Goal: Information Seeking & Learning: Learn about a topic

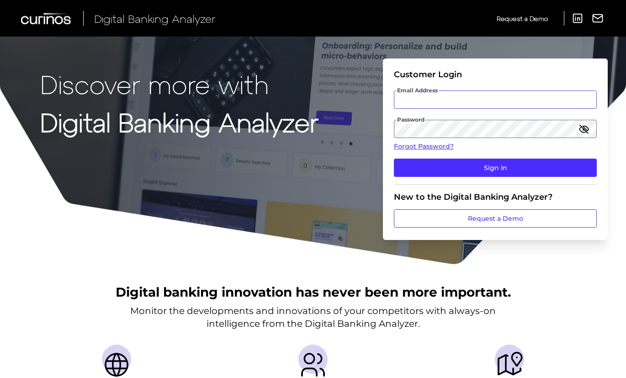
type input "[PERSON_NAME][EMAIL_ADDRESS][PERSON_NAME][DOMAIN_NAME]"
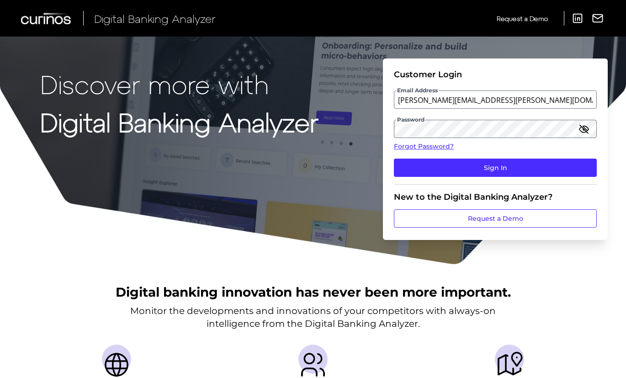
click at [580, 128] on icon "button" at bounding box center [583, 128] width 11 height 11
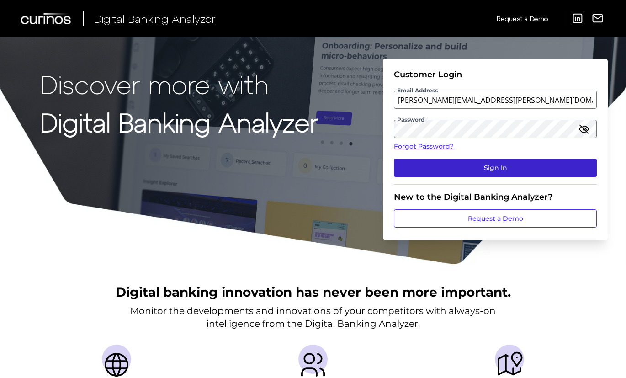
click at [510, 170] on button "Sign In" at bounding box center [495, 167] width 203 height 18
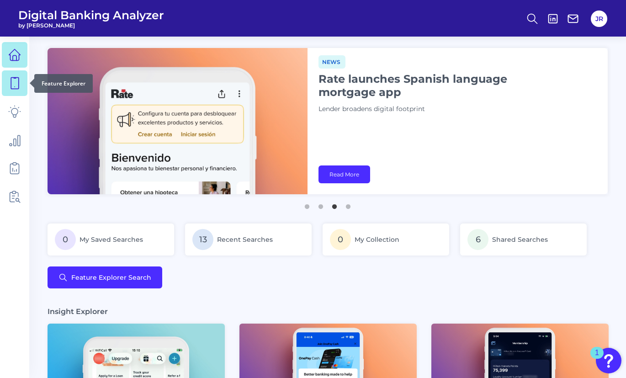
click at [14, 86] on icon at bounding box center [14, 83] width 13 height 13
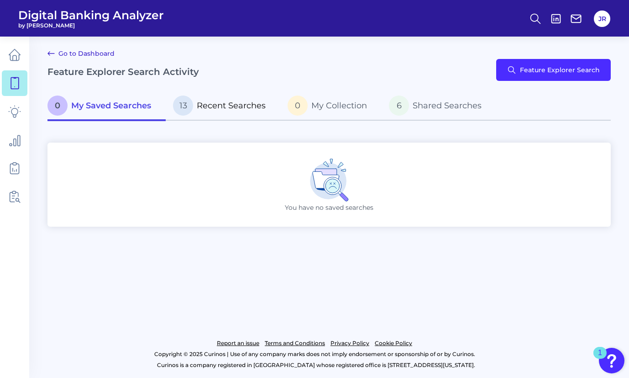
click at [220, 103] on span "Recent Searches" at bounding box center [231, 105] width 69 height 10
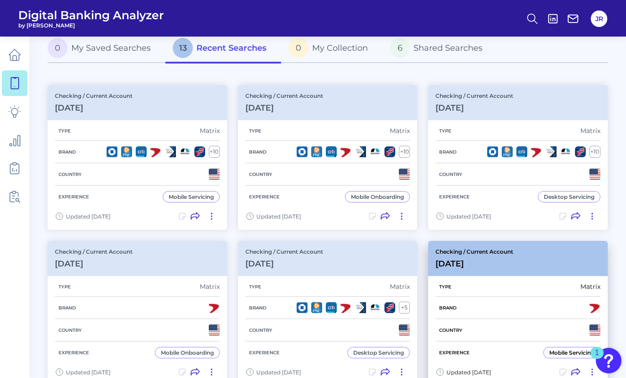
scroll to position [46, 0]
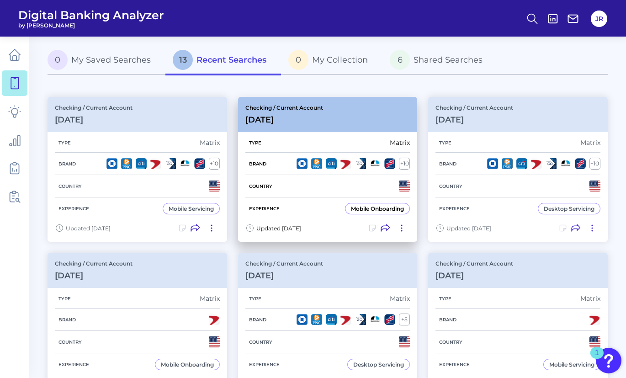
click at [379, 208] on div "Mobile Onboarding" at bounding box center [377, 208] width 53 height 7
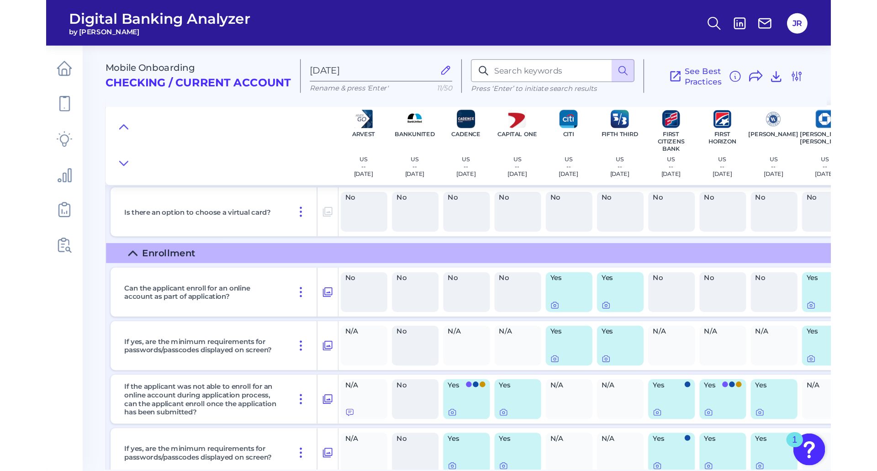
scroll to position [685, 0]
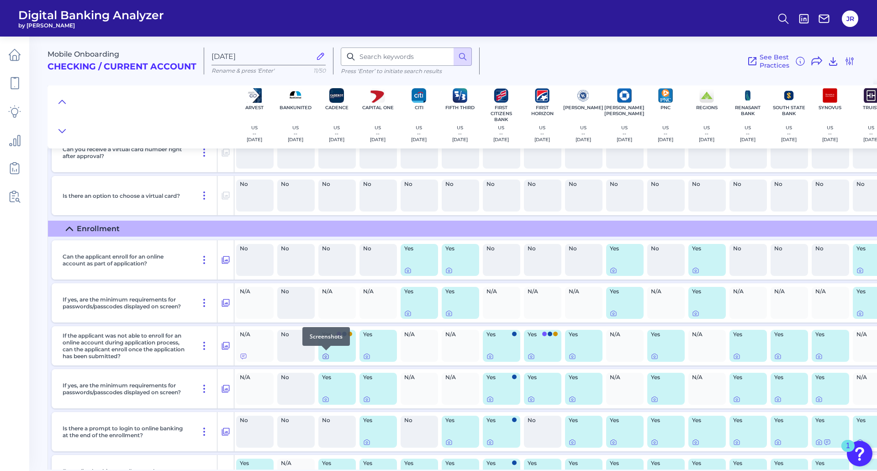
click at [327, 357] on icon at bounding box center [325, 356] width 7 height 7
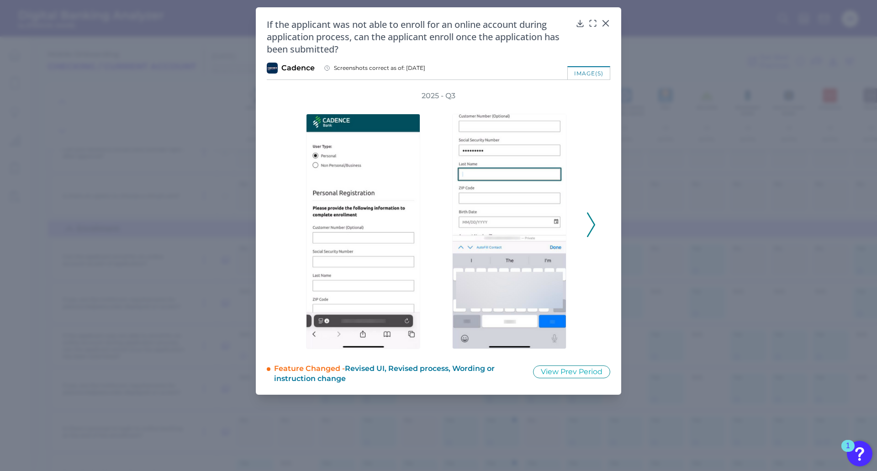
click at [590, 227] on icon at bounding box center [591, 224] width 8 height 25
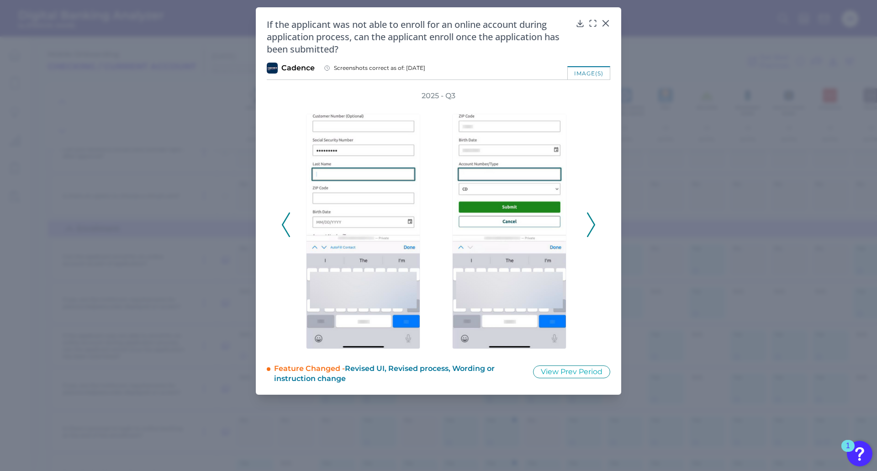
click at [590, 227] on icon at bounding box center [591, 224] width 8 height 25
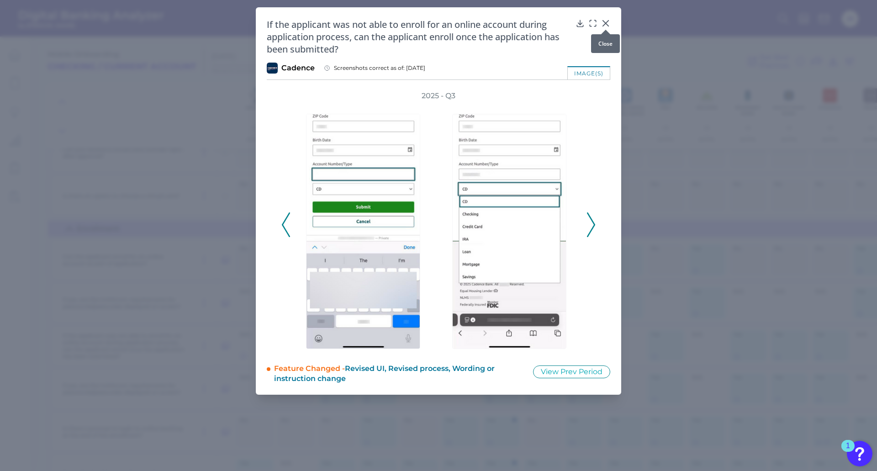
click at [605, 21] on icon at bounding box center [605, 23] width 9 height 9
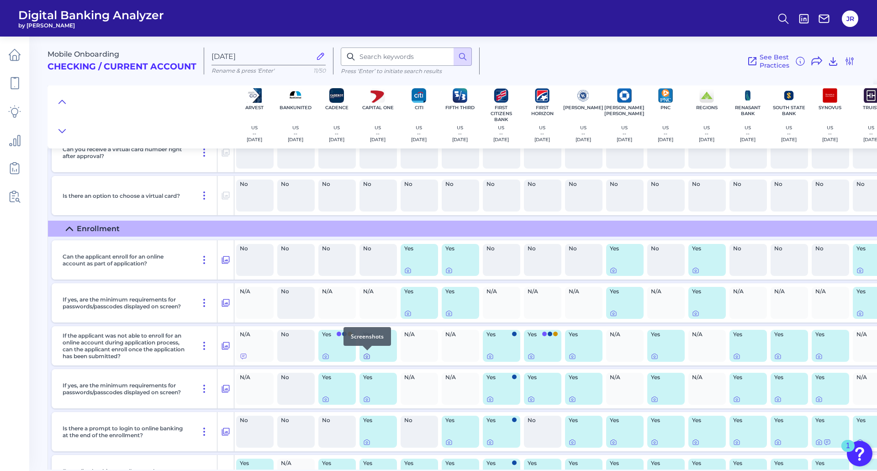
click at [367, 358] on icon at bounding box center [366, 356] width 7 height 7
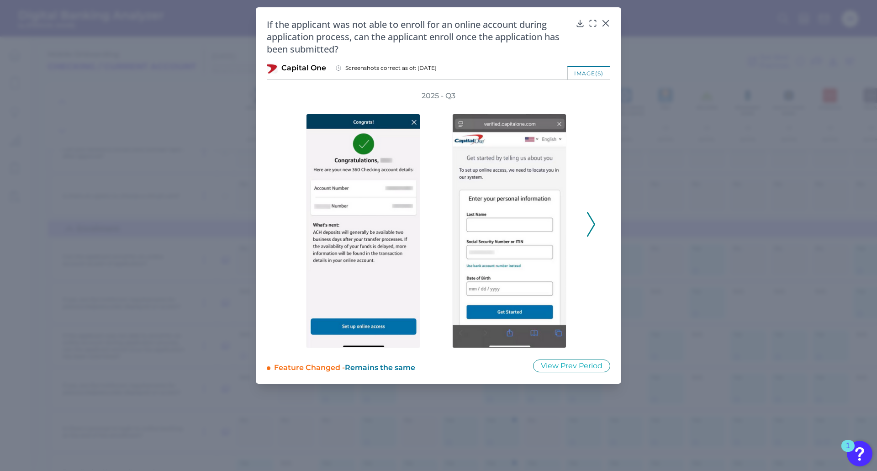
click at [590, 224] on icon at bounding box center [591, 224] width 8 height 25
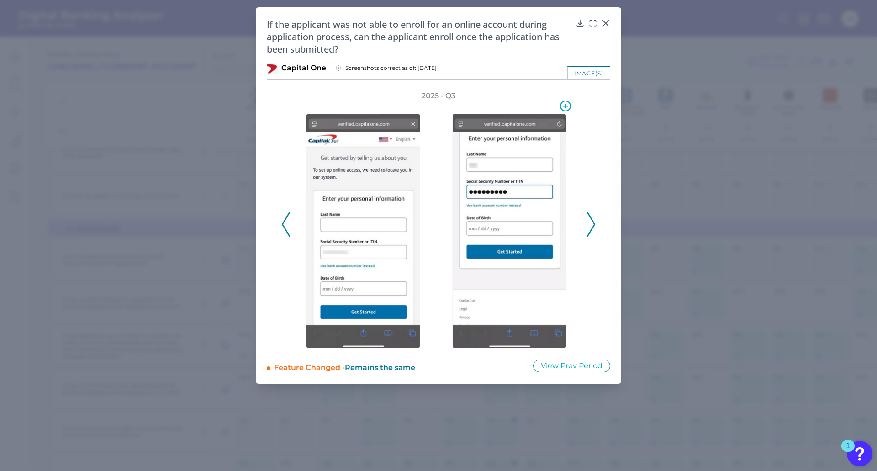
click at [492, 215] on img at bounding box center [509, 231] width 114 height 234
click at [588, 230] on icon at bounding box center [591, 224] width 8 height 25
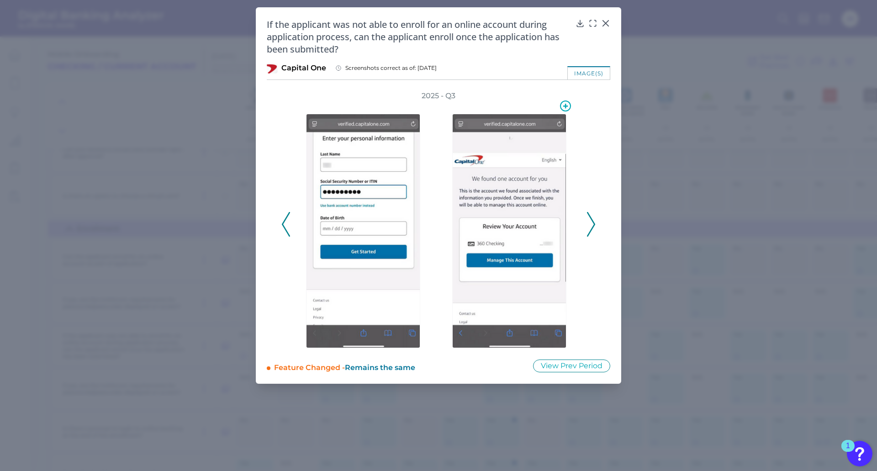
drag, startPoint x: 483, startPoint y: 237, endPoint x: 543, endPoint y: 236, distance: 60.3
click at [483, 237] on img at bounding box center [509, 231] width 114 height 234
click at [598, 230] on div "2025 - Q3" at bounding box center [438, 219] width 343 height 257
click at [590, 229] on icon at bounding box center [591, 224] width 8 height 25
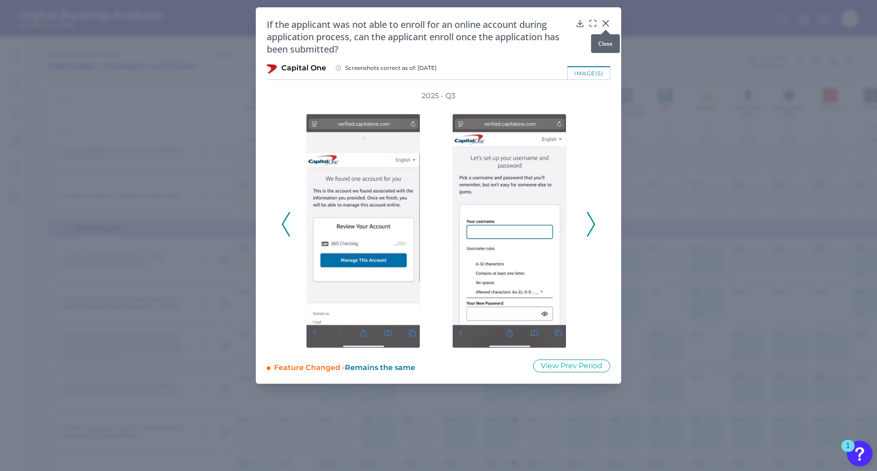
click at [604, 21] on icon at bounding box center [605, 23] width 9 height 9
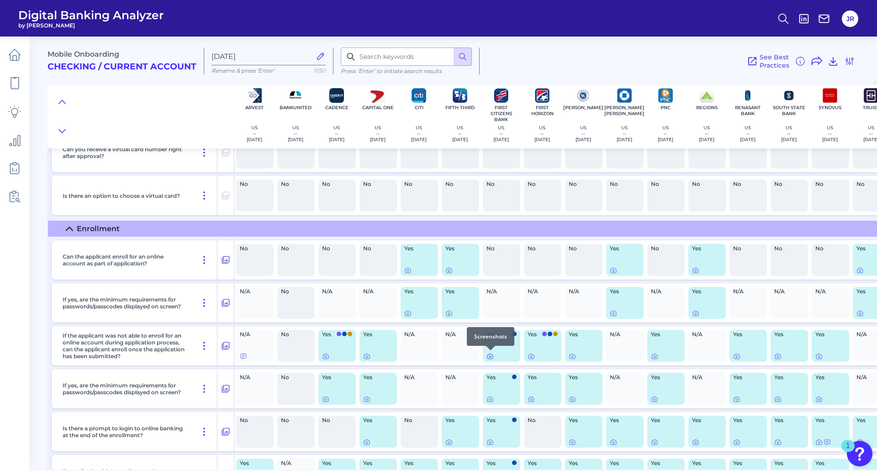
click at [491, 355] on icon at bounding box center [489, 356] width 7 height 7
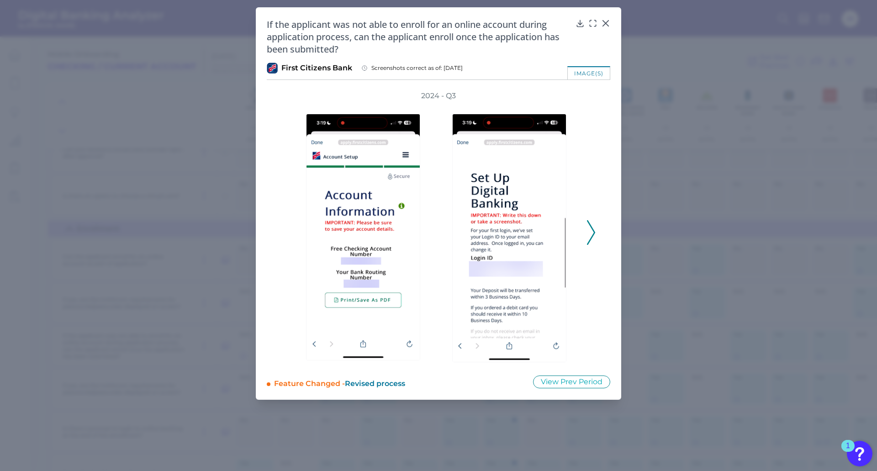
click at [588, 241] on icon at bounding box center [591, 232] width 8 height 25
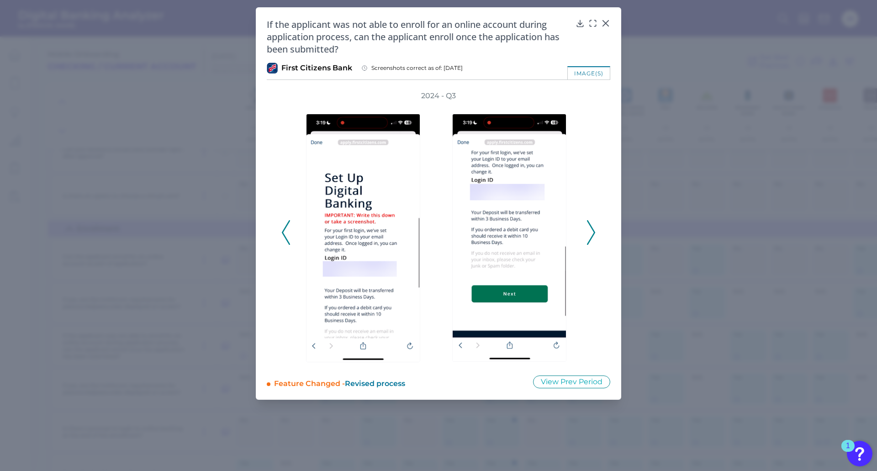
click at [588, 241] on icon at bounding box center [591, 232] width 8 height 25
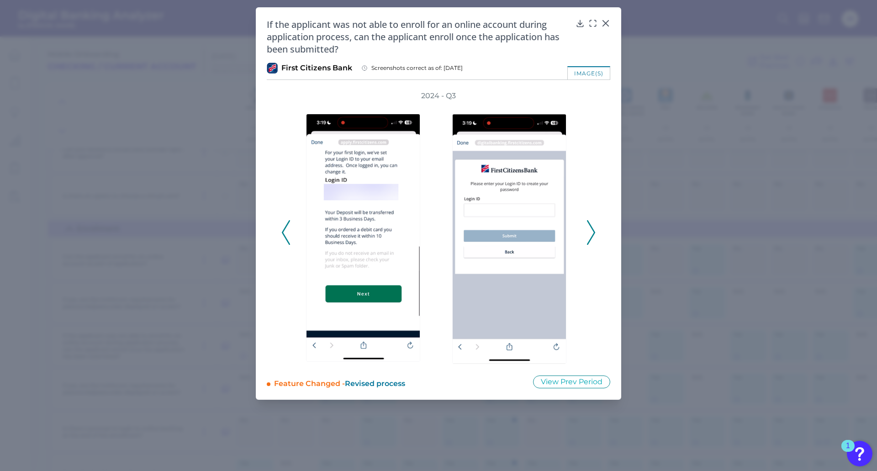
click at [588, 241] on icon at bounding box center [591, 232] width 8 height 25
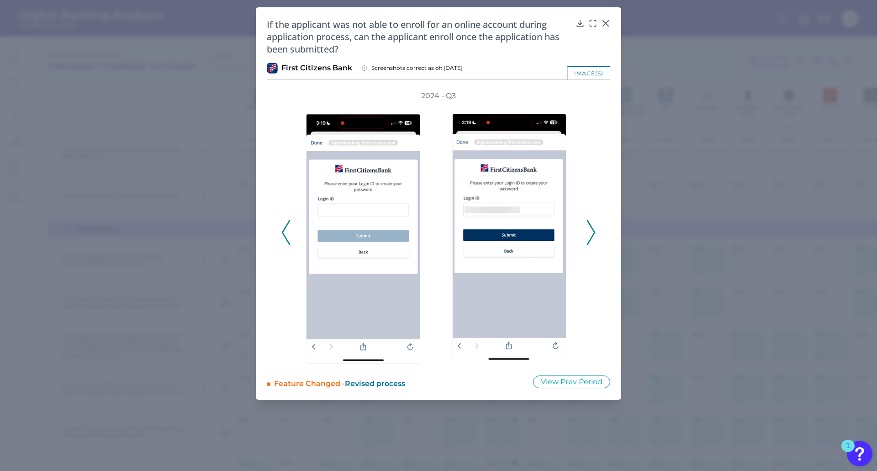
click at [588, 241] on icon at bounding box center [591, 232] width 8 height 25
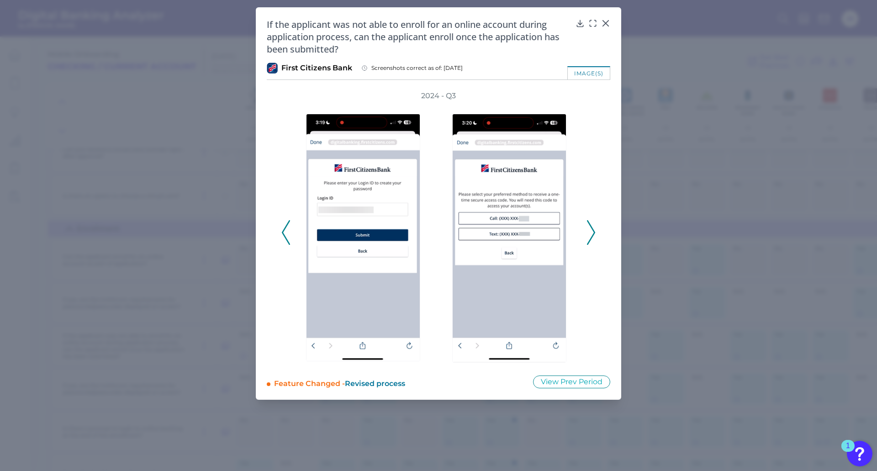
click at [588, 241] on icon at bounding box center [591, 232] width 8 height 25
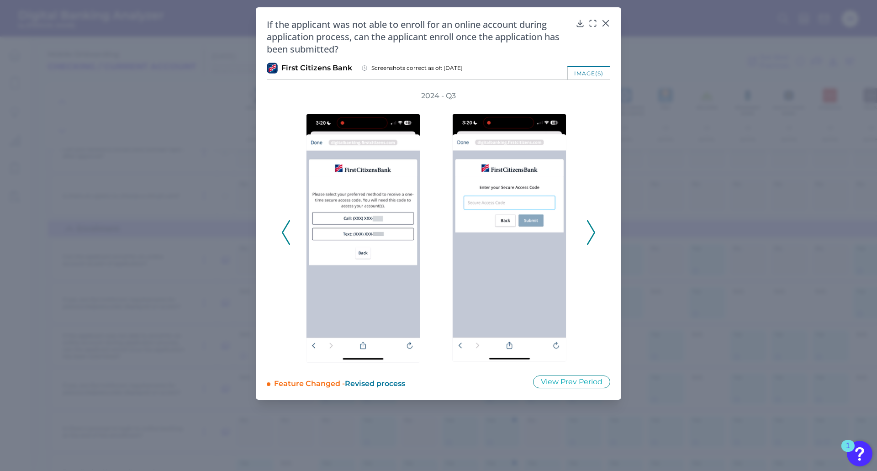
click at [588, 241] on icon at bounding box center [591, 232] width 8 height 25
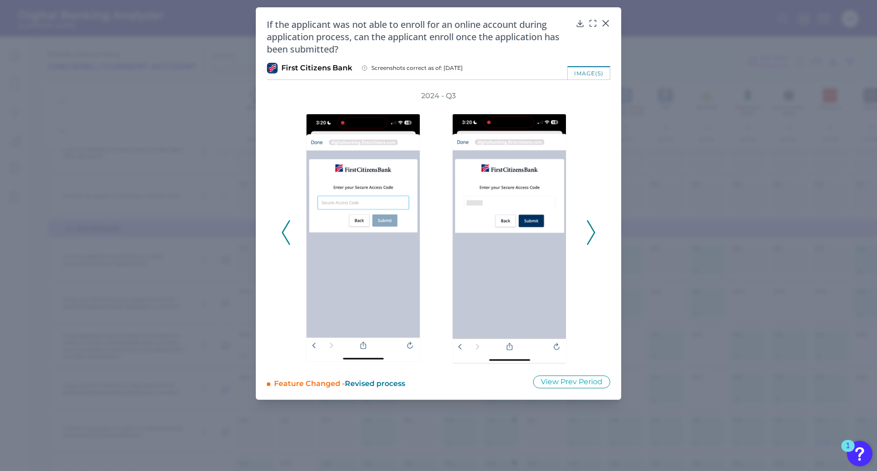
click at [588, 241] on icon at bounding box center [591, 232] width 8 height 25
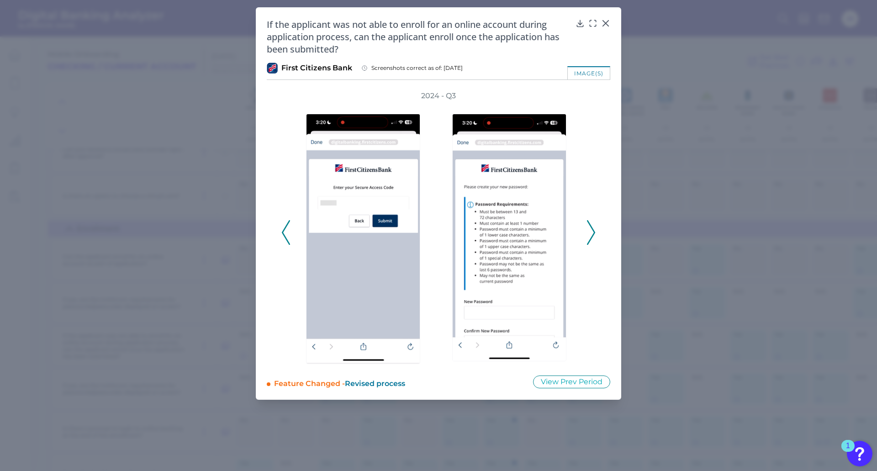
click at [588, 241] on icon at bounding box center [591, 232] width 8 height 25
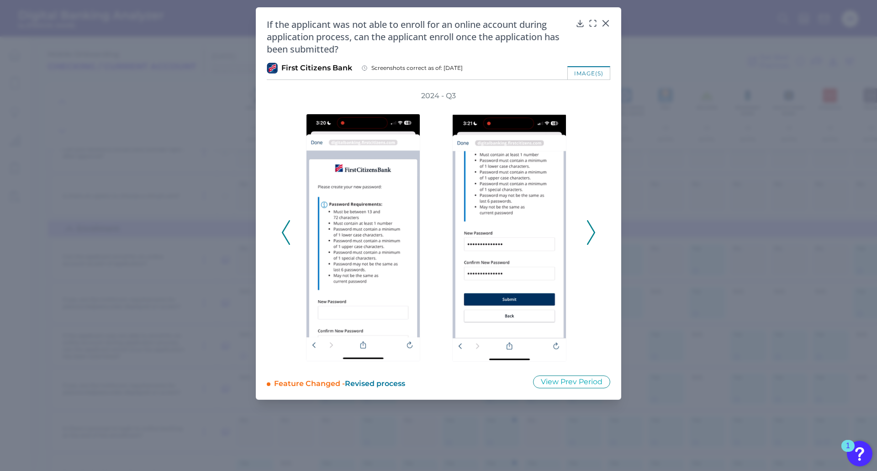
click at [588, 241] on icon at bounding box center [591, 232] width 8 height 25
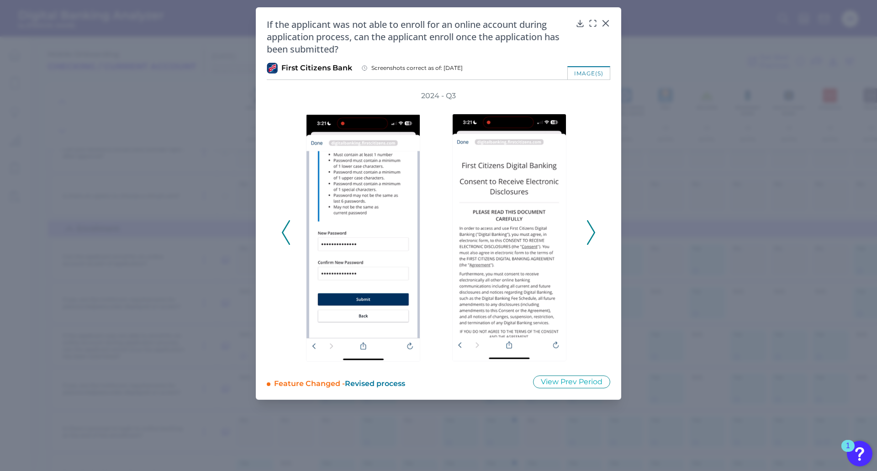
click at [598, 232] on div "2024 - Q3" at bounding box center [438, 227] width 343 height 273
click at [605, 26] on div at bounding box center [605, 29] width 9 height 9
click at [606, 24] on icon at bounding box center [605, 23] width 9 height 9
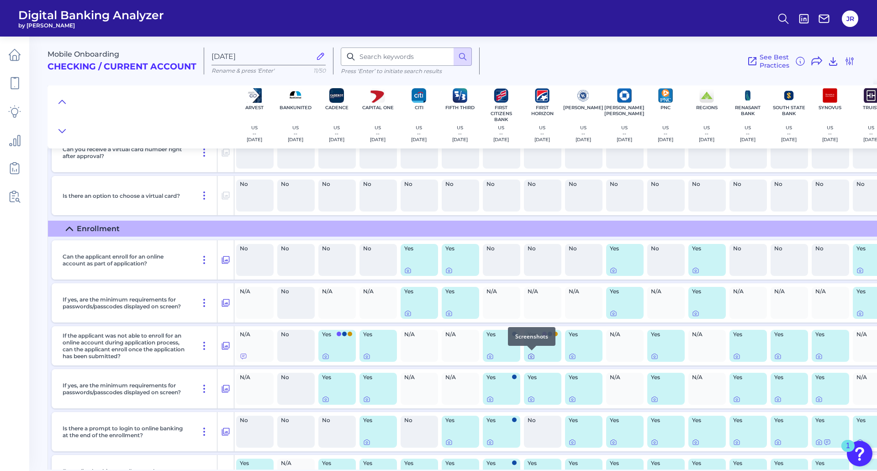
click at [530, 356] on icon at bounding box center [530, 356] width 7 height 7
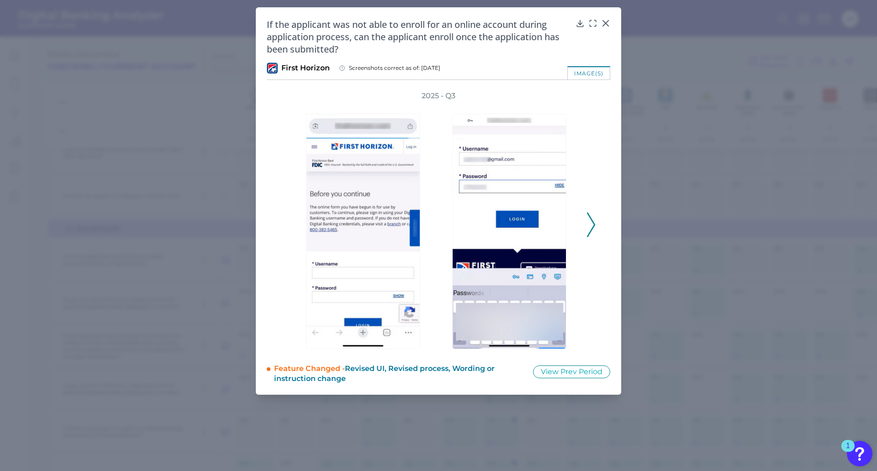
click at [592, 226] on icon at bounding box center [591, 224] width 8 height 25
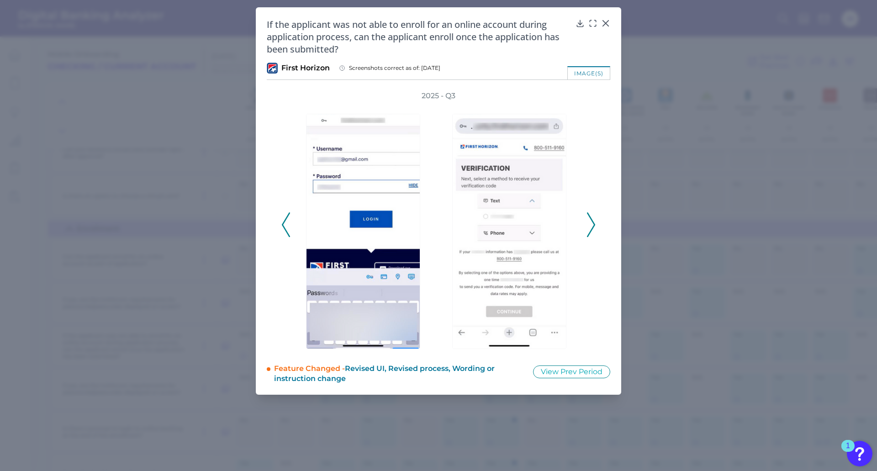
click at [592, 226] on icon at bounding box center [591, 224] width 8 height 25
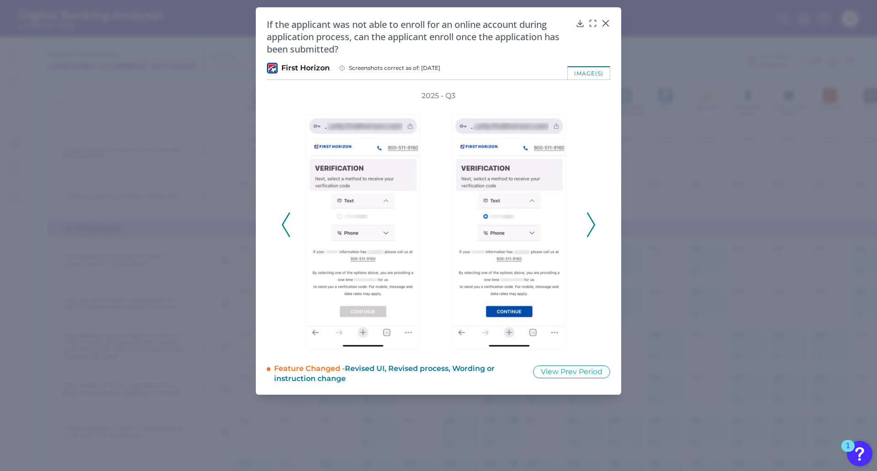
click at [592, 226] on icon at bounding box center [591, 224] width 8 height 25
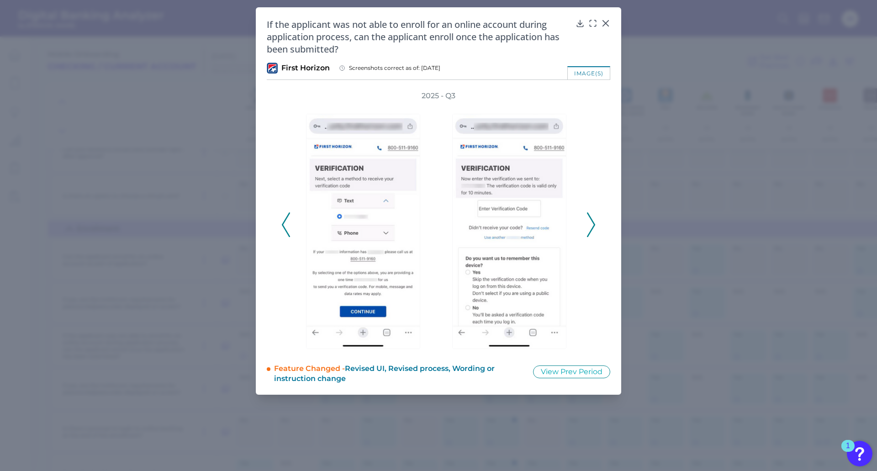
click at [592, 226] on icon at bounding box center [591, 224] width 8 height 25
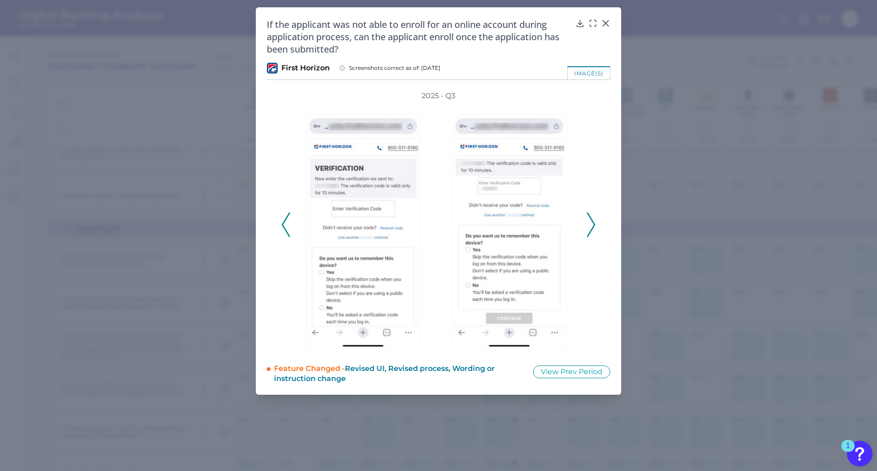
click at [592, 226] on icon at bounding box center [591, 224] width 8 height 25
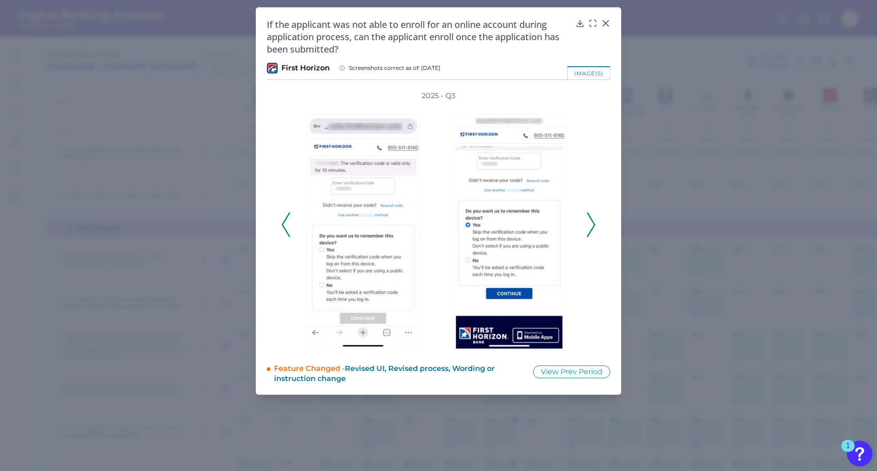
click at [592, 226] on icon at bounding box center [591, 224] width 8 height 25
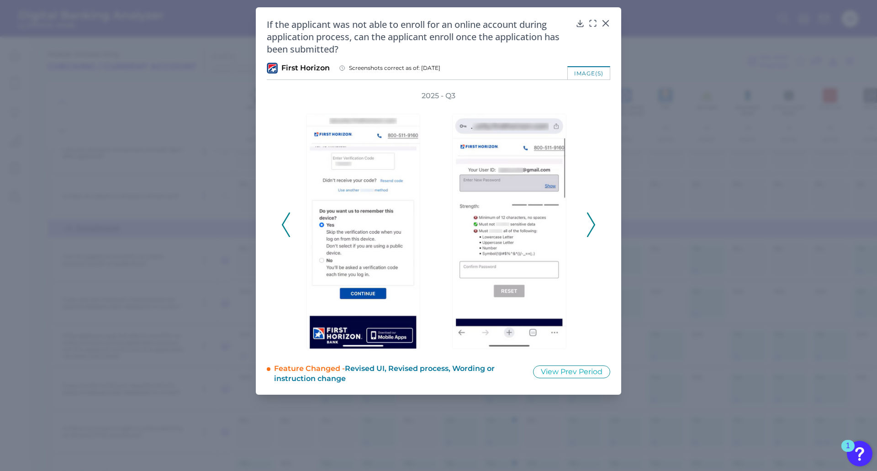
click at [592, 226] on icon at bounding box center [591, 224] width 8 height 25
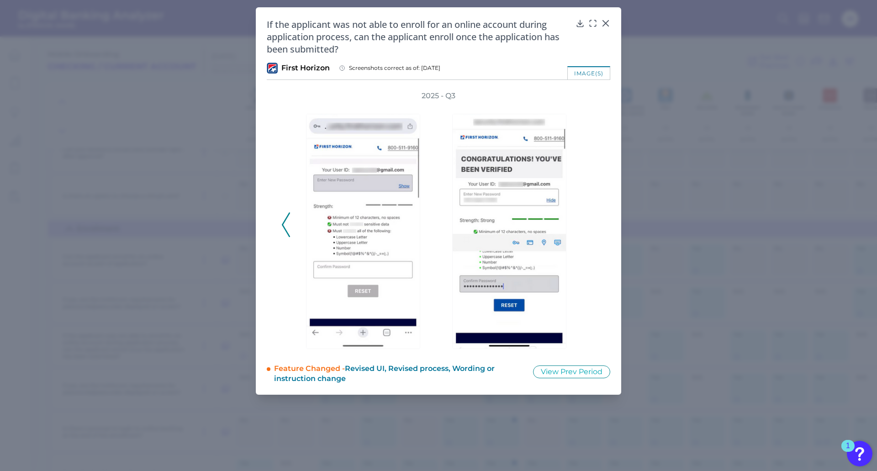
click at [592, 226] on div "2025 - Q3" at bounding box center [438, 220] width 314 height 258
click at [604, 26] on div at bounding box center [605, 29] width 9 height 9
click at [605, 21] on icon at bounding box center [605, 23] width 9 height 9
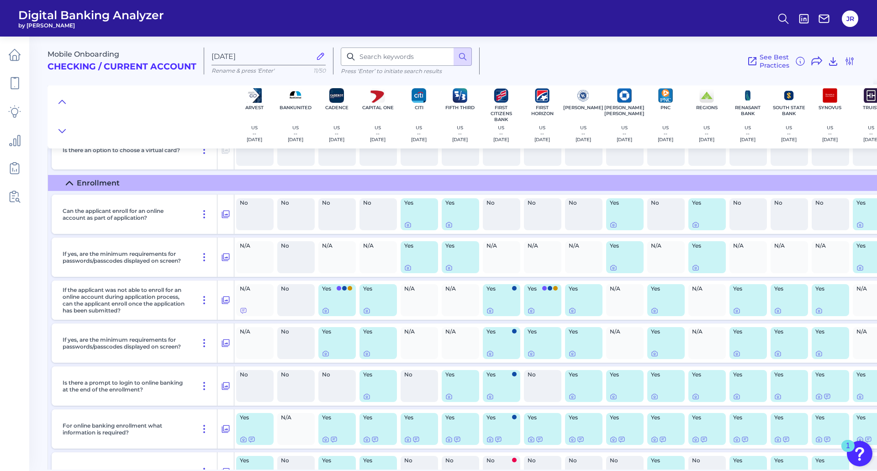
scroll to position [776, 0]
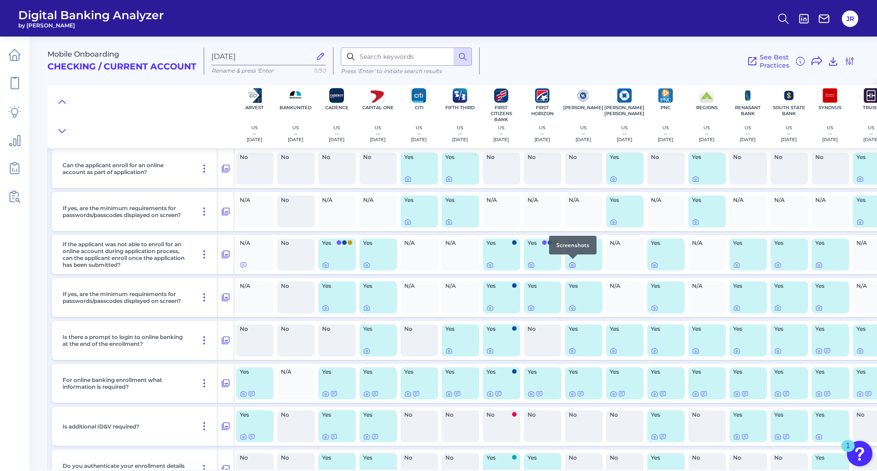
click at [572, 264] on icon at bounding box center [572, 265] width 2 height 2
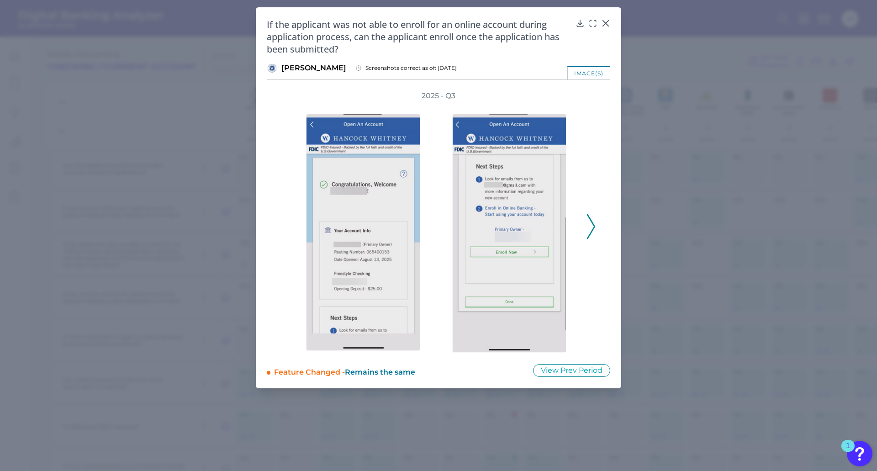
click at [591, 231] on icon at bounding box center [591, 226] width 8 height 25
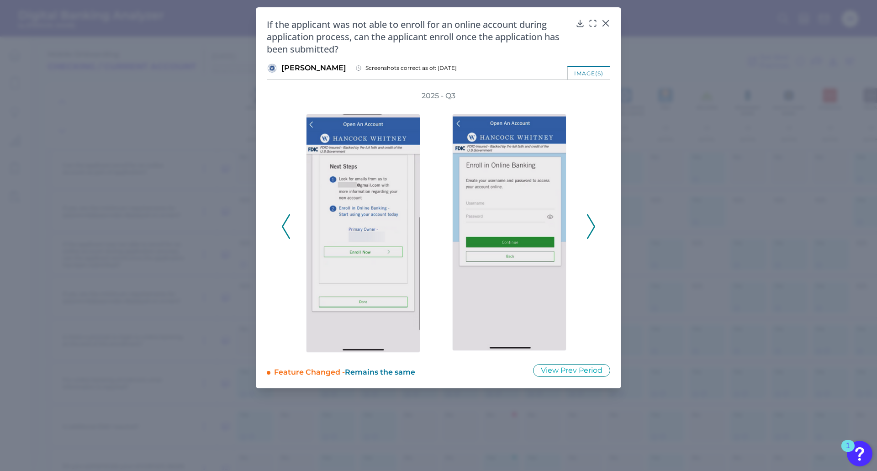
click at [591, 231] on icon at bounding box center [591, 226] width 8 height 25
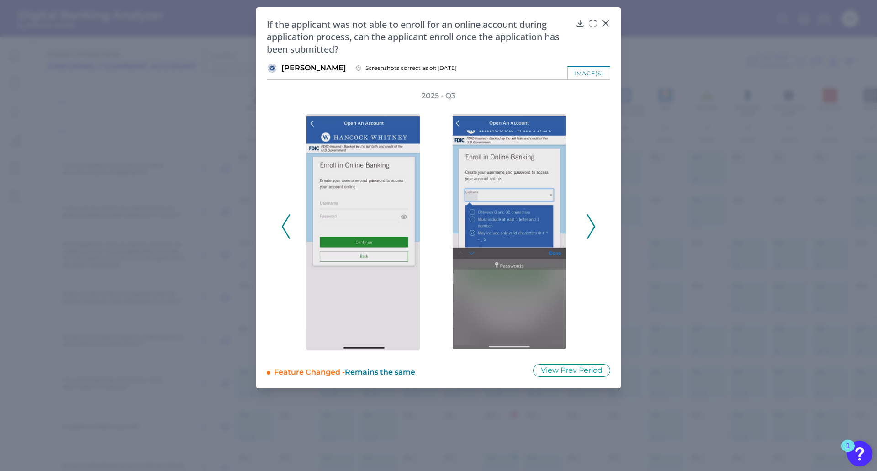
click at [591, 231] on icon at bounding box center [591, 226] width 8 height 25
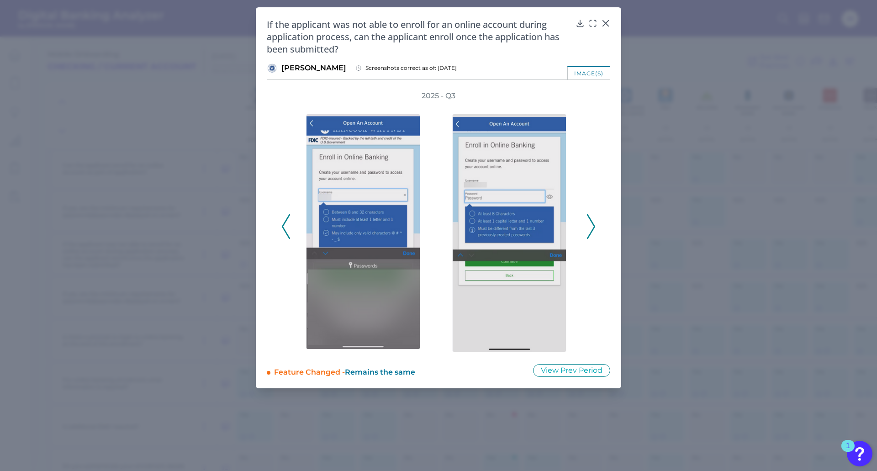
click at [591, 231] on icon at bounding box center [591, 226] width 8 height 25
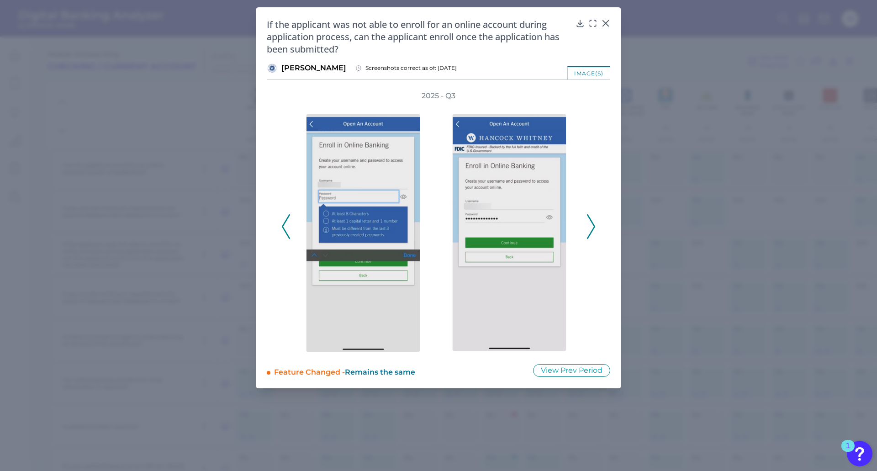
click at [591, 231] on icon at bounding box center [591, 226] width 8 height 25
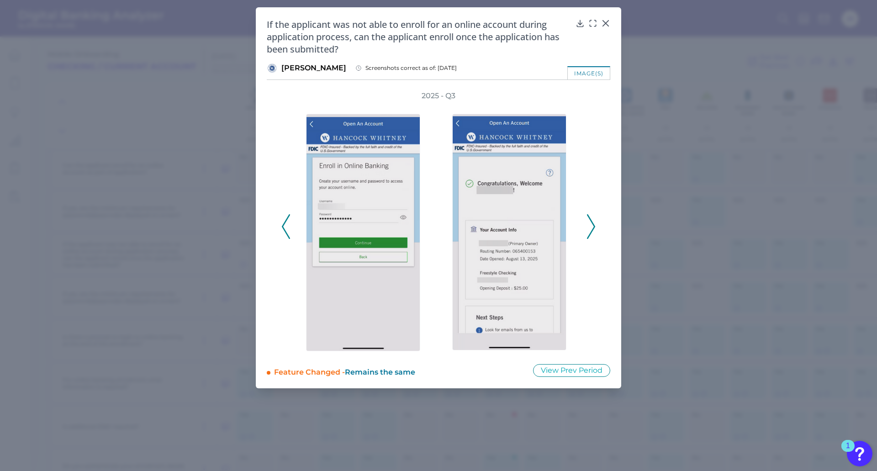
click at [591, 231] on icon at bounding box center [591, 226] width 8 height 25
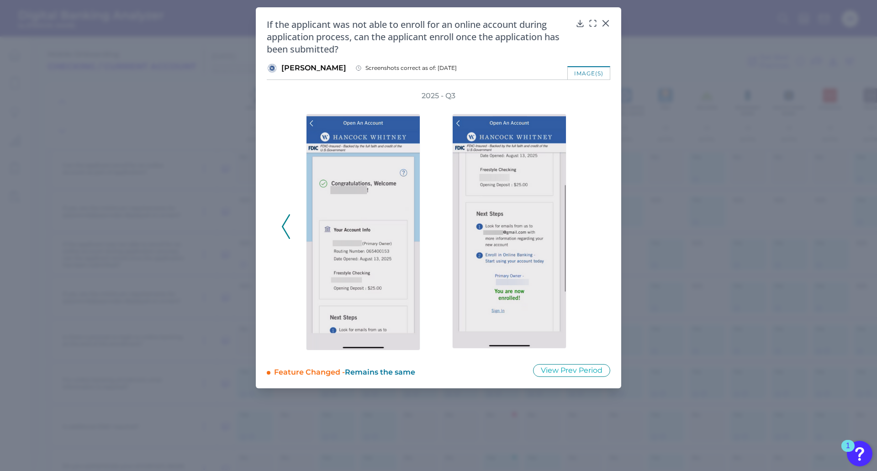
click at [589, 232] on div "2025 - Q3" at bounding box center [438, 222] width 314 height 262
click at [604, 22] on icon at bounding box center [605, 23] width 5 height 5
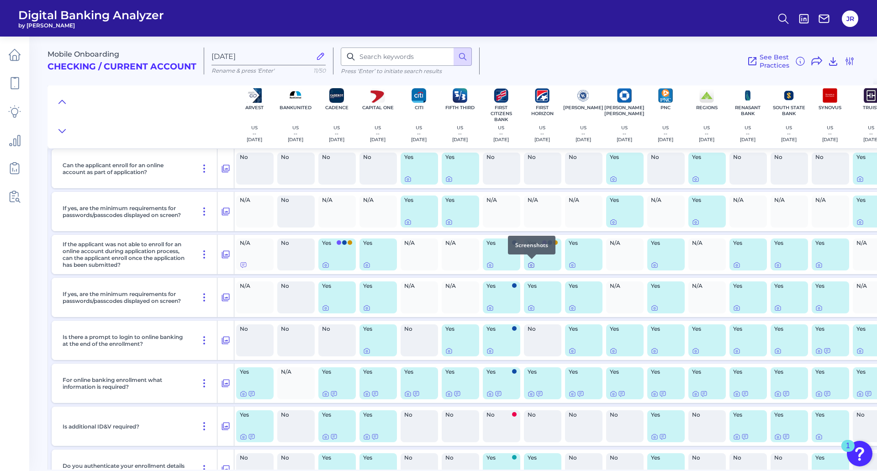
click at [531, 264] on icon at bounding box center [531, 265] width 2 height 2
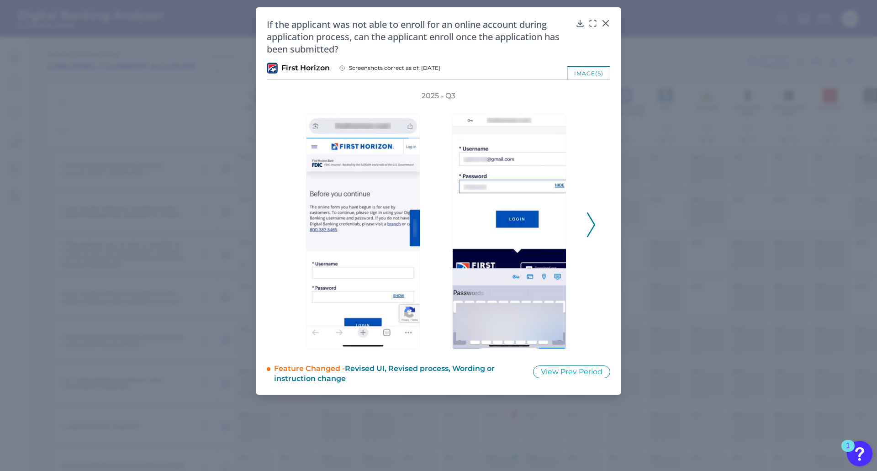
click at [588, 226] on icon at bounding box center [591, 224] width 8 height 25
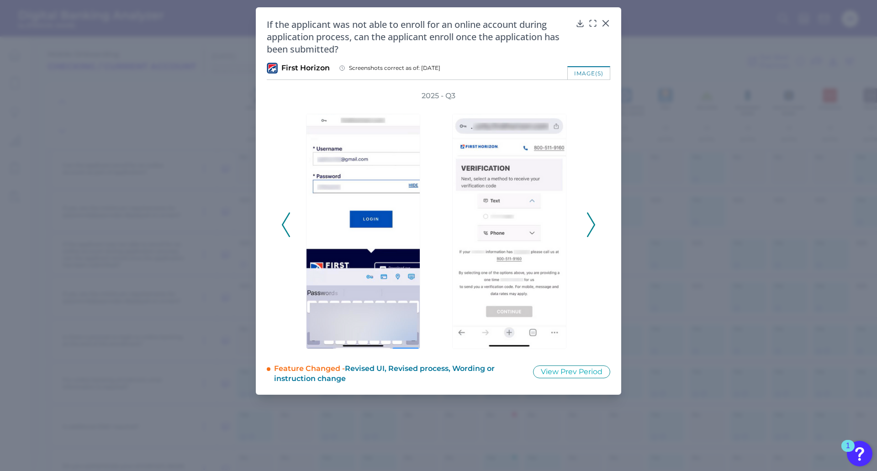
click at [588, 226] on icon at bounding box center [591, 224] width 8 height 25
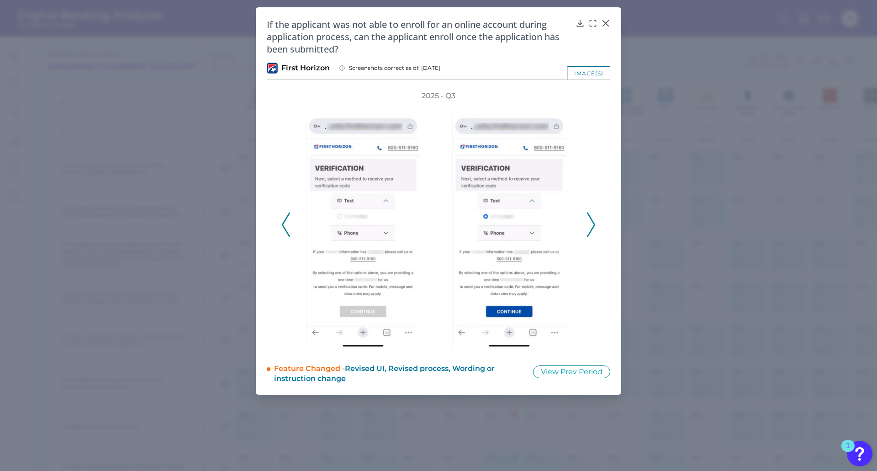
click at [588, 226] on icon at bounding box center [591, 224] width 8 height 25
click at [606, 19] on icon at bounding box center [605, 23] width 9 height 9
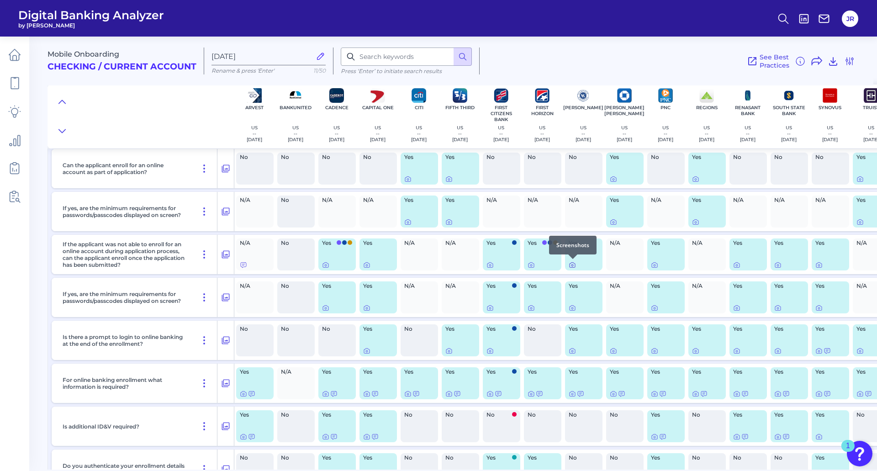
click at [574, 266] on icon at bounding box center [572, 264] width 7 height 7
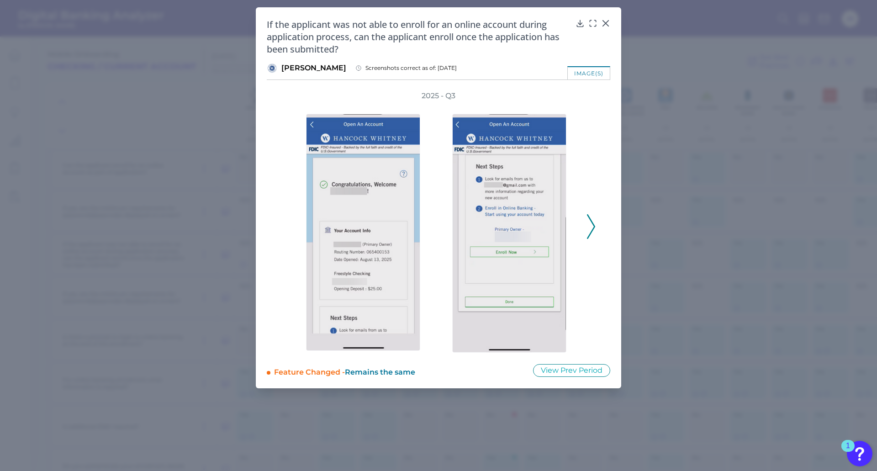
click at [592, 225] on icon at bounding box center [591, 226] width 8 height 25
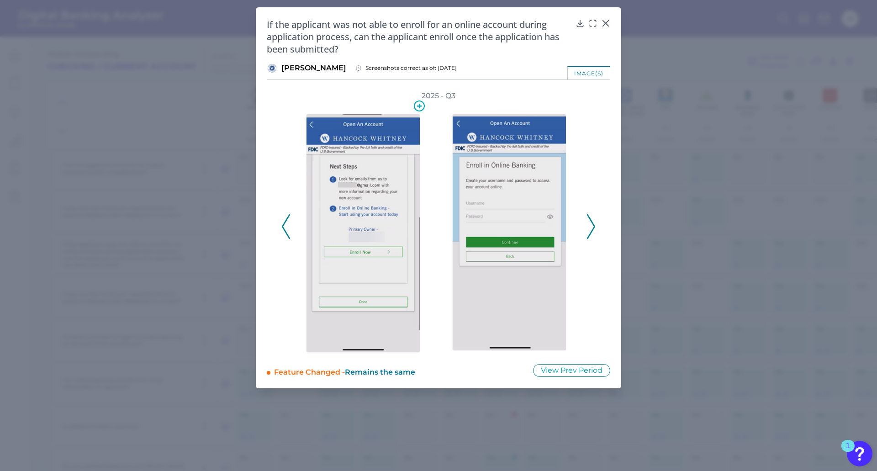
drag, startPoint x: 355, startPoint y: 172, endPoint x: 321, endPoint y: 190, distance: 38.2
click at [321, 190] on img at bounding box center [363, 233] width 114 height 239
drag, startPoint x: 351, startPoint y: 197, endPoint x: 540, endPoint y: 302, distance: 216.3
click at [540, 303] on img at bounding box center [509, 232] width 114 height 237
click at [592, 227] on icon at bounding box center [591, 226] width 8 height 25
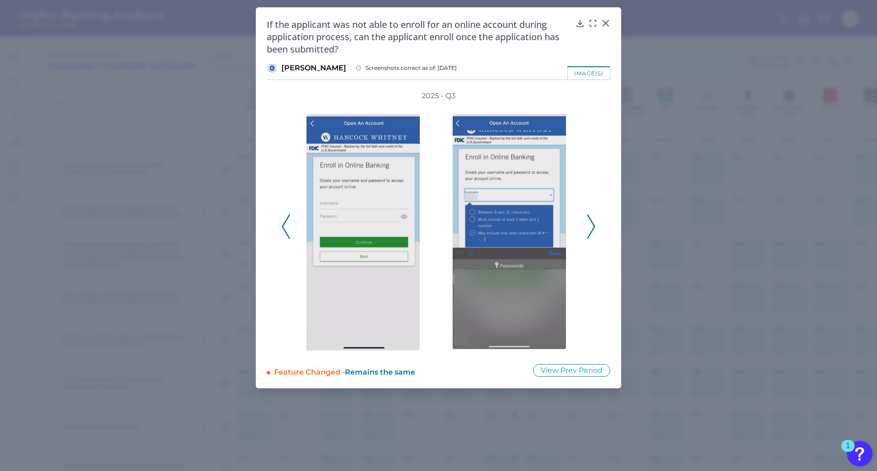
click at [592, 227] on icon at bounding box center [591, 226] width 8 height 25
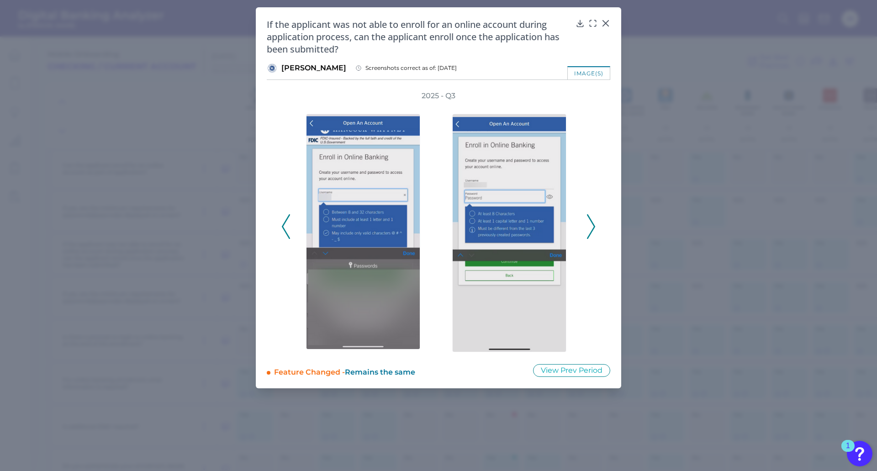
click at [592, 227] on icon at bounding box center [591, 226] width 8 height 25
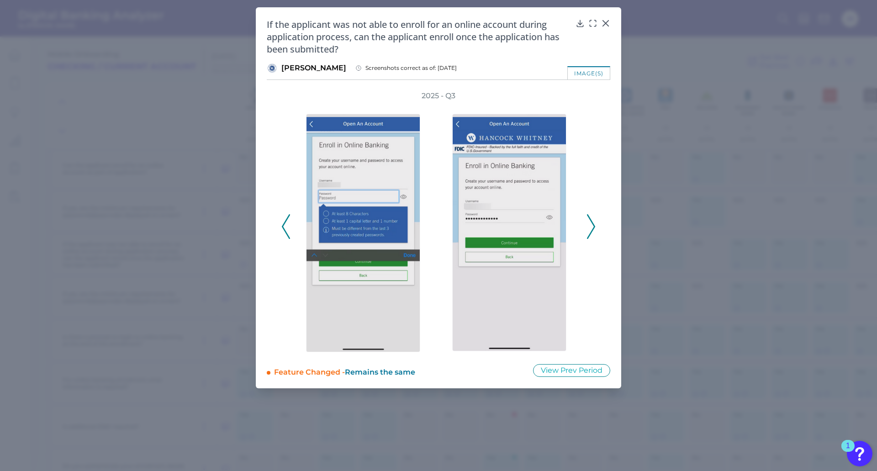
click at [592, 227] on icon at bounding box center [591, 226] width 8 height 25
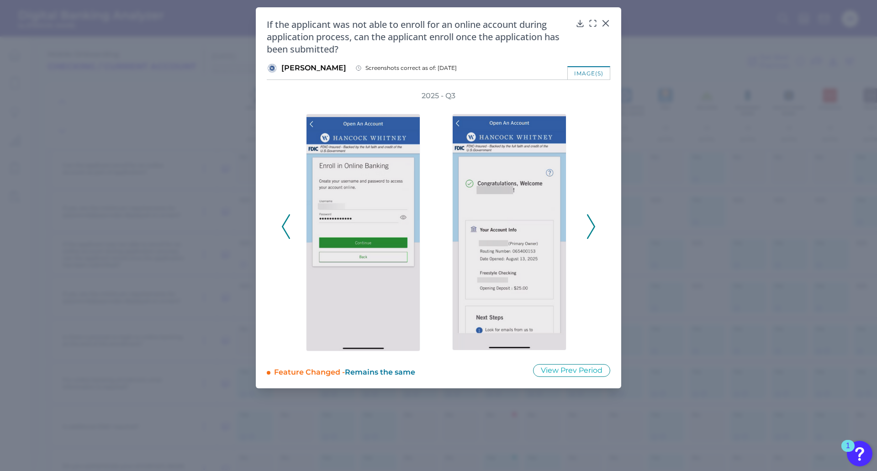
click at [592, 227] on icon at bounding box center [591, 226] width 8 height 25
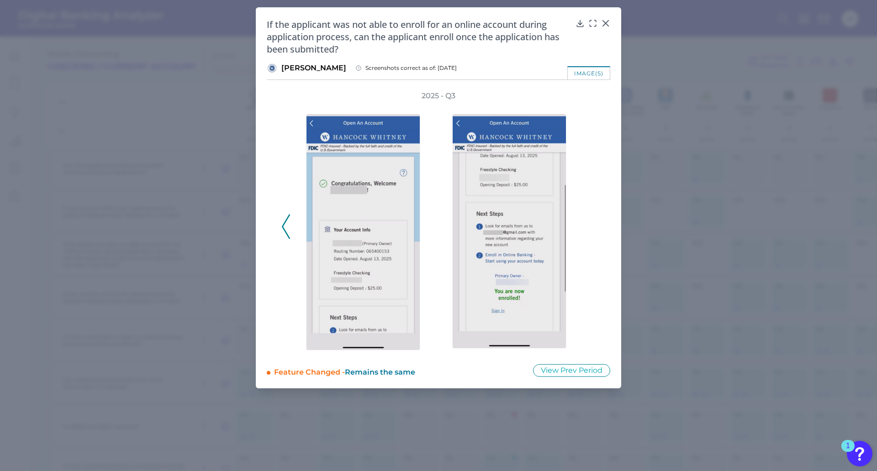
click at [588, 227] on div "2025 - Q3" at bounding box center [438, 222] width 314 height 262
click at [604, 20] on icon at bounding box center [605, 23] width 9 height 9
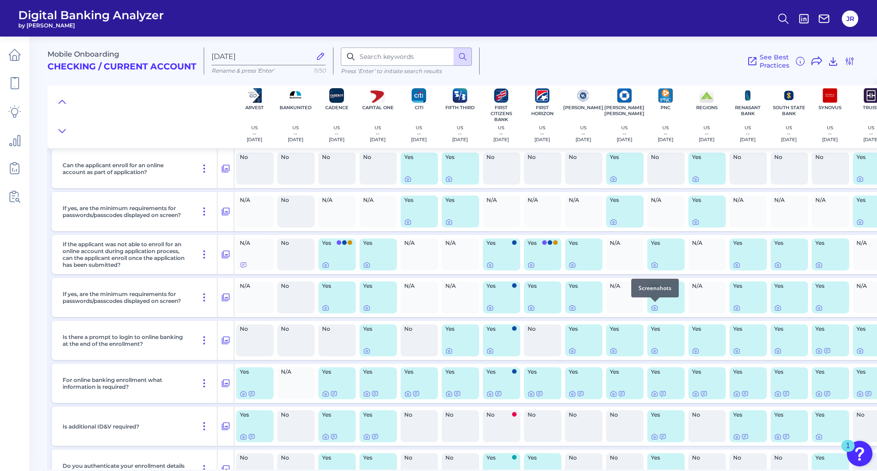
click at [625, 306] on div at bounding box center [654, 301] width 9 height 9
click at [625, 310] on icon at bounding box center [654, 307] width 5 height 5
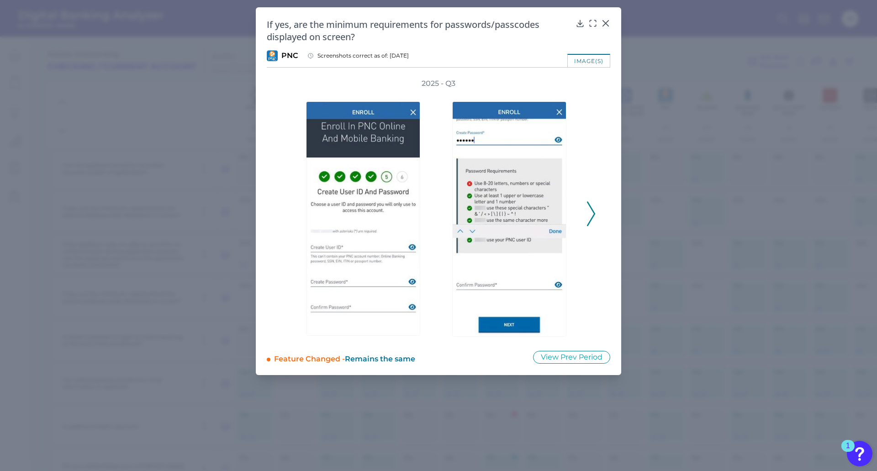
click at [588, 218] on icon at bounding box center [591, 213] width 8 height 25
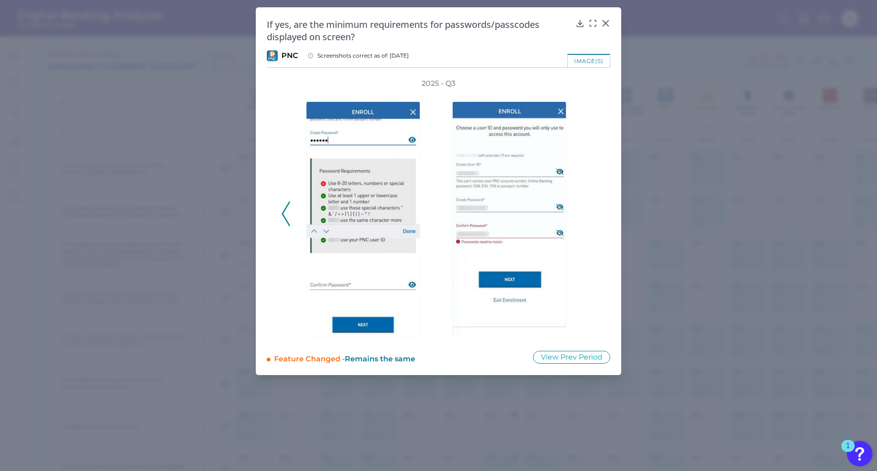
click at [590, 223] on div "2025 - Q3" at bounding box center [438, 209] width 314 height 261
click at [288, 215] on icon at bounding box center [286, 213] width 8 height 25
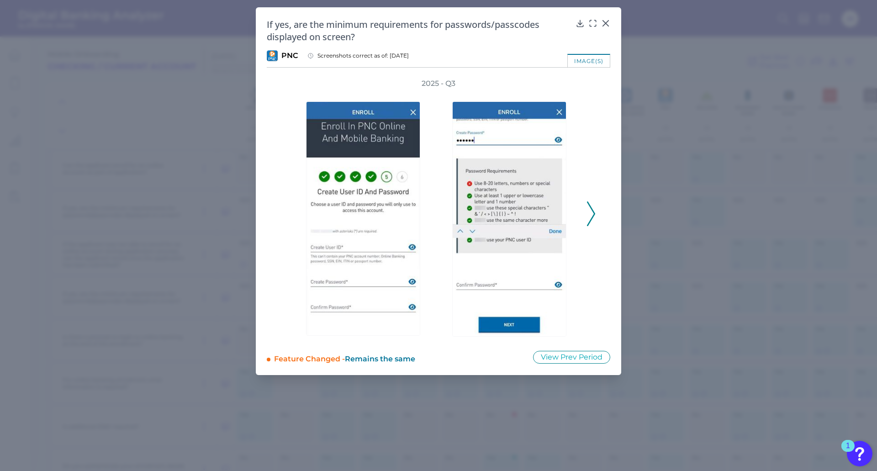
click at [288, 216] on div "2025 - Q3" at bounding box center [438, 209] width 314 height 261
click at [590, 218] on icon at bounding box center [591, 213] width 8 height 25
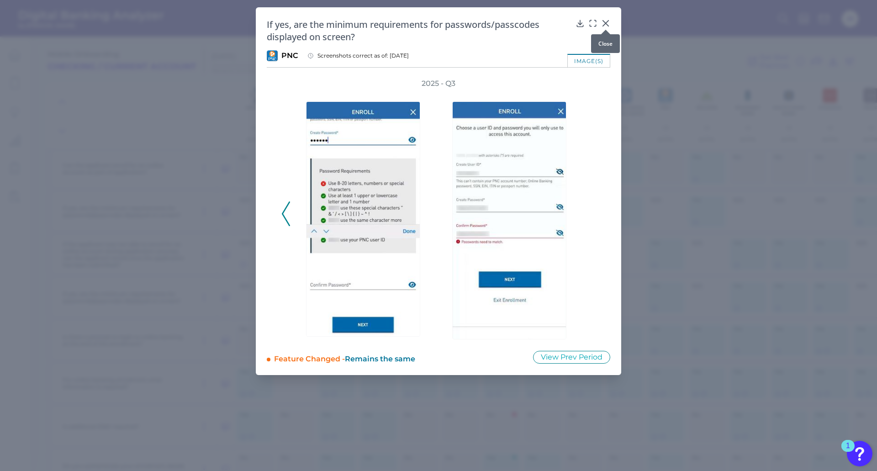
click at [607, 22] on icon at bounding box center [605, 23] width 9 height 9
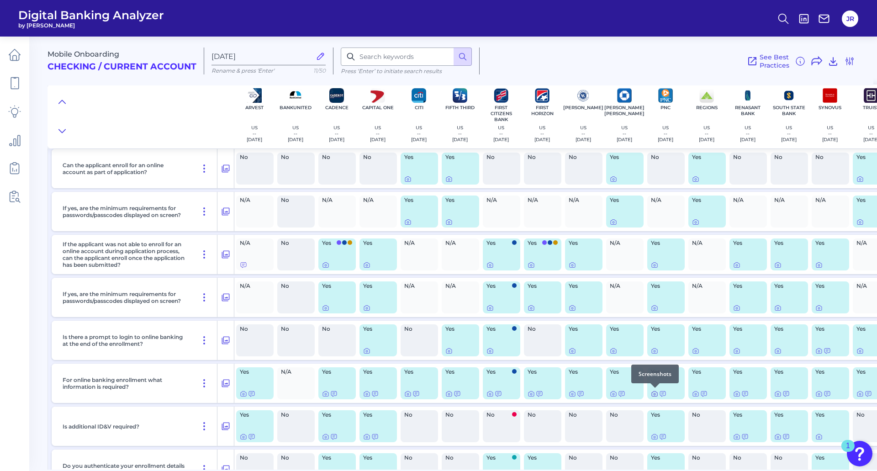
click at [625, 377] on icon at bounding box center [654, 393] width 7 height 7
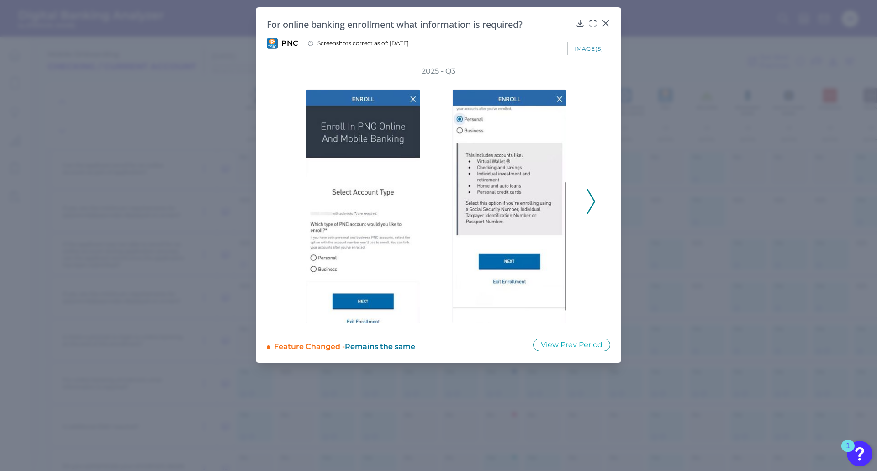
click at [591, 211] on icon at bounding box center [591, 201] width 8 height 25
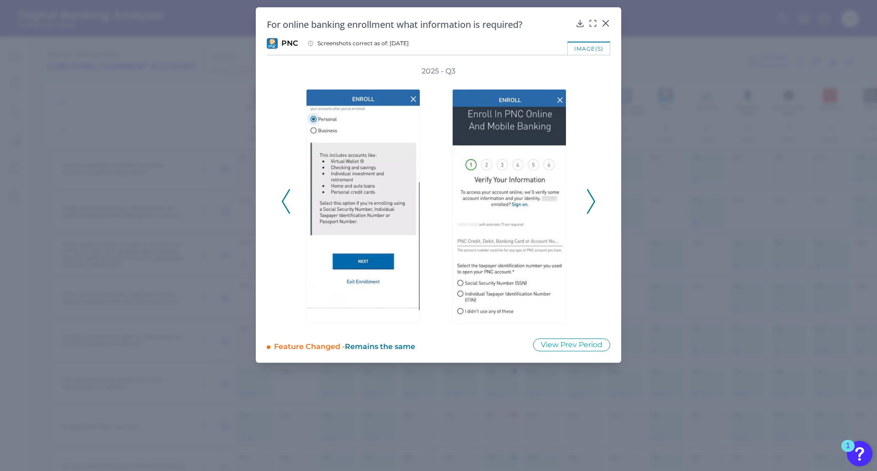
click at [591, 211] on icon at bounding box center [591, 201] width 8 height 25
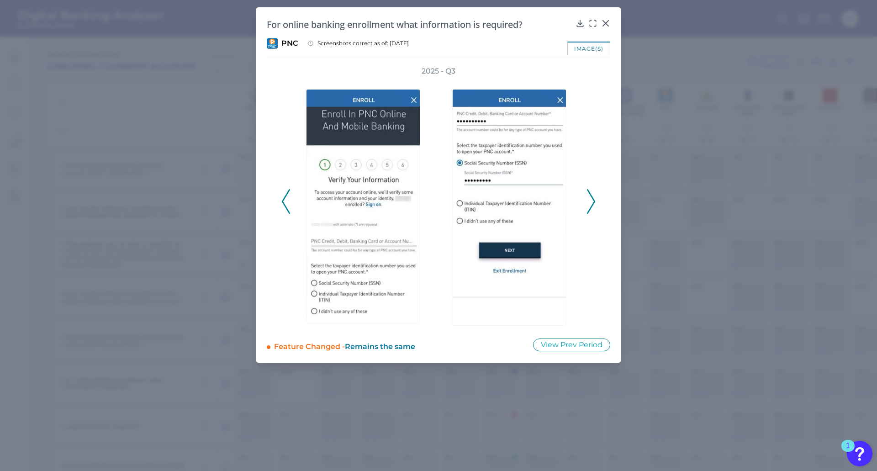
click at [591, 211] on icon at bounding box center [591, 201] width 8 height 25
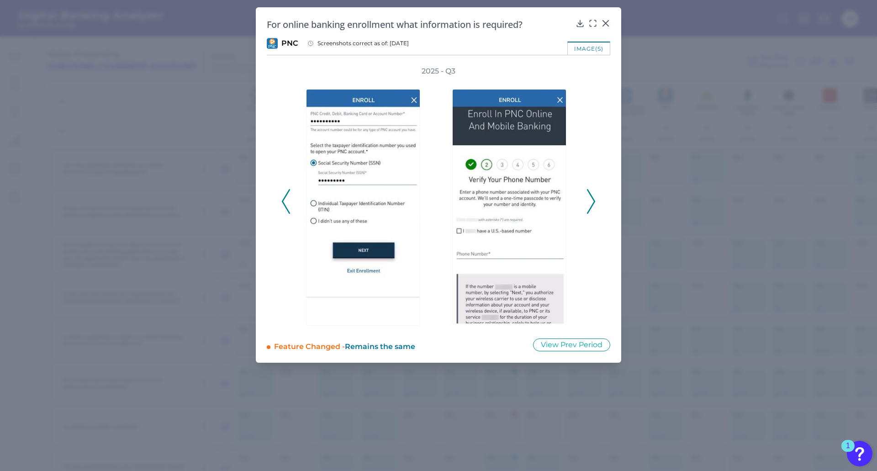
click at [589, 214] on div "2025 - Q3" at bounding box center [438, 196] width 314 height 261
click at [589, 208] on icon at bounding box center [591, 201] width 8 height 25
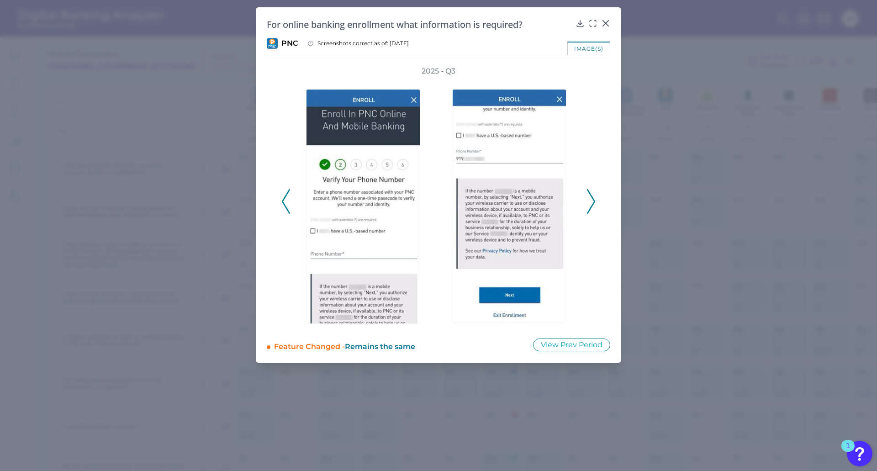
click at [285, 196] on polyline at bounding box center [285, 201] width 7 height 23
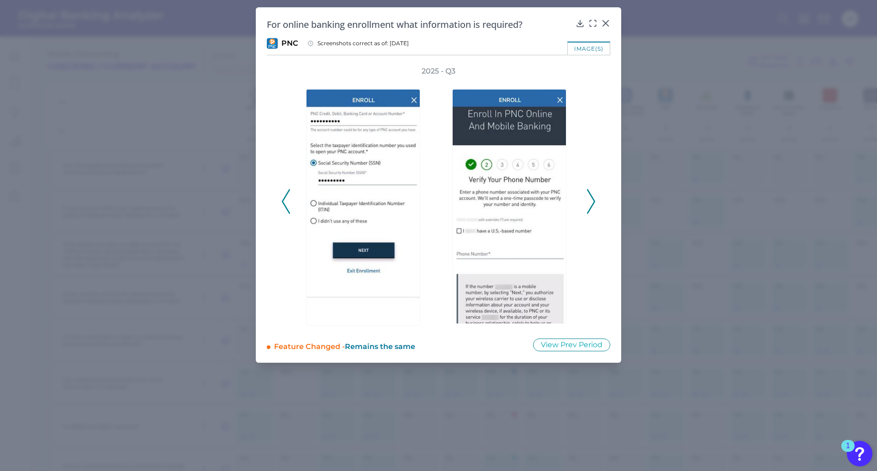
click at [285, 198] on icon at bounding box center [286, 201] width 8 height 25
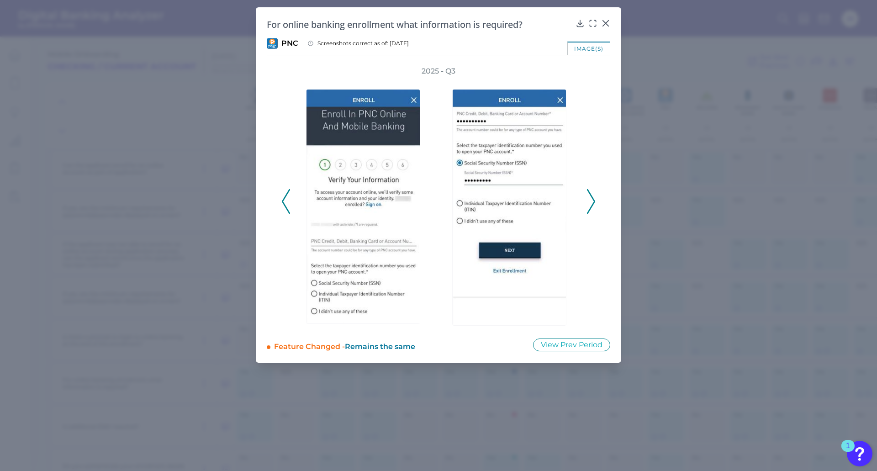
click at [285, 198] on icon at bounding box center [286, 201] width 8 height 25
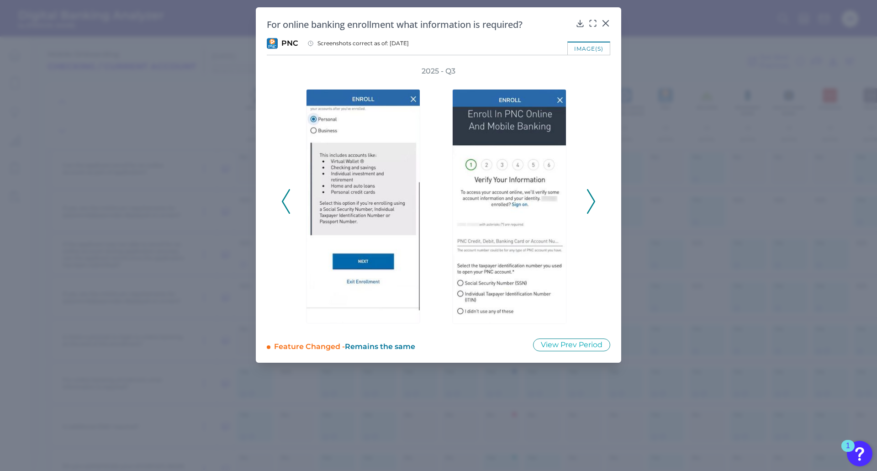
click at [285, 198] on icon at bounding box center [286, 201] width 8 height 25
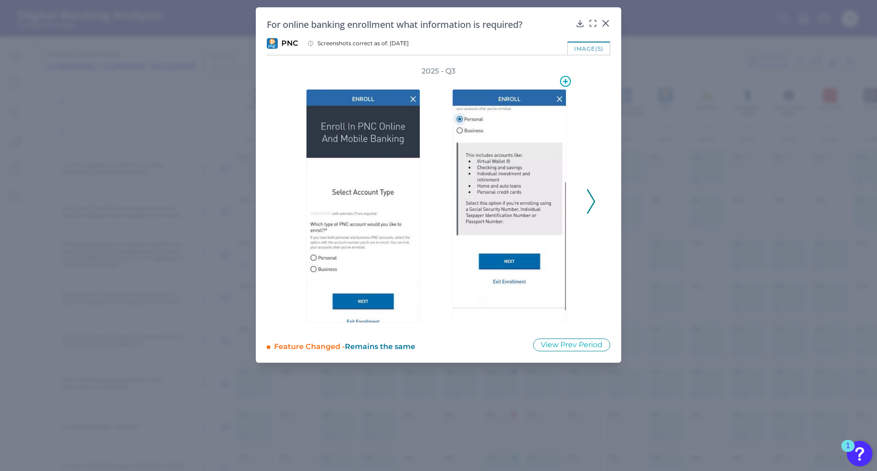
click at [525, 199] on img at bounding box center [509, 206] width 114 height 234
click at [591, 207] on polyline at bounding box center [590, 201] width 7 height 23
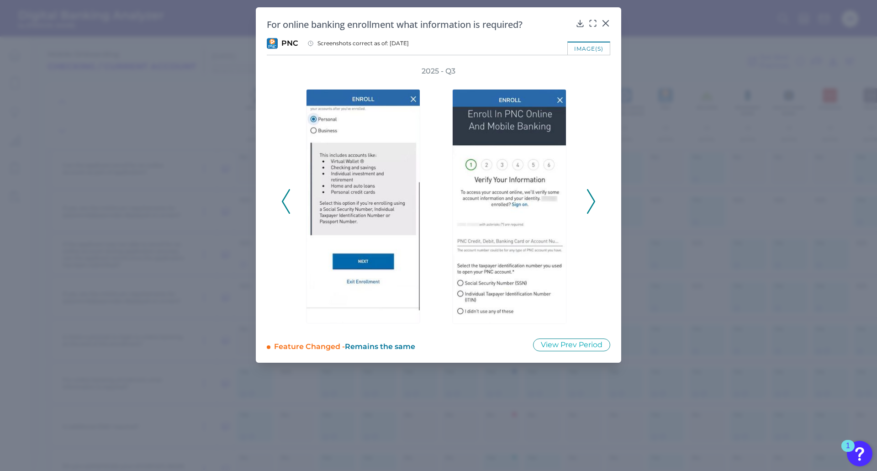
click at [596, 206] on div "2025 - Q3" at bounding box center [438, 196] width 343 height 261
click at [590, 204] on icon at bounding box center [591, 201] width 8 height 25
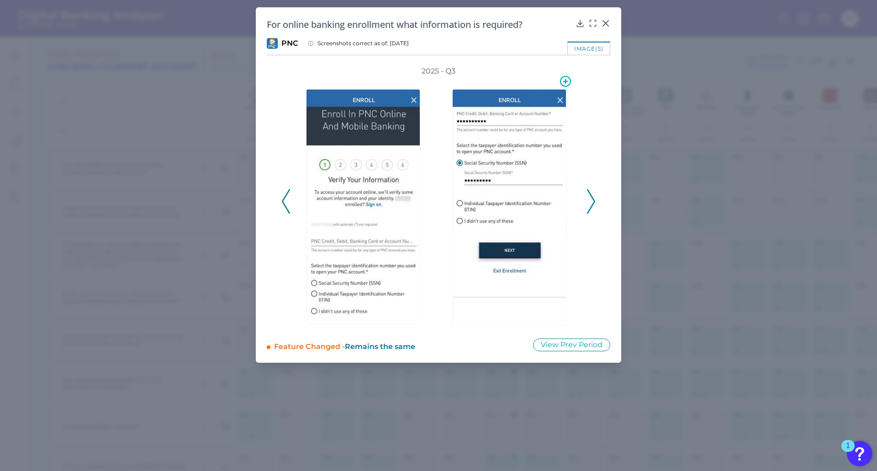
drag, startPoint x: 511, startPoint y: 188, endPoint x: 585, endPoint y: 156, distance: 80.8
click at [585, 156] on div "2025 - Q3" at bounding box center [438, 196] width 314 height 261
click at [591, 206] on polyline at bounding box center [590, 201] width 7 height 23
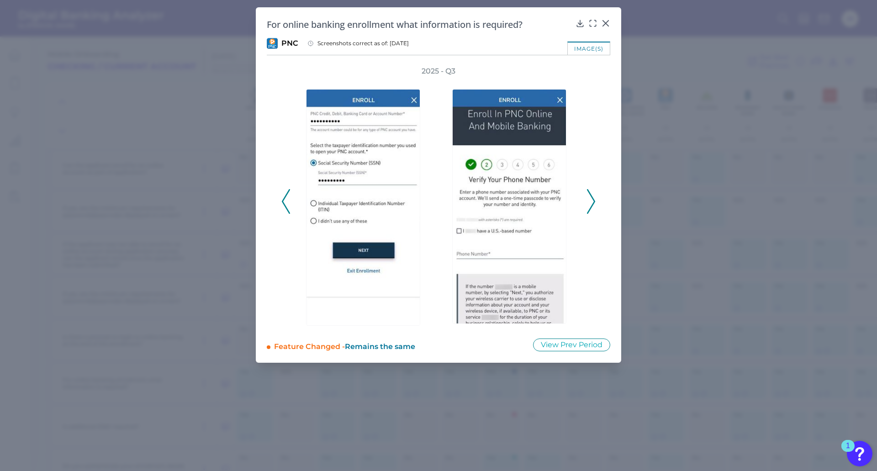
click at [590, 207] on icon at bounding box center [591, 201] width 8 height 25
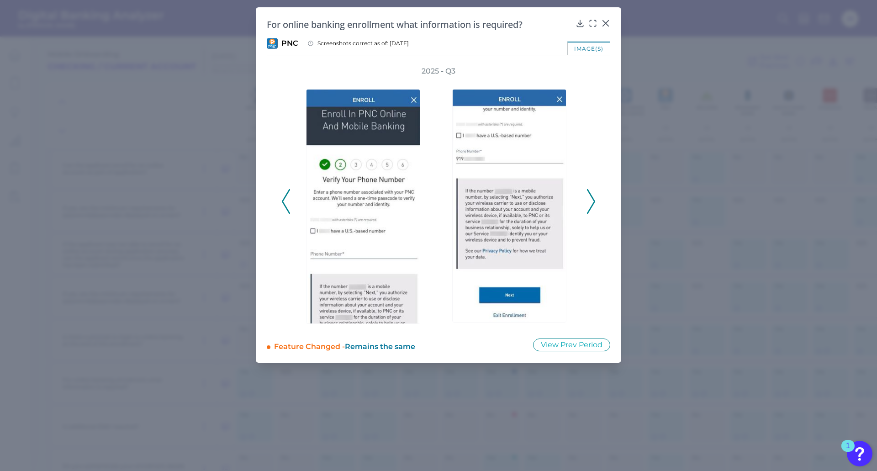
click at [595, 205] on button at bounding box center [590, 201] width 9 height 25
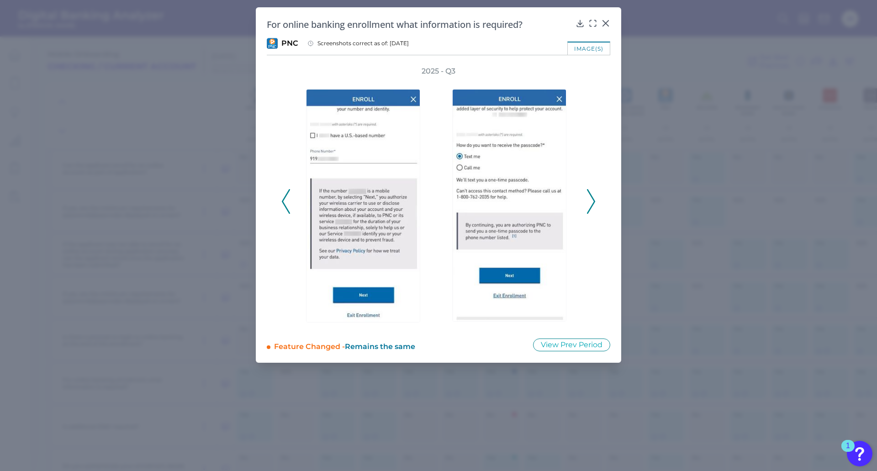
click at [590, 203] on icon at bounding box center [591, 201] width 8 height 25
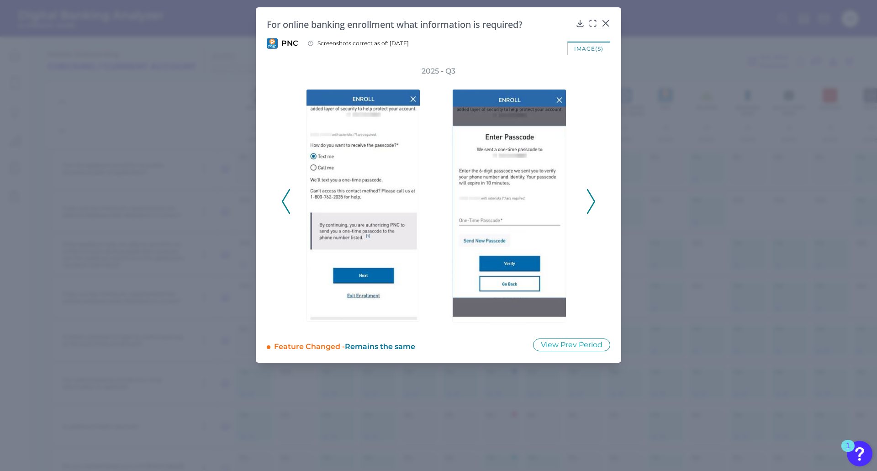
click at [590, 205] on icon at bounding box center [591, 201] width 8 height 25
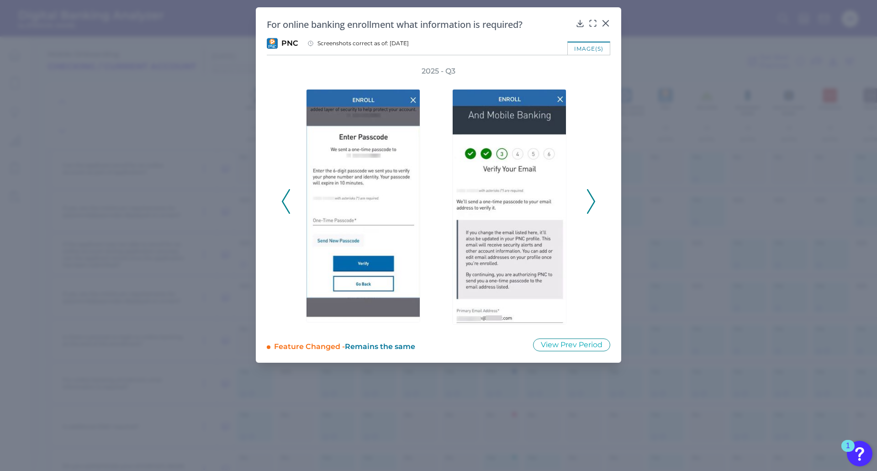
click at [591, 206] on polyline at bounding box center [590, 201] width 7 height 23
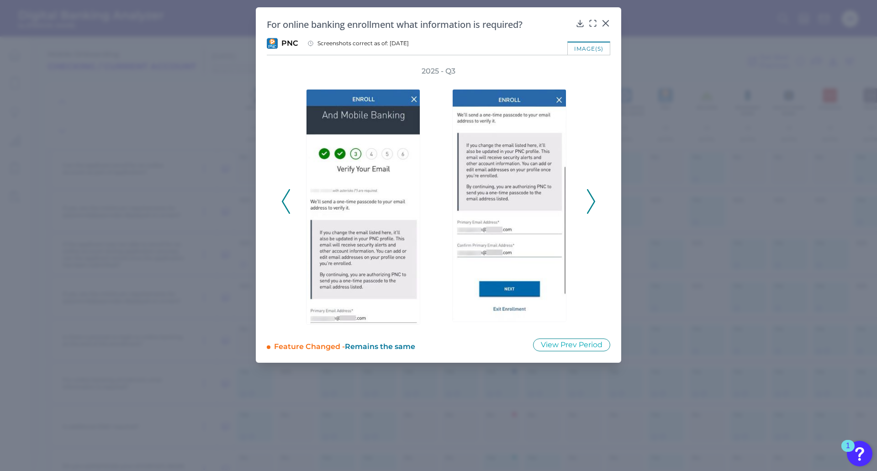
click at [591, 206] on polyline at bounding box center [590, 201] width 7 height 23
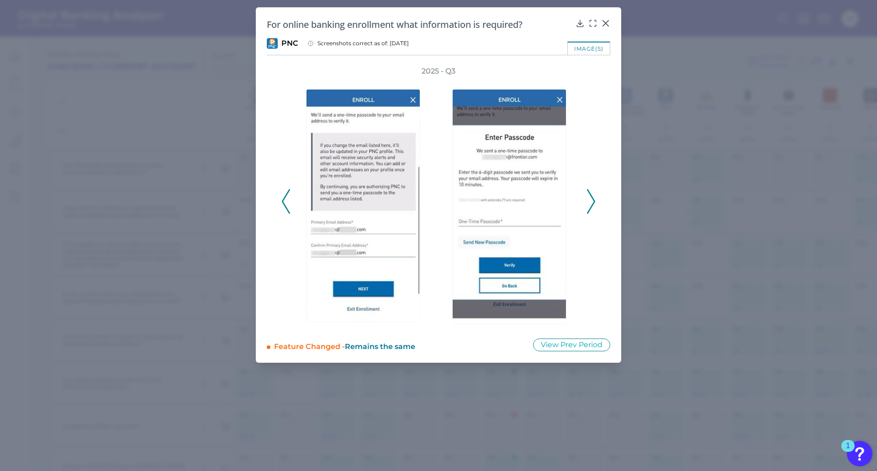
click at [591, 206] on polyline at bounding box center [590, 201] width 7 height 23
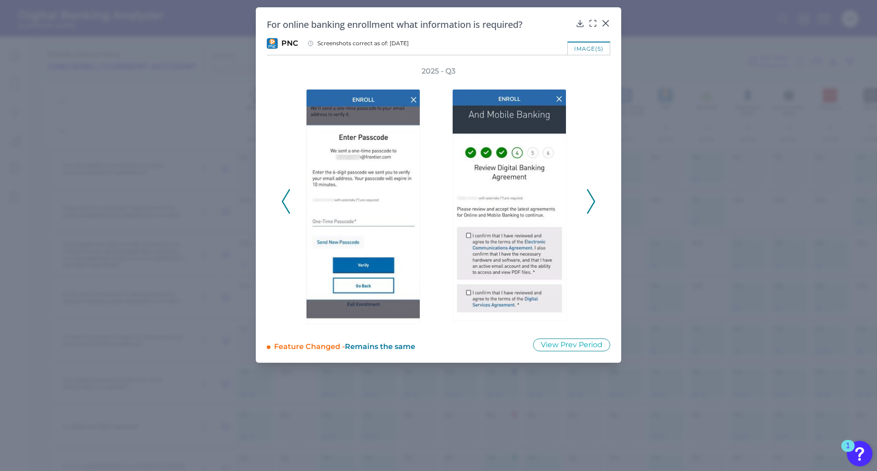
click at [591, 206] on polyline at bounding box center [590, 201] width 7 height 23
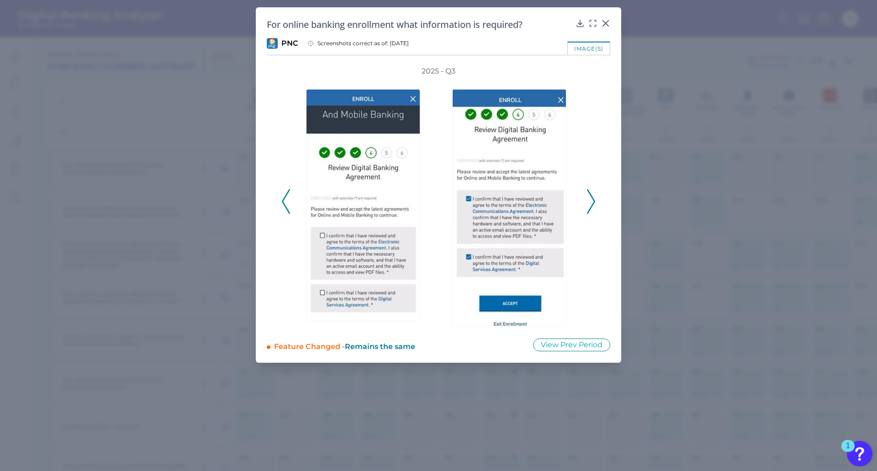
click at [591, 206] on polyline at bounding box center [590, 201] width 7 height 23
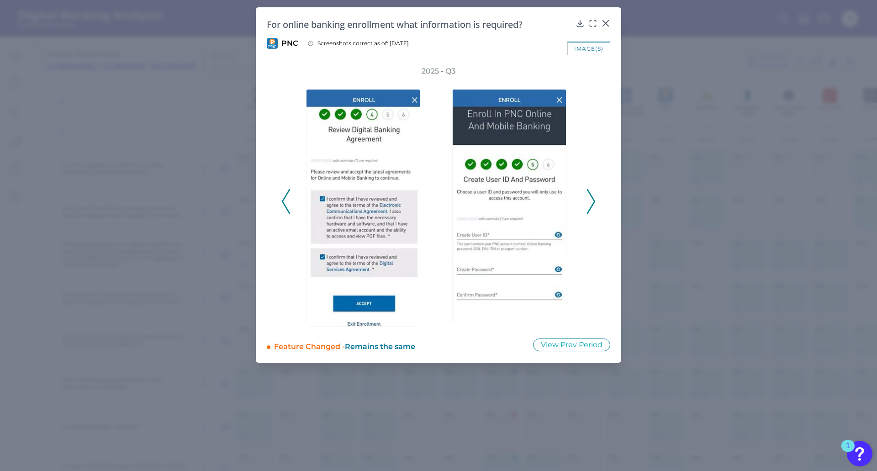
click at [591, 206] on polyline at bounding box center [590, 201] width 7 height 23
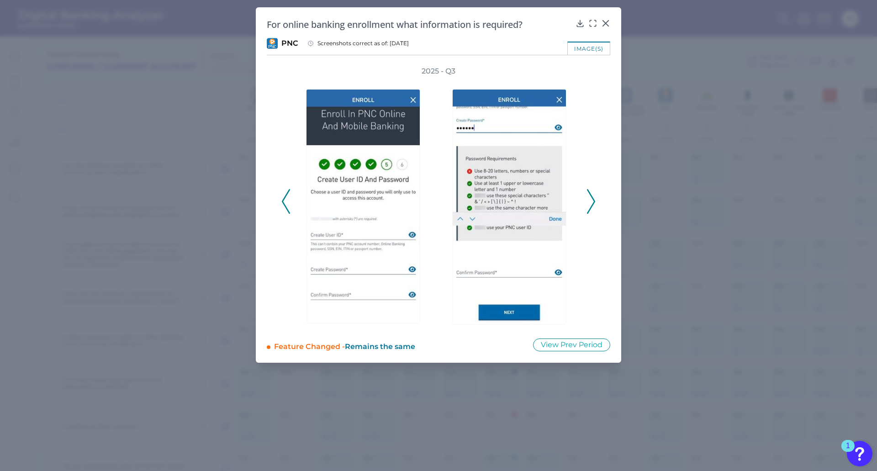
drag, startPoint x: 356, startPoint y: 187, endPoint x: 288, endPoint y: 198, distance: 69.3
click at [288, 198] on icon at bounding box center [286, 201] width 8 height 25
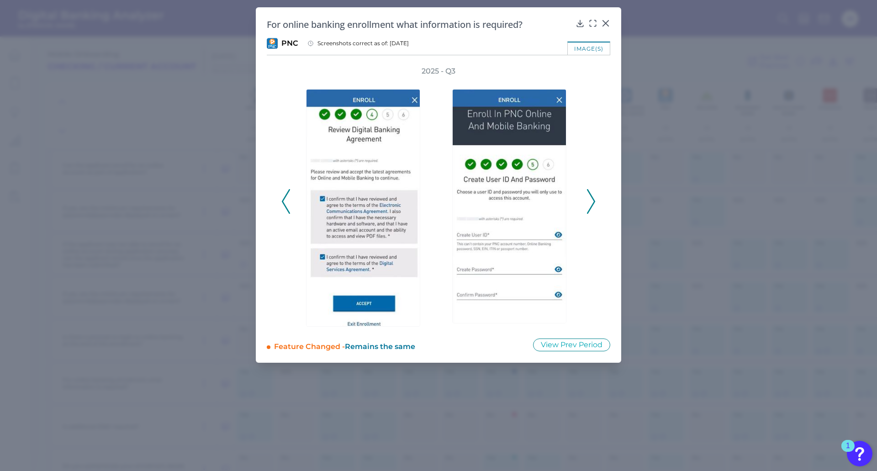
click at [289, 207] on icon at bounding box center [286, 201] width 8 height 25
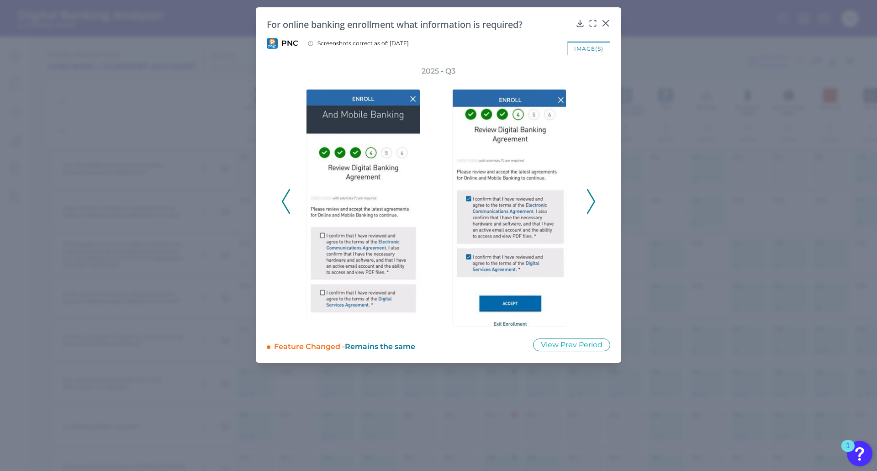
click at [289, 207] on icon at bounding box center [286, 201] width 8 height 25
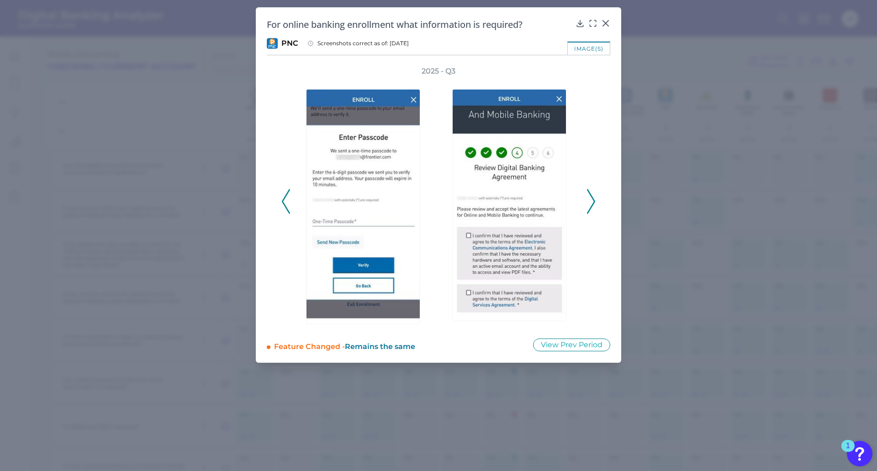
click at [289, 207] on icon at bounding box center [286, 201] width 8 height 25
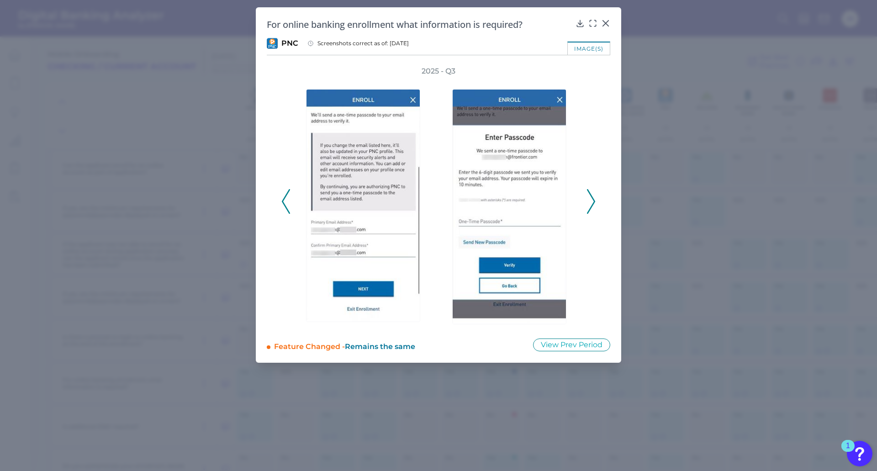
click at [591, 208] on icon at bounding box center [591, 201] width 8 height 25
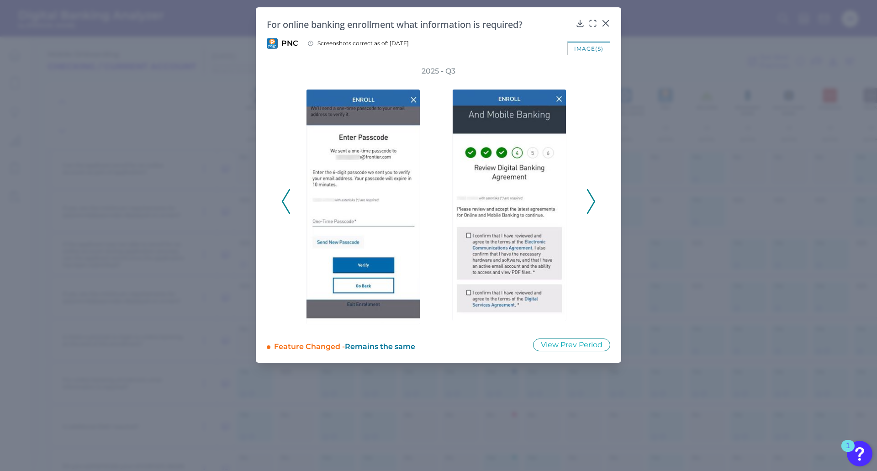
click at [591, 208] on polyline at bounding box center [590, 201] width 7 height 23
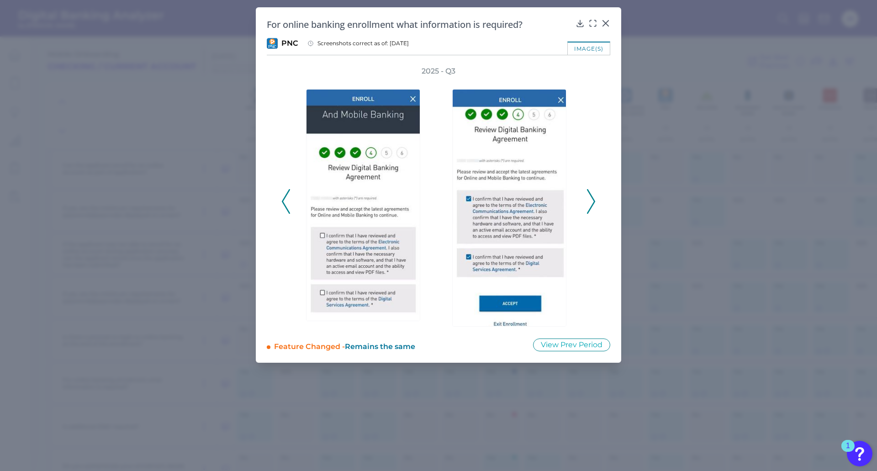
click at [591, 208] on polyline at bounding box center [590, 201] width 7 height 23
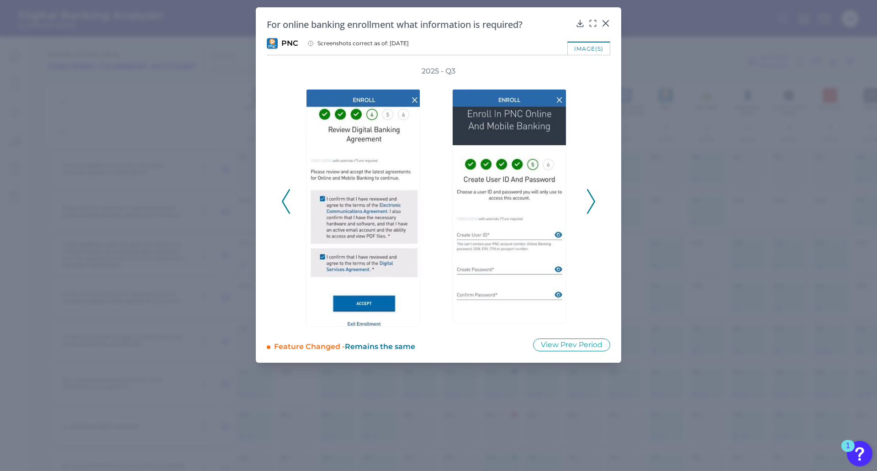
click at [591, 208] on polyline at bounding box center [590, 201] width 7 height 23
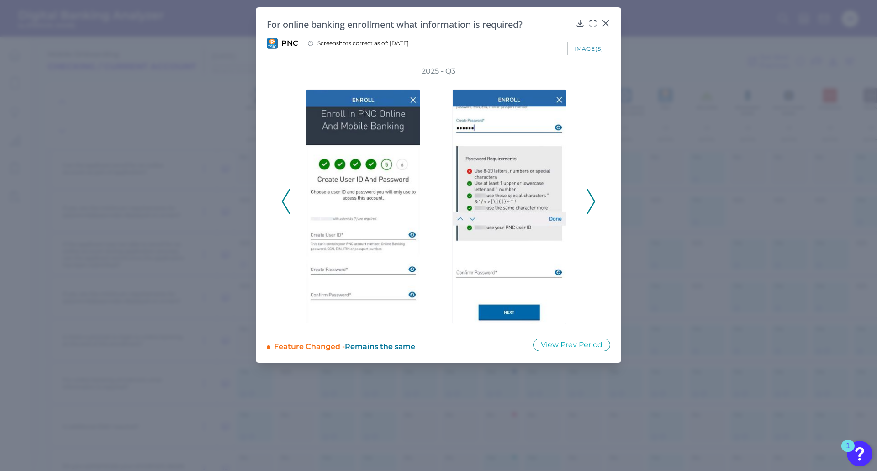
click at [591, 208] on polyline at bounding box center [590, 201] width 7 height 23
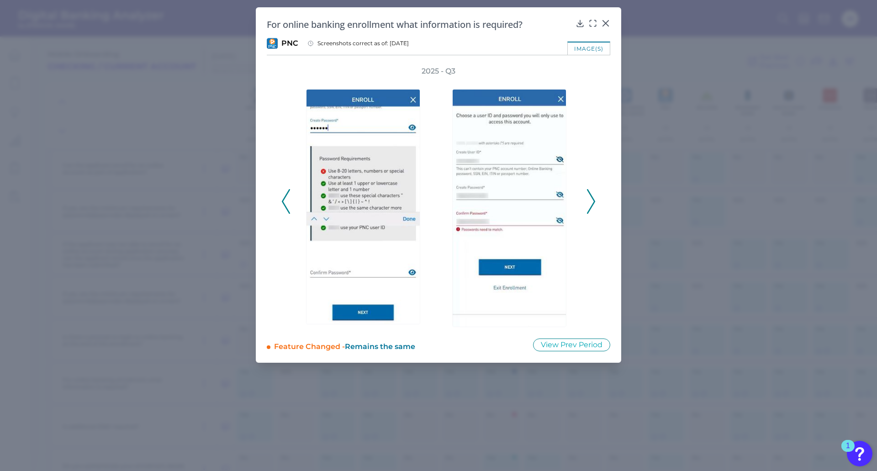
click at [591, 208] on polyline at bounding box center [590, 201] width 7 height 23
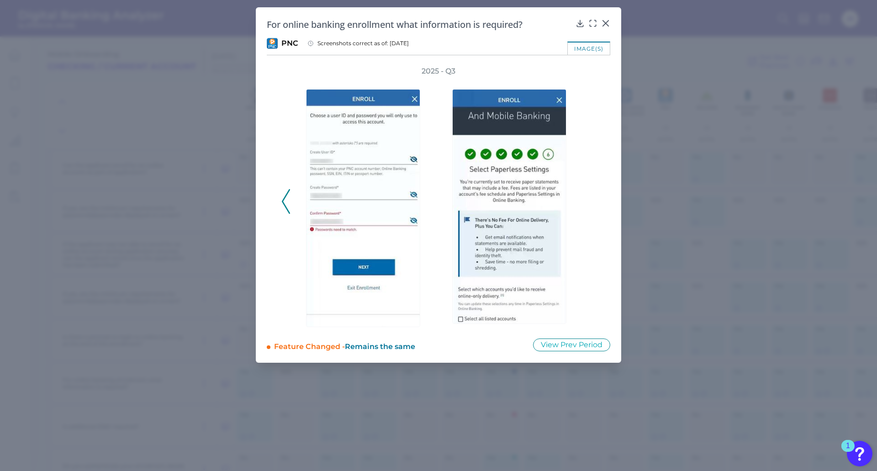
click at [591, 208] on div "2025 - Q3" at bounding box center [438, 196] width 314 height 261
click at [606, 26] on div at bounding box center [605, 29] width 9 height 9
click at [605, 21] on icon at bounding box center [605, 23] width 9 height 9
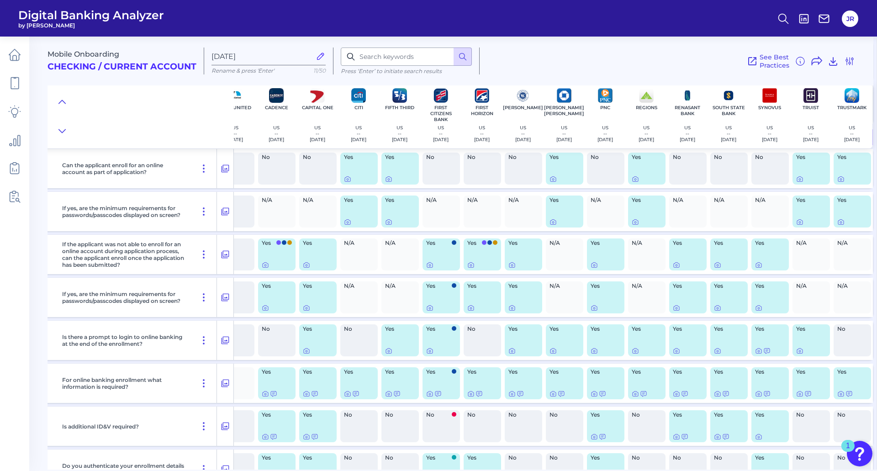
scroll to position [776, 64]
click at [625, 377] on icon at bounding box center [635, 393] width 7 height 7
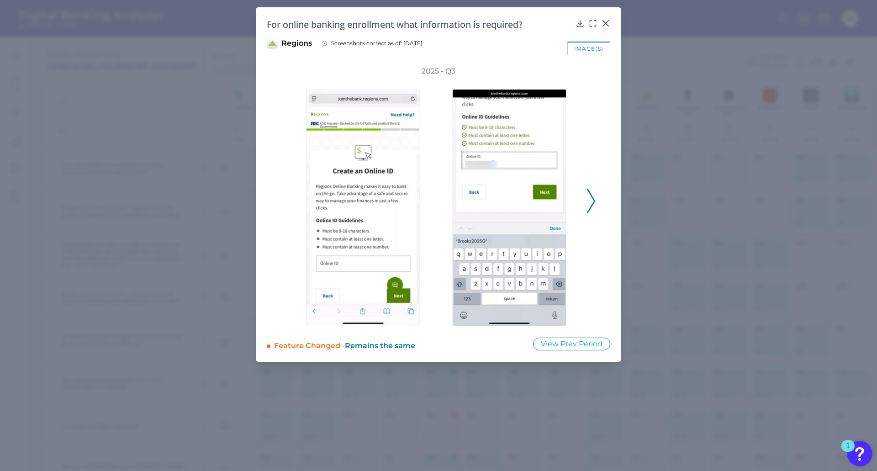
click at [593, 197] on icon at bounding box center [591, 201] width 8 height 25
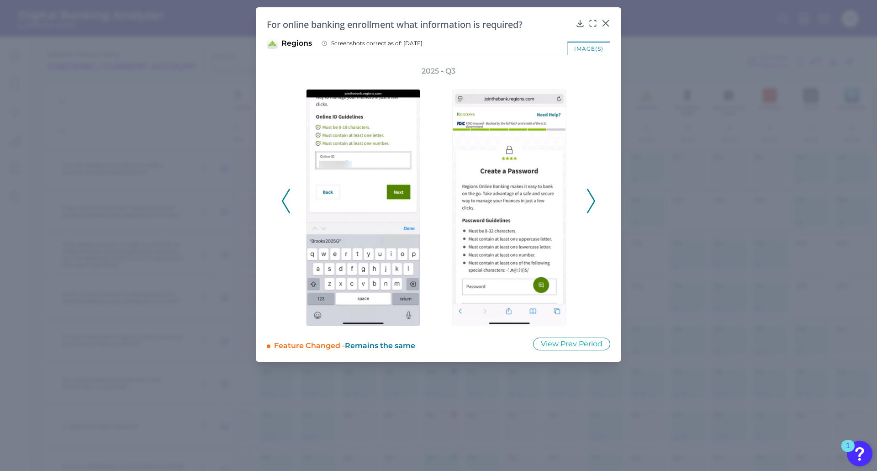
click at [593, 201] on icon at bounding box center [591, 201] width 8 height 25
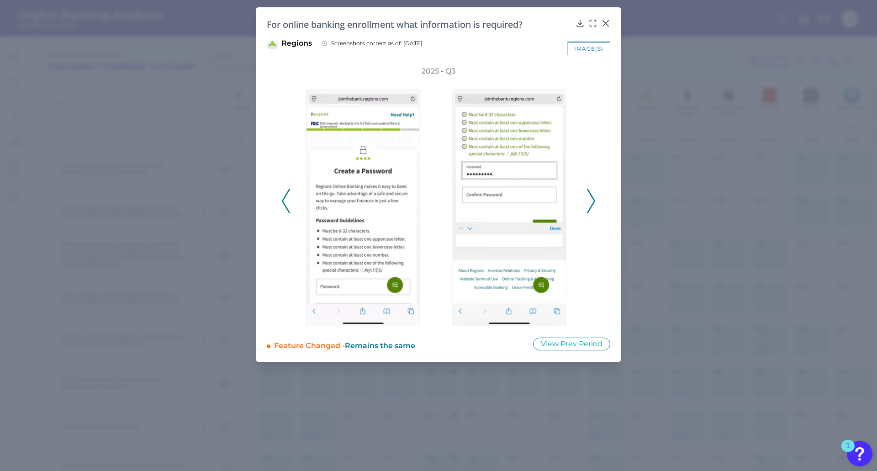
click at [593, 201] on icon at bounding box center [591, 201] width 8 height 25
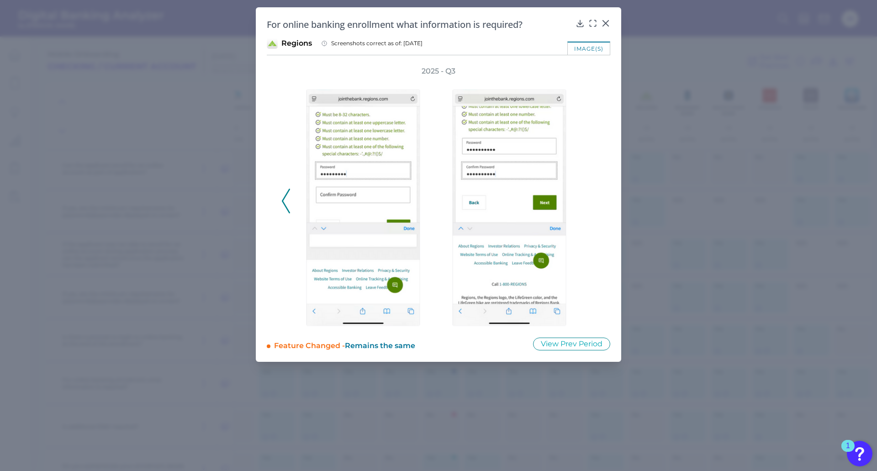
click at [593, 201] on div "2025 - Q3" at bounding box center [438, 196] width 314 height 260
click at [606, 22] on icon at bounding box center [605, 23] width 9 height 9
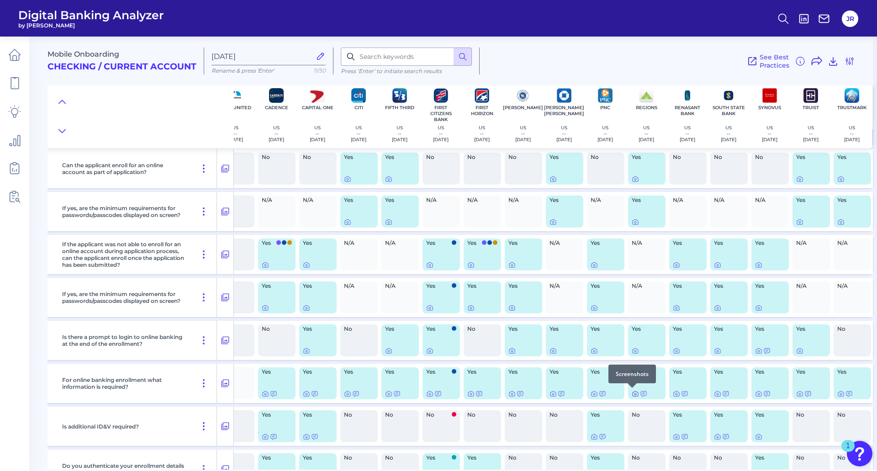
click at [625, 377] on icon at bounding box center [635, 393] width 7 height 7
click at [625, 348] on div at bounding box center [631, 344] width 9 height 9
click at [625, 352] on icon at bounding box center [635, 350] width 7 height 7
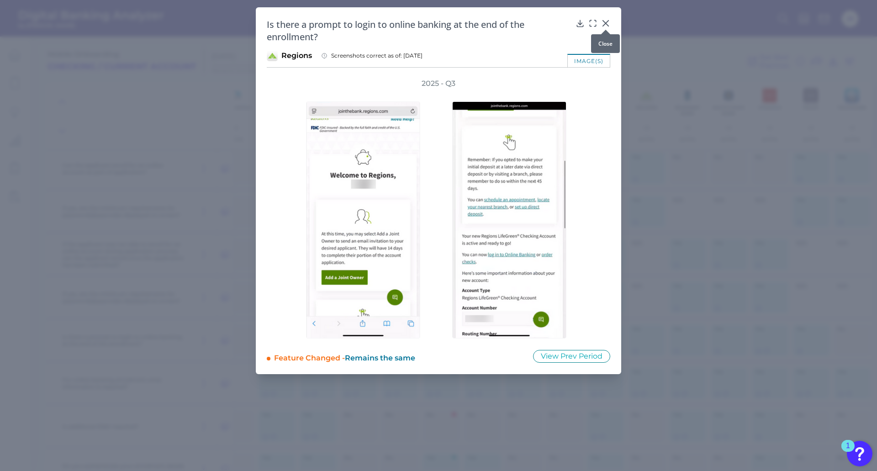
click at [606, 24] on icon at bounding box center [605, 23] width 5 height 5
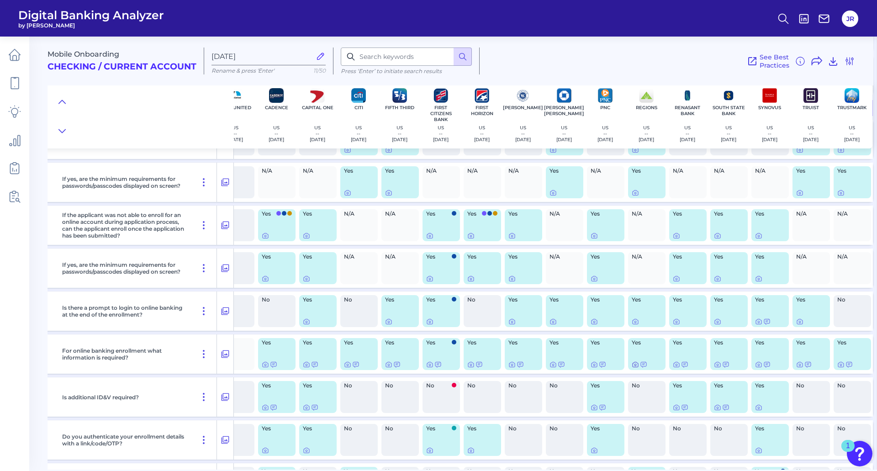
scroll to position [822, 64]
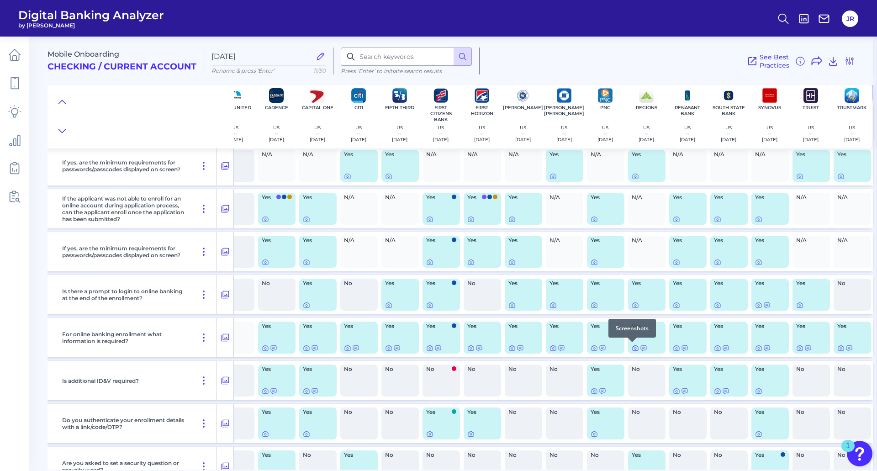
click at [625, 350] on icon at bounding box center [635, 347] width 7 height 7
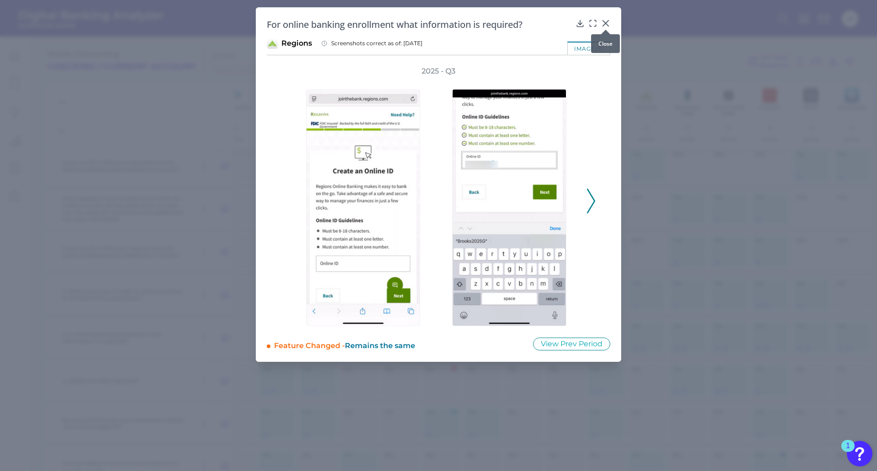
click at [604, 26] on div at bounding box center [605, 29] width 9 height 9
click at [604, 23] on icon at bounding box center [605, 23] width 9 height 9
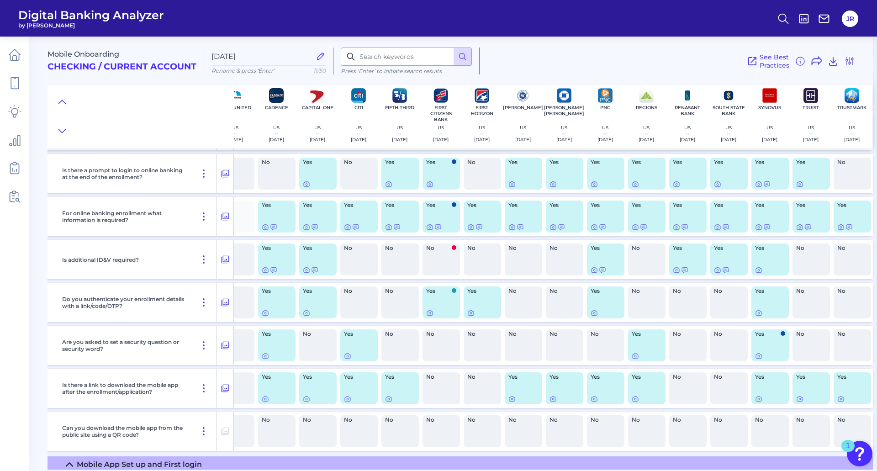
scroll to position [959, 64]
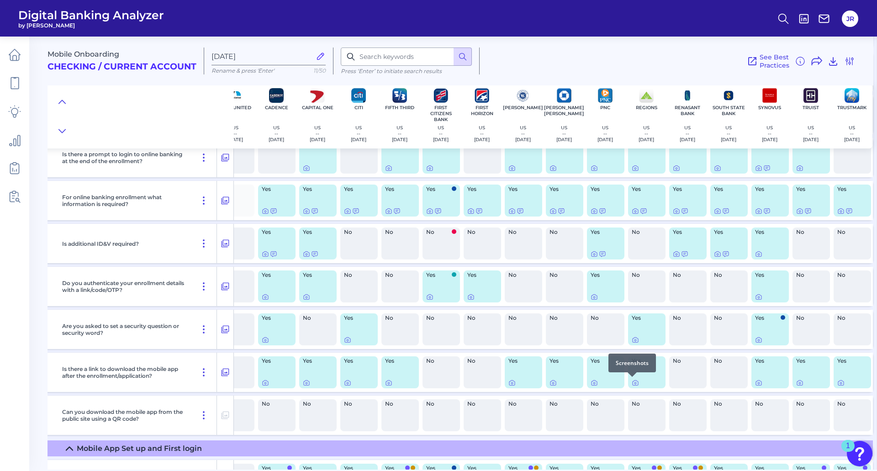
click at [625, 377] on div at bounding box center [631, 376] width 9 height 9
click at [625, 377] on icon at bounding box center [635, 383] width 2 height 2
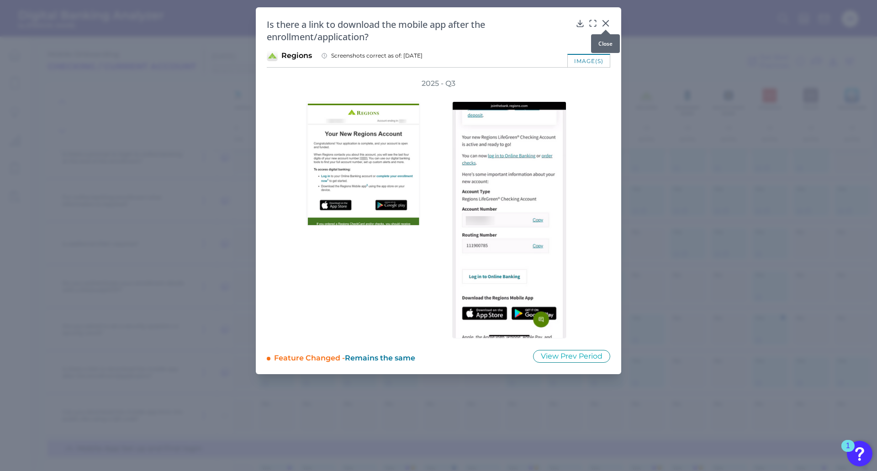
click at [602, 23] on icon at bounding box center [605, 23] width 9 height 9
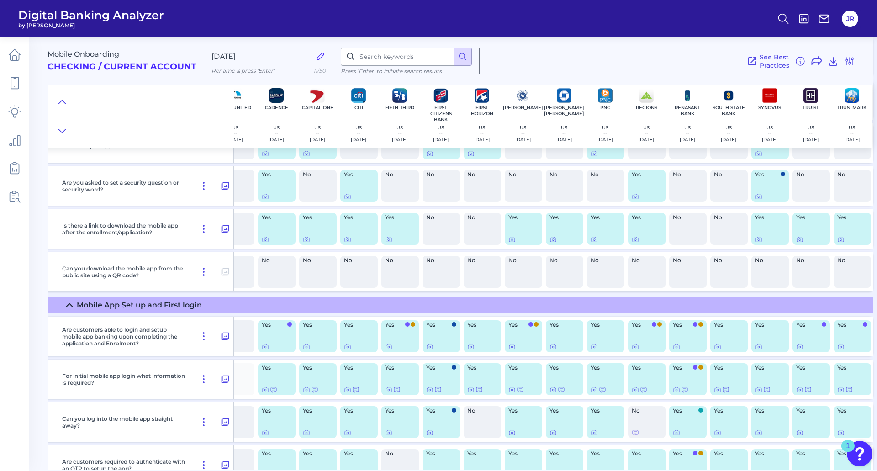
scroll to position [1142, 64]
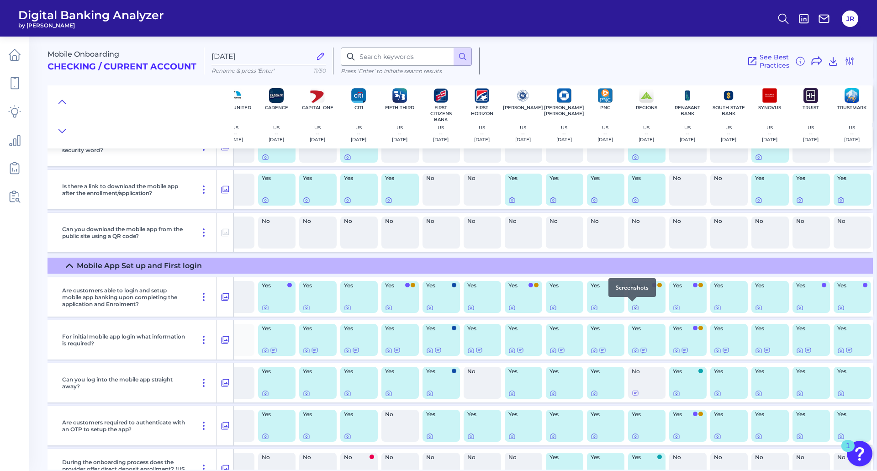
click at [625, 307] on icon at bounding box center [635, 308] width 2 height 2
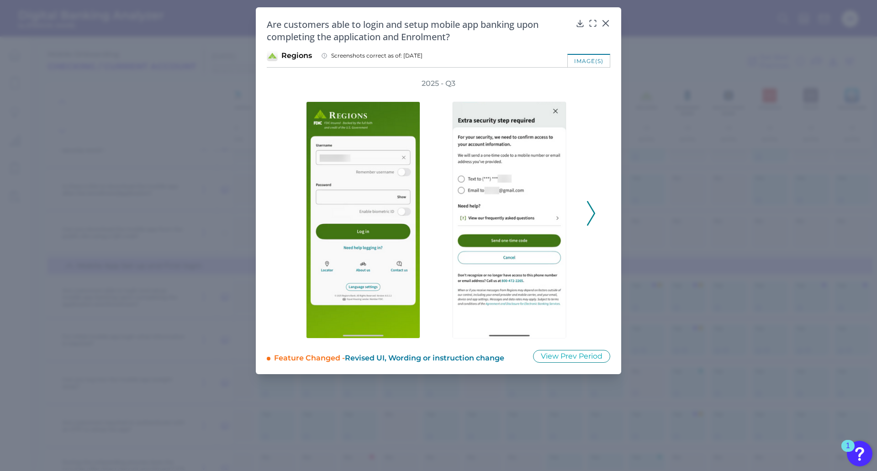
click at [595, 215] on button at bounding box center [590, 213] width 9 height 25
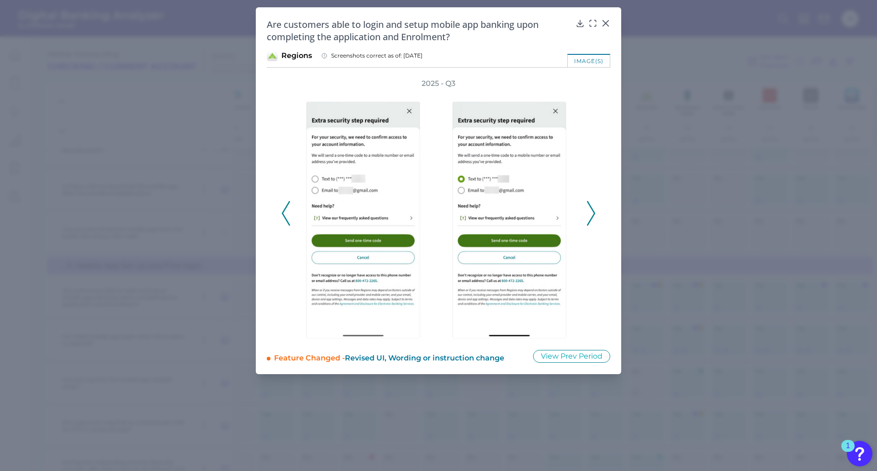
click at [593, 216] on polyline at bounding box center [590, 213] width 7 height 23
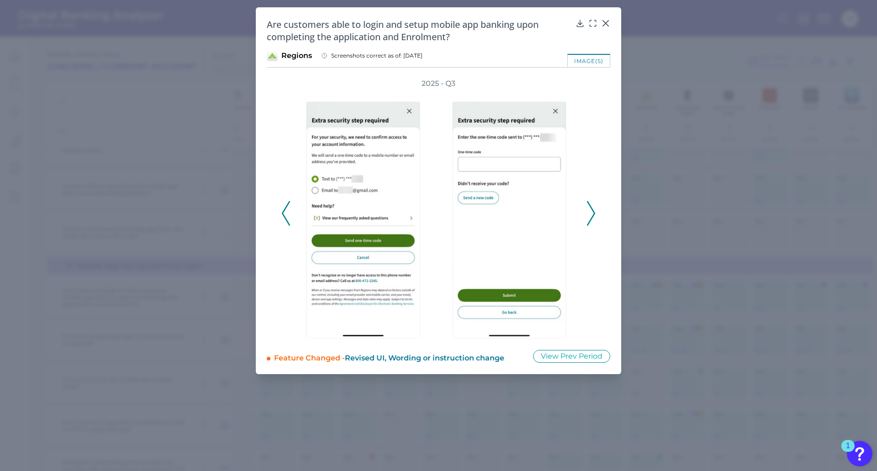
click at [593, 216] on polyline at bounding box center [590, 213] width 7 height 23
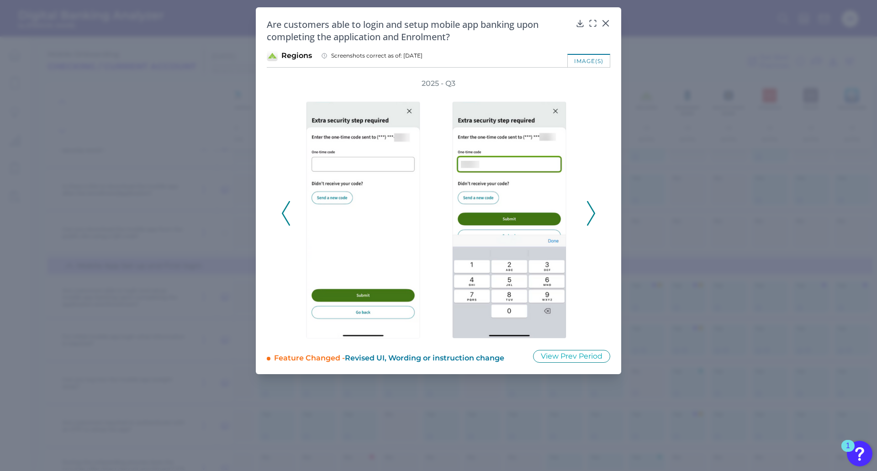
click at [593, 216] on polyline at bounding box center [590, 213] width 7 height 23
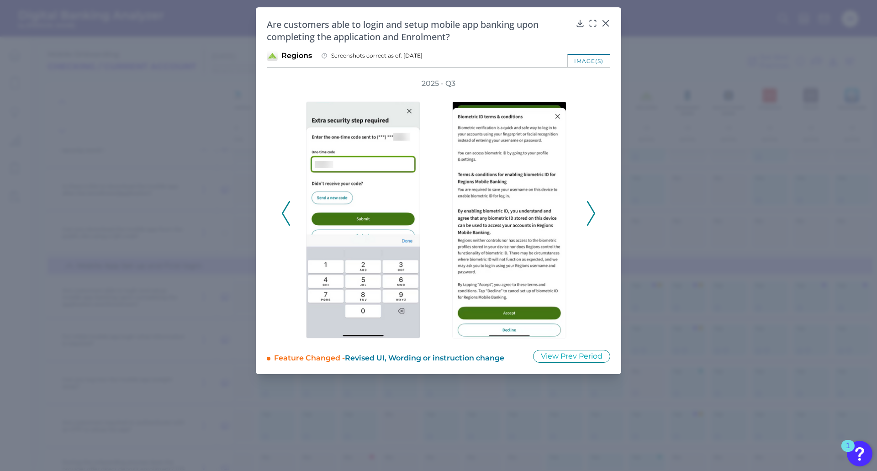
click at [593, 216] on polyline at bounding box center [590, 213] width 7 height 23
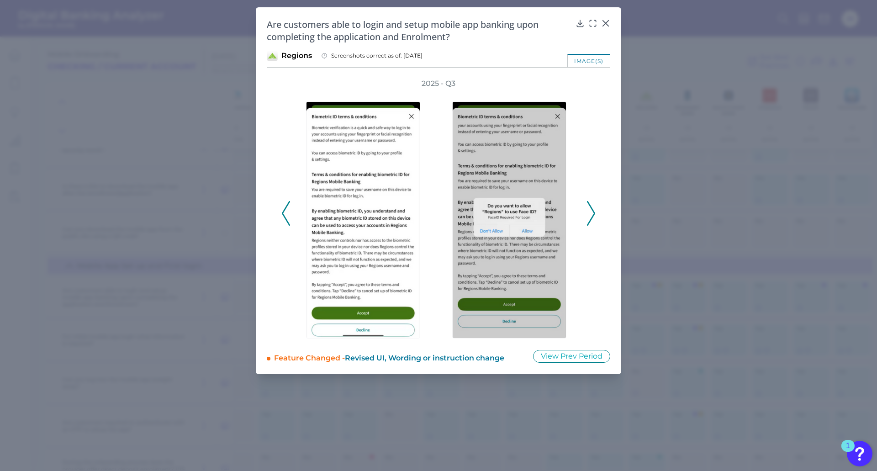
click at [593, 216] on polyline at bounding box center [590, 213] width 7 height 23
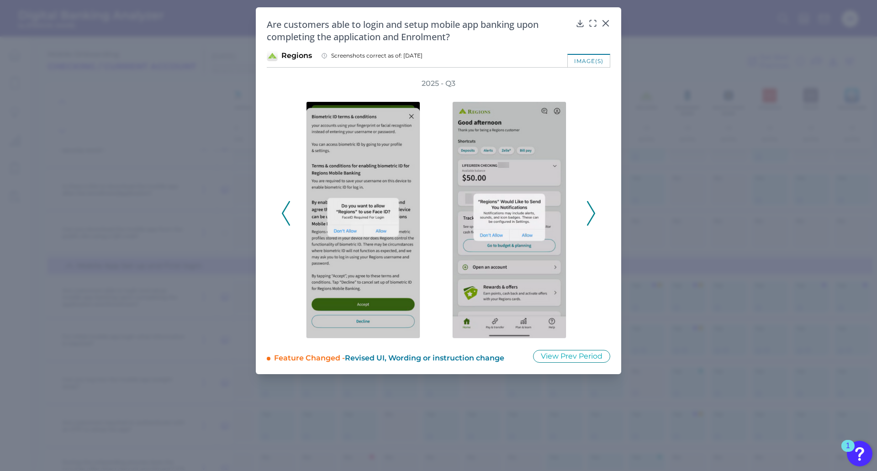
click at [593, 216] on polyline at bounding box center [590, 213] width 7 height 23
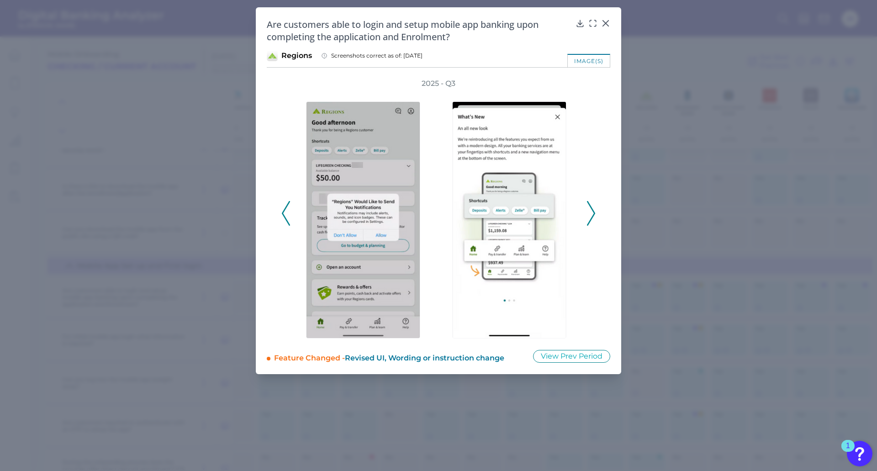
click at [593, 216] on polyline at bounding box center [590, 213] width 7 height 23
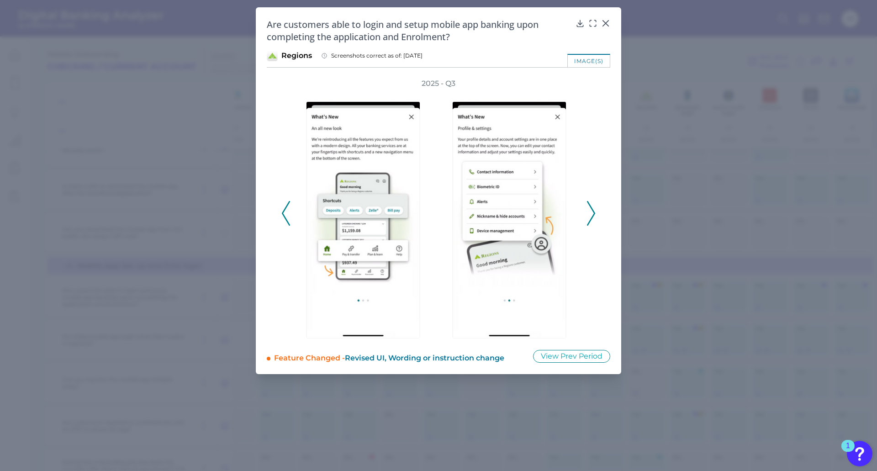
click at [593, 216] on polyline at bounding box center [590, 213] width 7 height 23
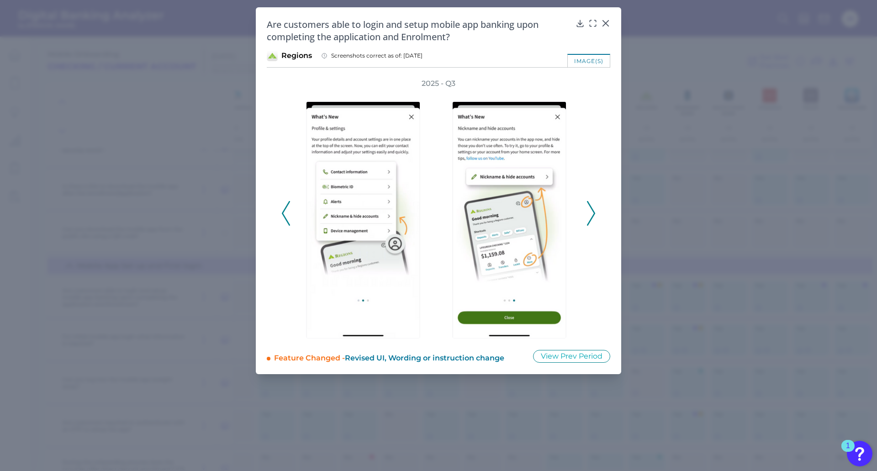
click at [593, 216] on polyline at bounding box center [590, 213] width 7 height 23
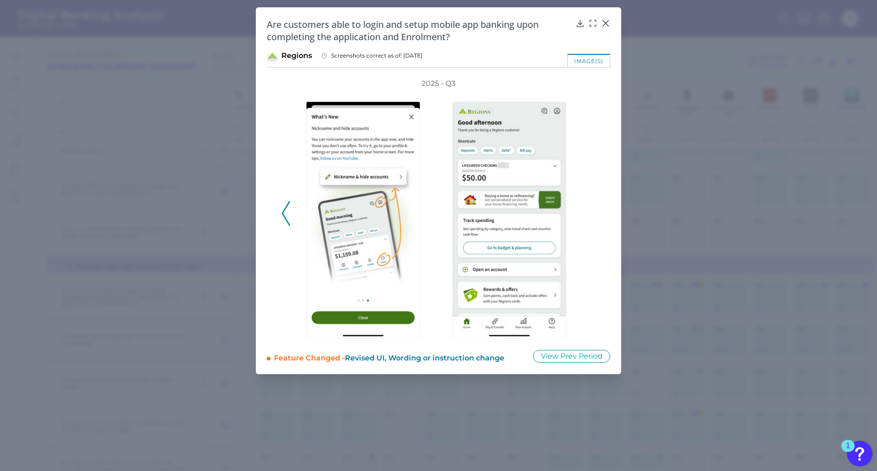
click at [593, 216] on div "2025 - Q3" at bounding box center [438, 209] width 314 height 260
click at [605, 23] on icon at bounding box center [605, 23] width 5 height 5
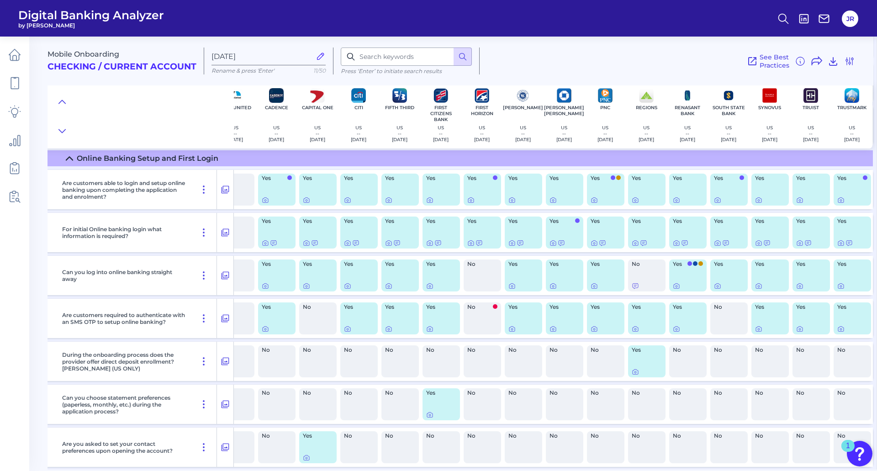
scroll to position [1872, 64]
click at [625, 199] on icon at bounding box center [635, 198] width 7 height 7
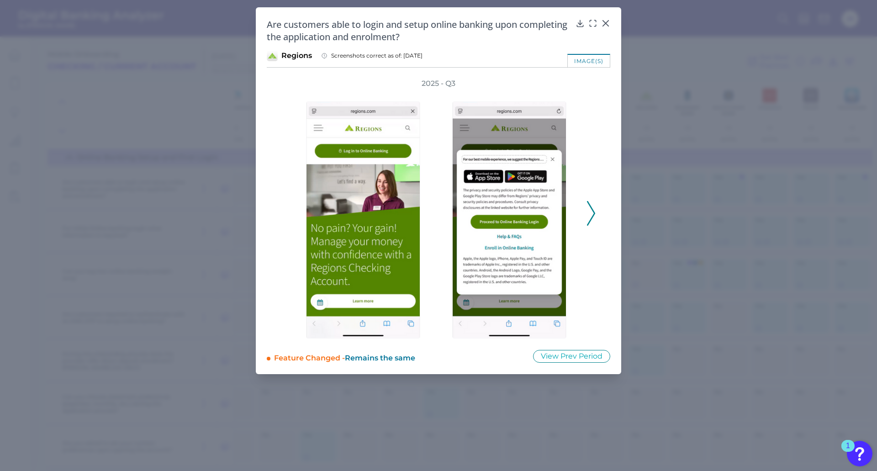
click at [589, 216] on icon at bounding box center [591, 213] width 8 height 25
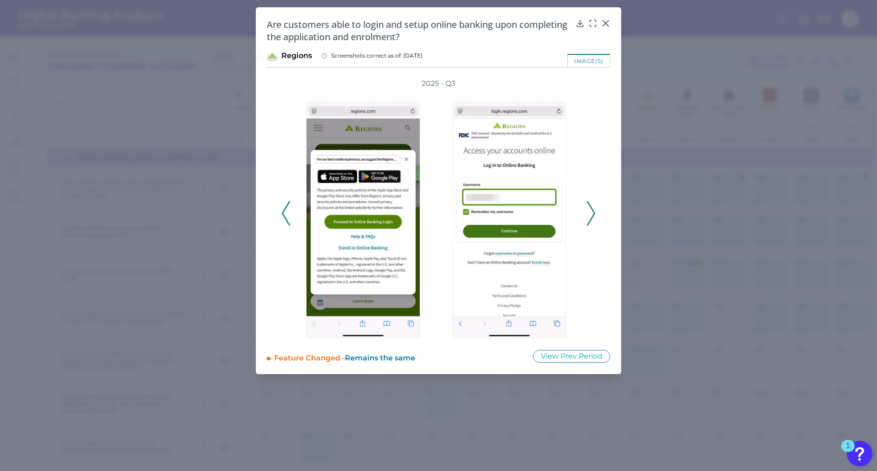
click at [589, 216] on icon at bounding box center [591, 213] width 8 height 25
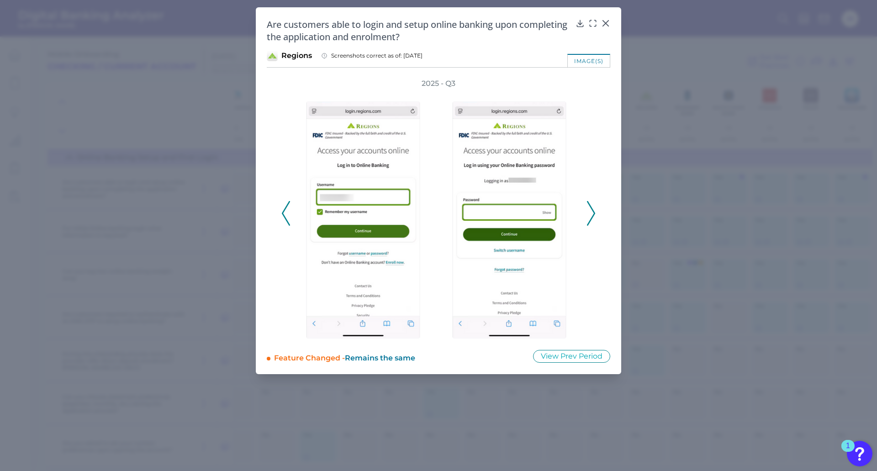
click at [589, 216] on icon at bounding box center [591, 213] width 8 height 25
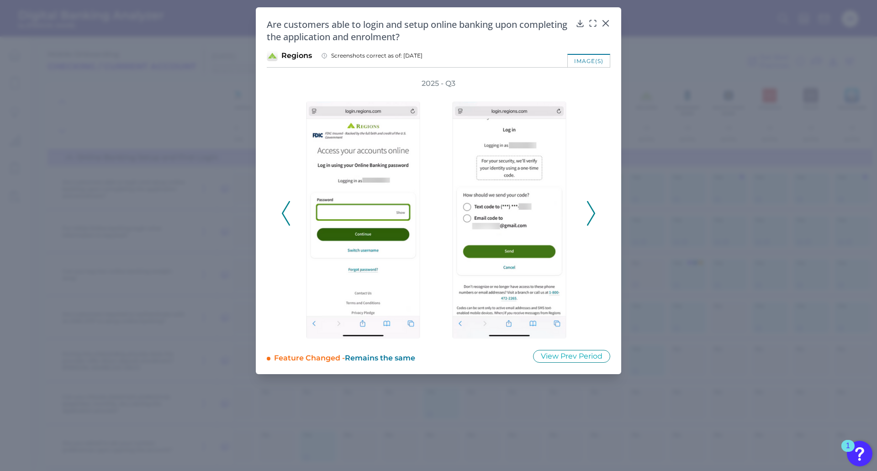
click at [589, 216] on icon at bounding box center [591, 213] width 8 height 25
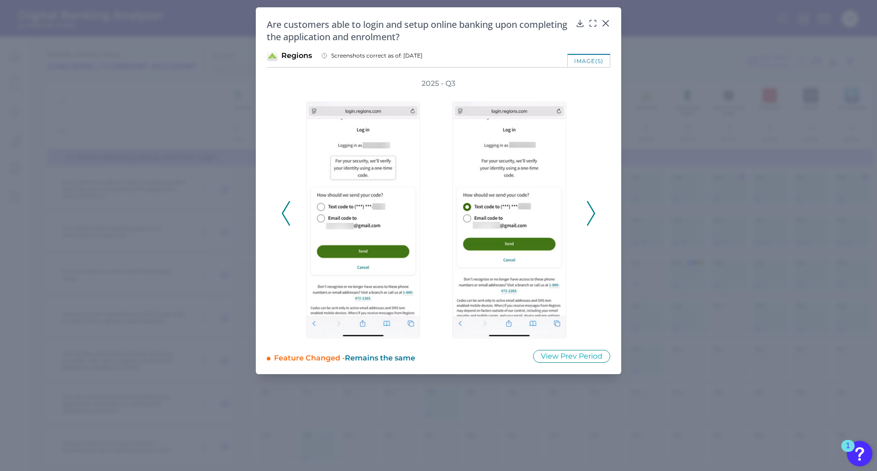
click at [589, 216] on icon at bounding box center [591, 213] width 8 height 25
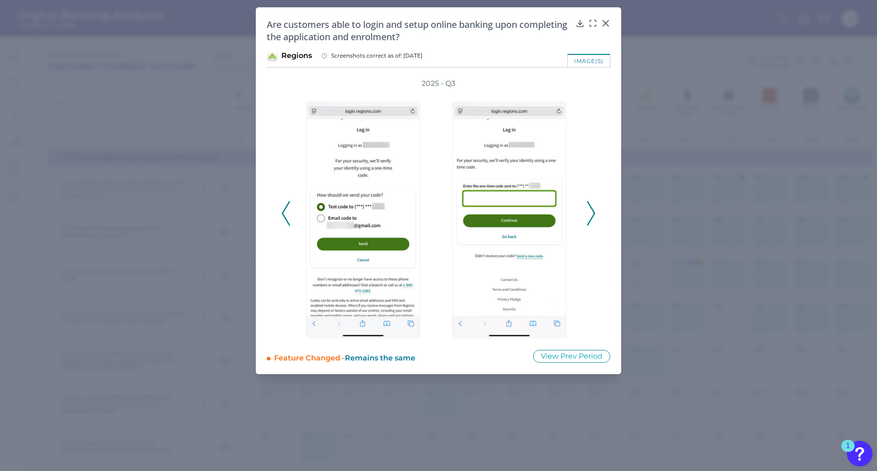
click at [589, 216] on icon at bounding box center [591, 213] width 8 height 25
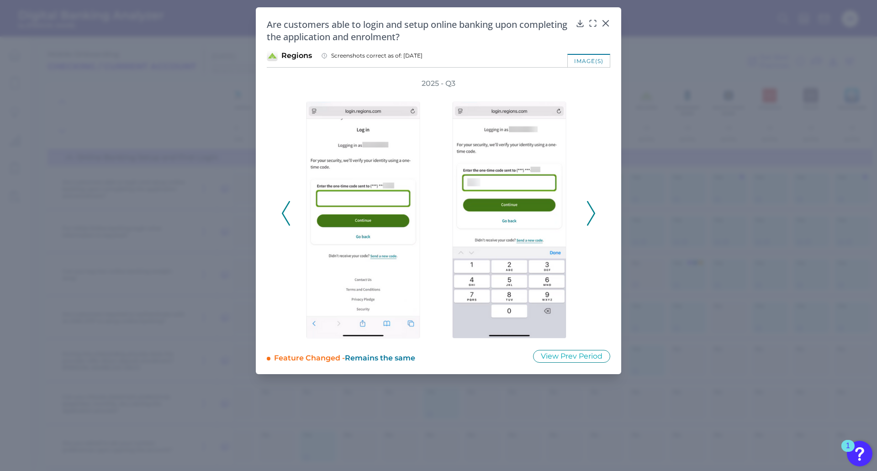
click at [589, 216] on icon at bounding box center [591, 213] width 8 height 25
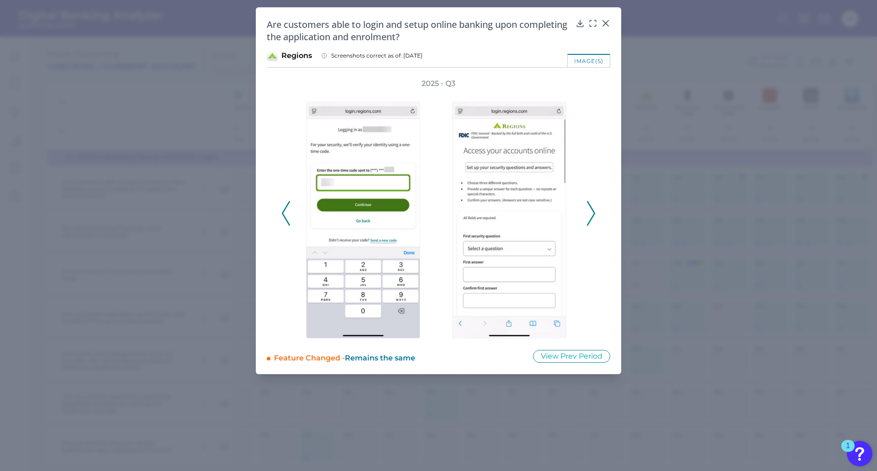
click at [589, 216] on icon at bounding box center [591, 213] width 8 height 25
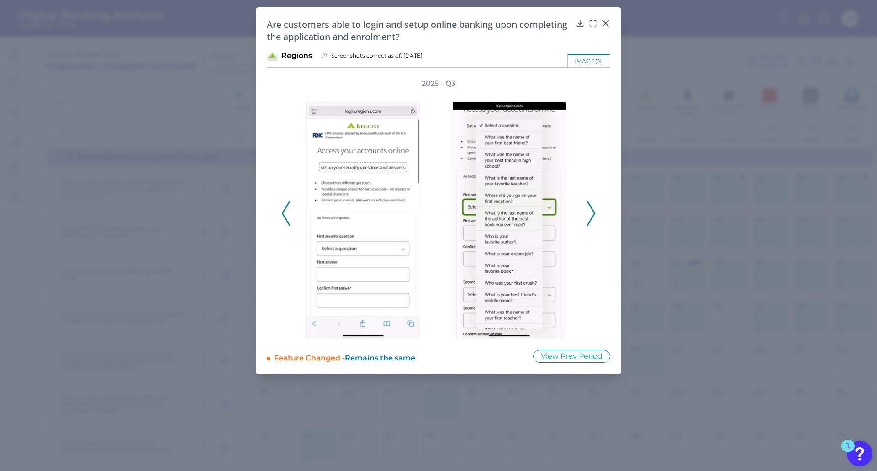
click at [589, 216] on icon at bounding box center [591, 213] width 8 height 25
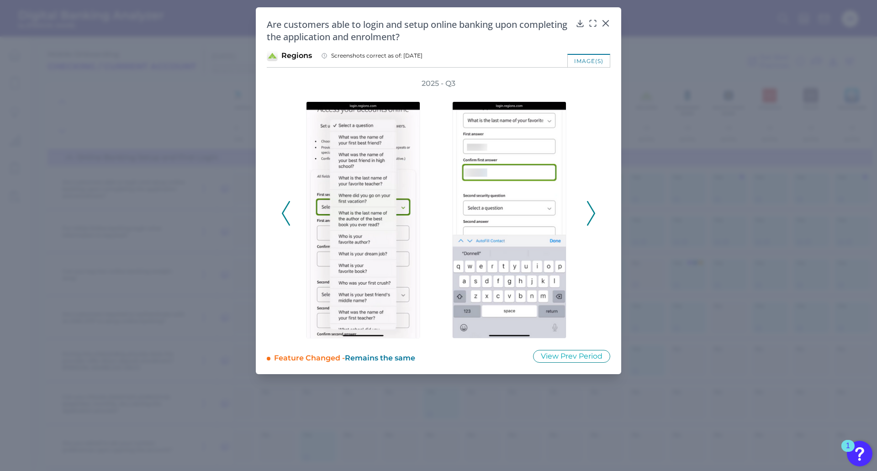
click at [589, 216] on icon at bounding box center [591, 213] width 8 height 25
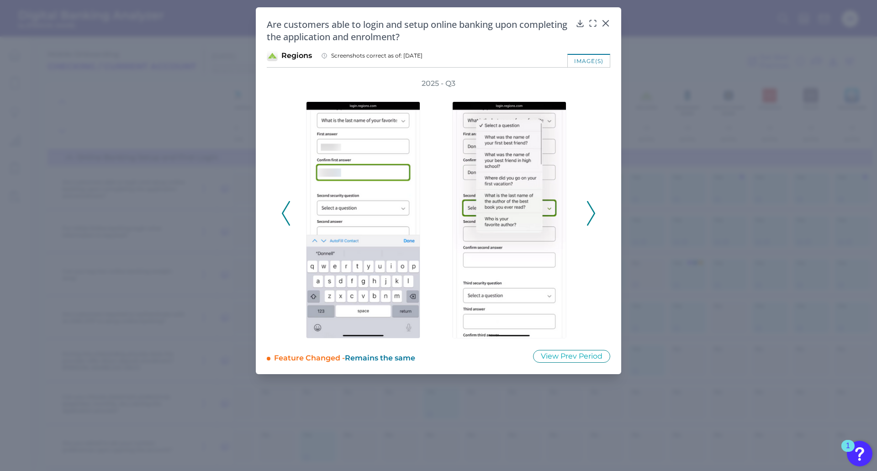
click at [589, 216] on icon at bounding box center [591, 213] width 8 height 25
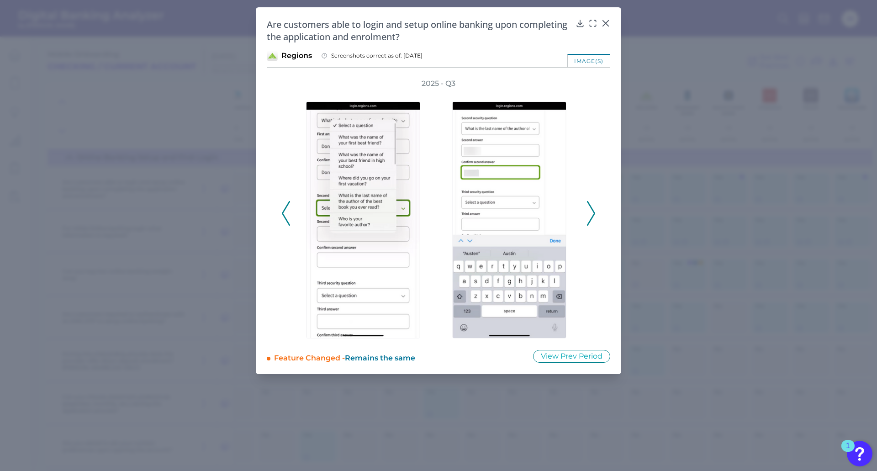
click at [589, 216] on icon at bounding box center [591, 213] width 8 height 25
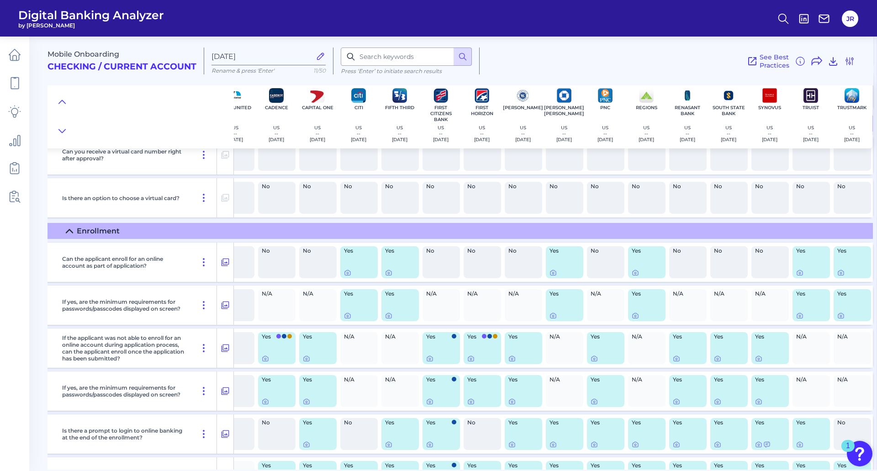
scroll to position [685, 64]
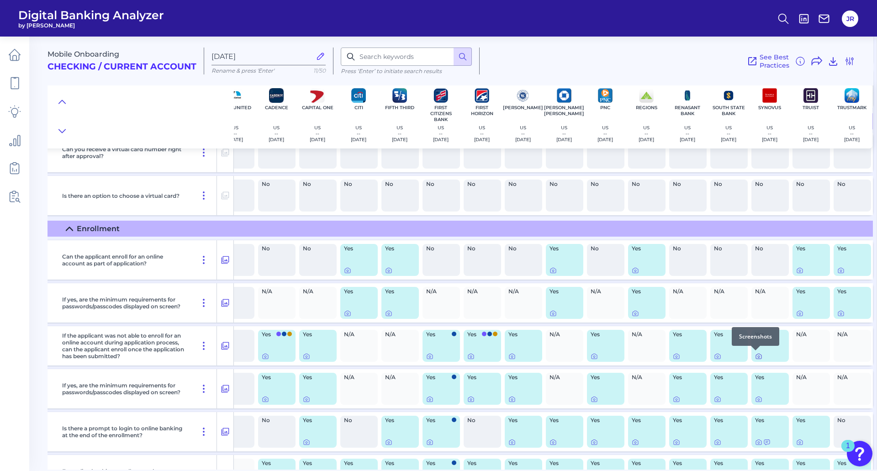
click at [625, 355] on icon at bounding box center [758, 356] width 7 height 7
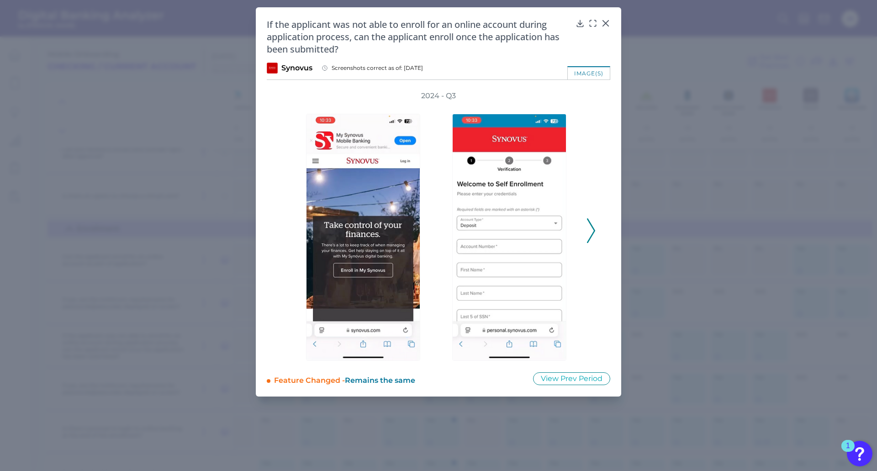
click at [591, 235] on icon at bounding box center [591, 230] width 8 height 25
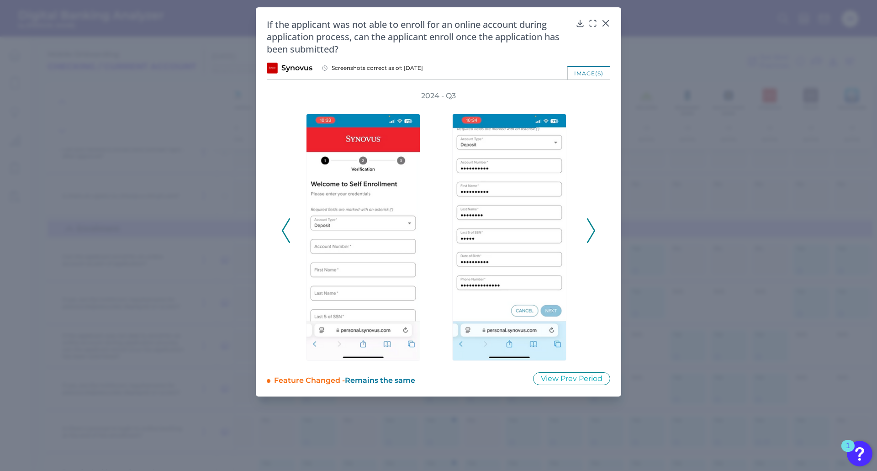
click at [594, 235] on icon at bounding box center [591, 230] width 8 height 25
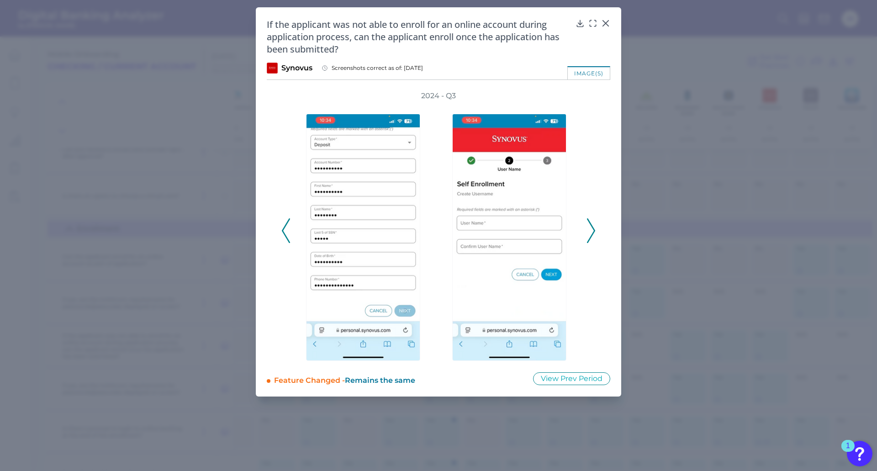
click at [591, 235] on icon at bounding box center [591, 230] width 8 height 25
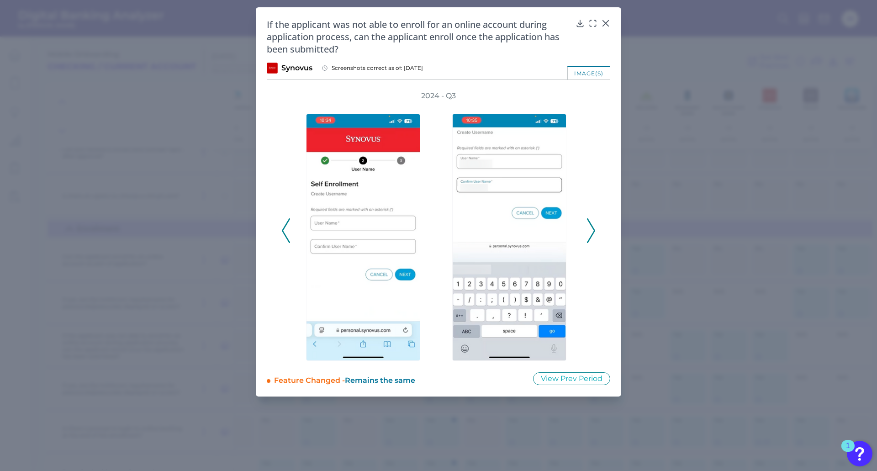
click at [589, 235] on icon at bounding box center [591, 230] width 8 height 25
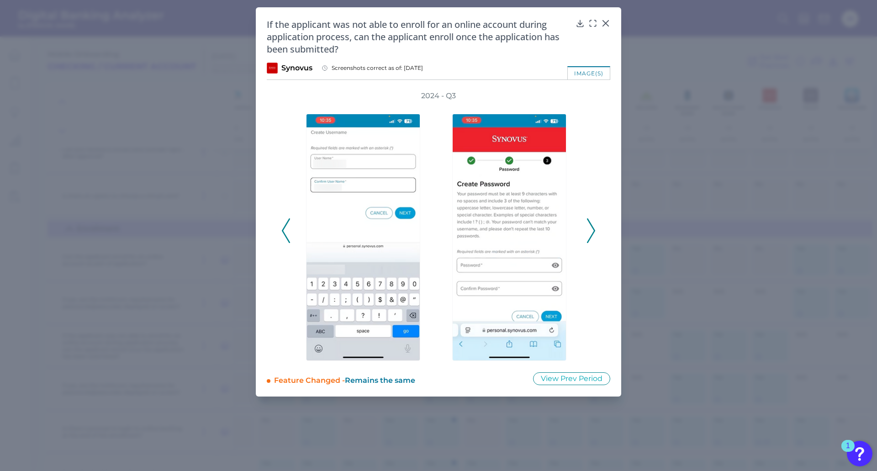
click at [589, 237] on icon at bounding box center [591, 230] width 8 height 25
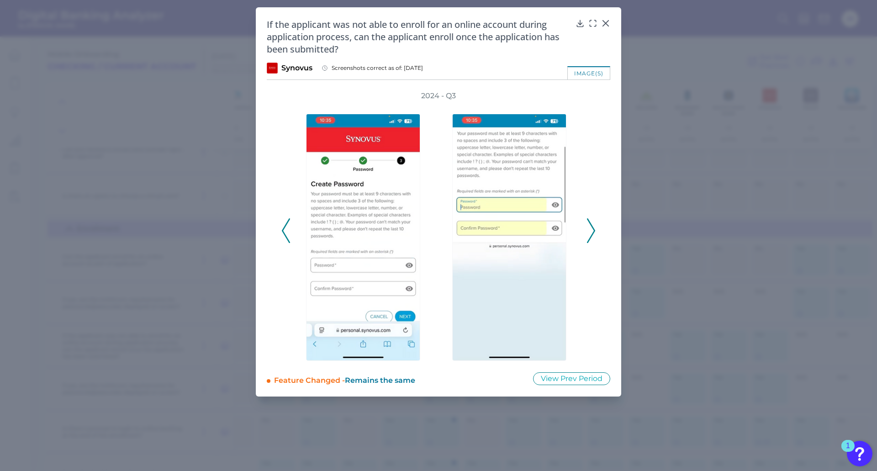
click at [594, 235] on icon at bounding box center [591, 230] width 8 height 25
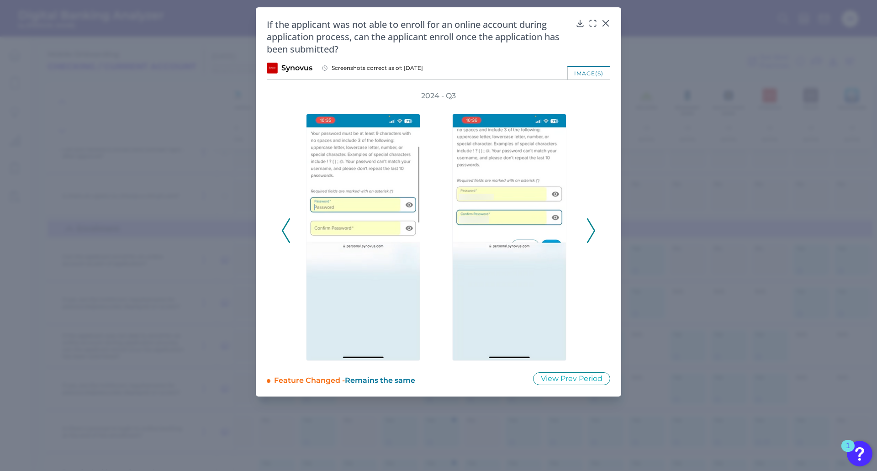
click at [594, 235] on icon at bounding box center [591, 230] width 8 height 25
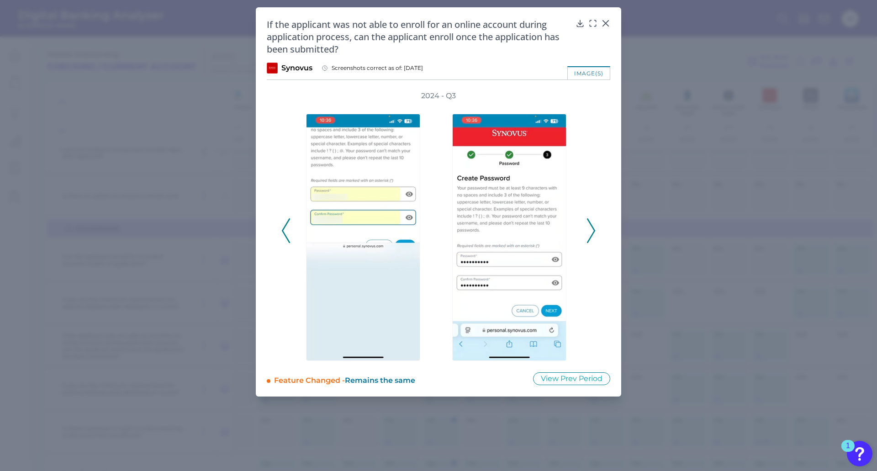
click at [594, 235] on icon at bounding box center [591, 230] width 8 height 25
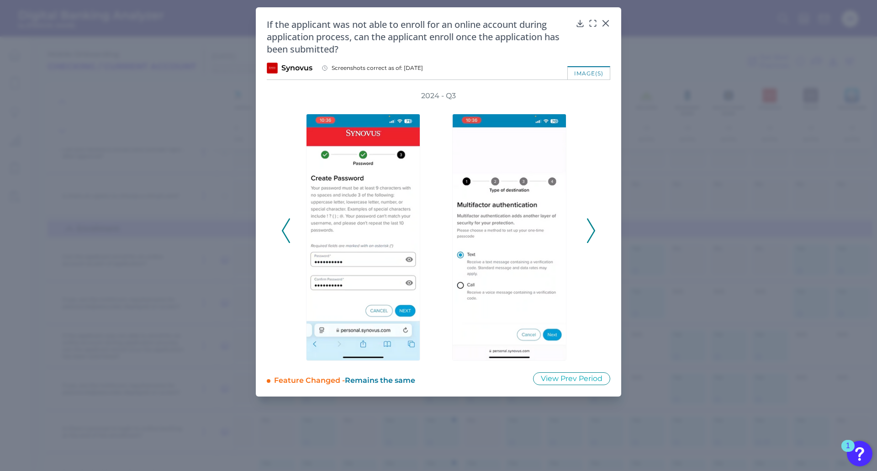
click at [594, 235] on icon at bounding box center [591, 230] width 8 height 25
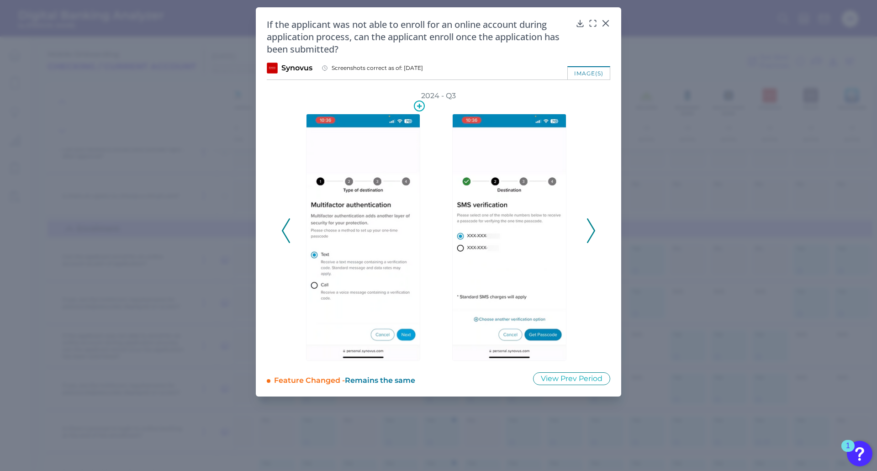
click at [376, 237] on img at bounding box center [363, 237] width 114 height 247
click at [589, 239] on icon at bounding box center [591, 230] width 8 height 25
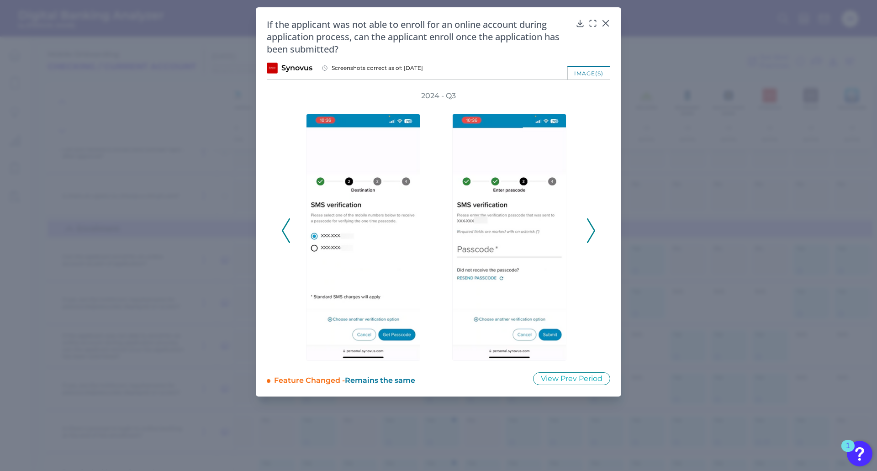
click at [589, 239] on icon at bounding box center [591, 230] width 8 height 25
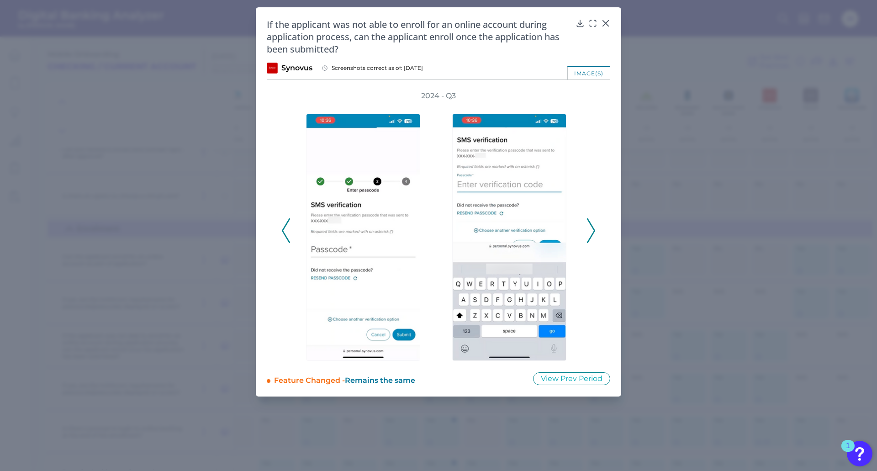
click at [589, 239] on icon at bounding box center [591, 230] width 8 height 25
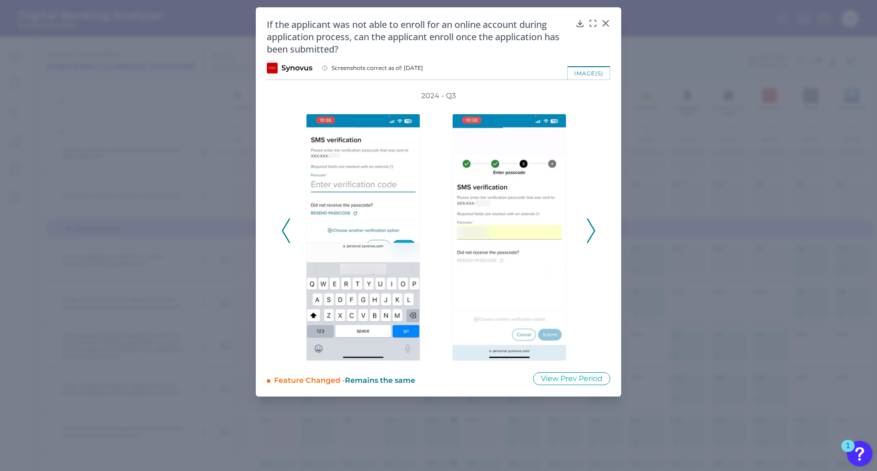
click at [589, 239] on icon at bounding box center [591, 230] width 8 height 25
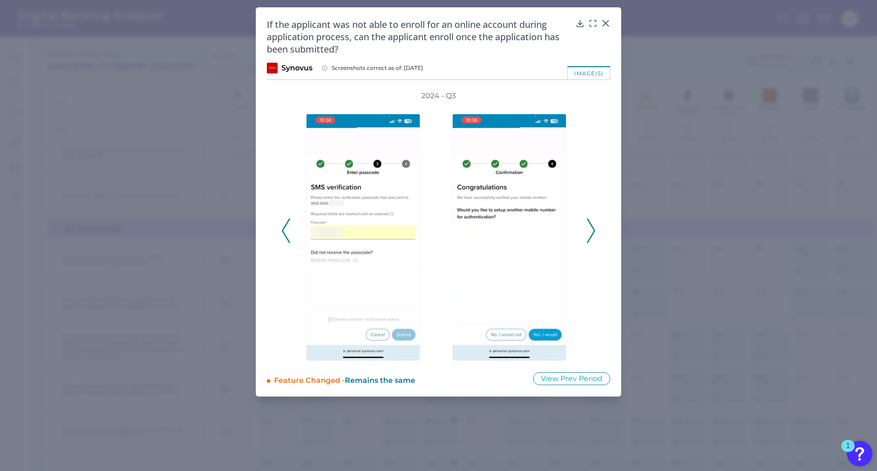
click at [589, 239] on icon at bounding box center [591, 230] width 8 height 25
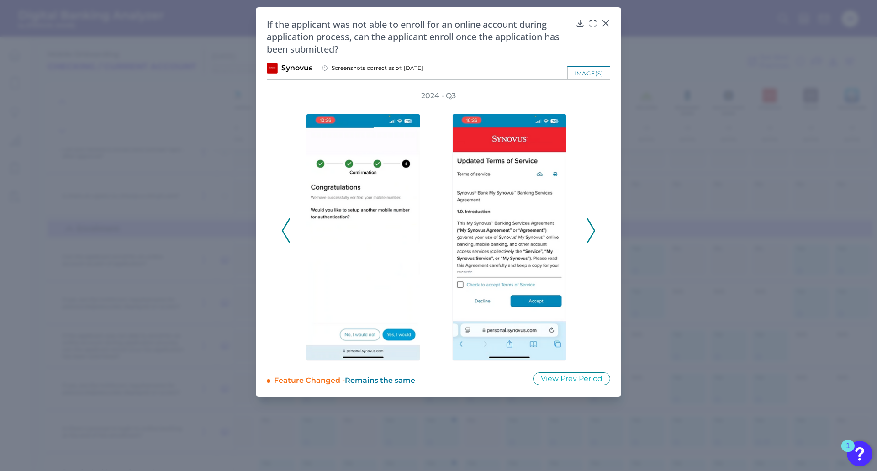
click at [285, 235] on polyline at bounding box center [285, 230] width 7 height 23
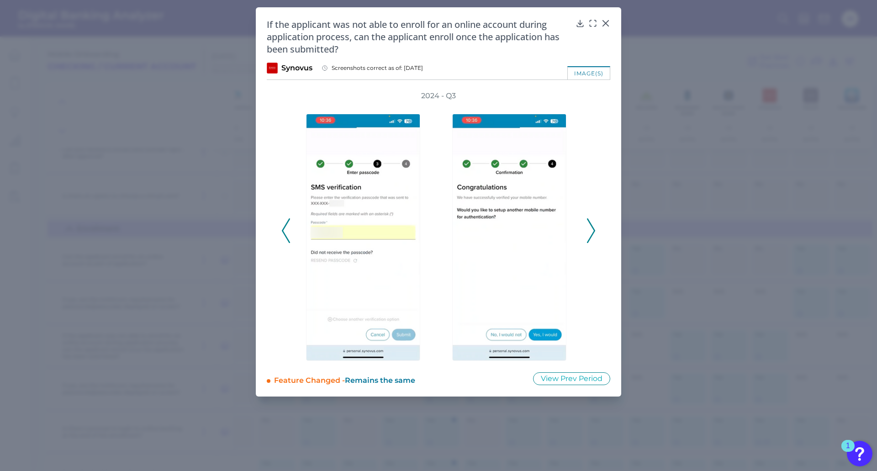
click at [595, 235] on icon at bounding box center [591, 230] width 8 height 25
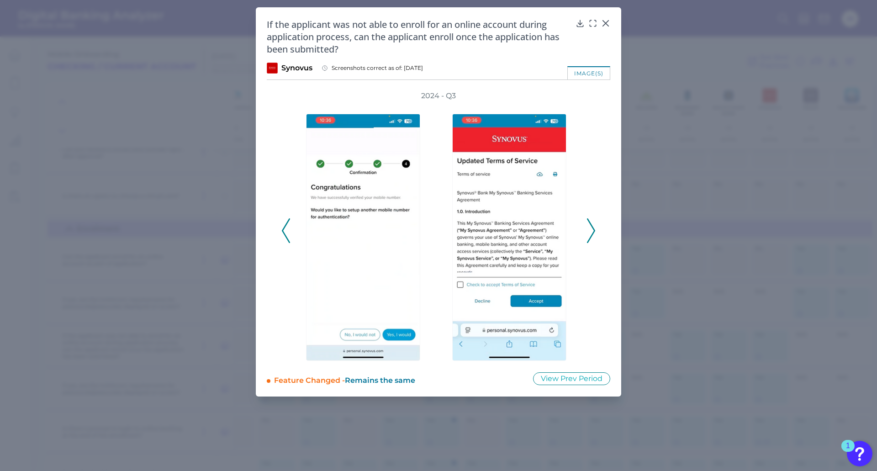
click at [595, 235] on icon at bounding box center [591, 230] width 8 height 25
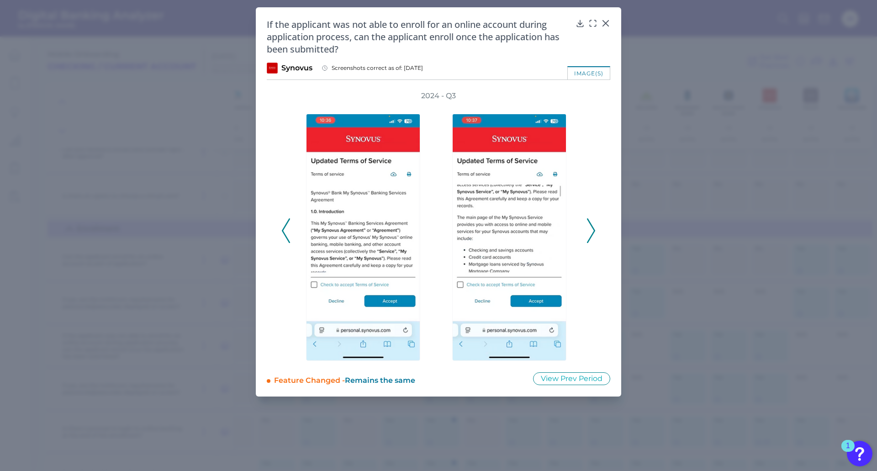
click at [595, 235] on icon at bounding box center [591, 230] width 8 height 25
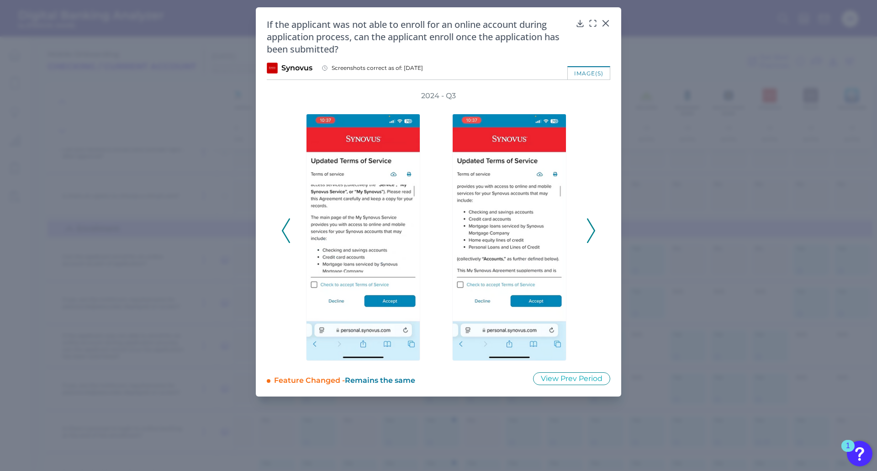
click at [595, 235] on icon at bounding box center [591, 230] width 8 height 25
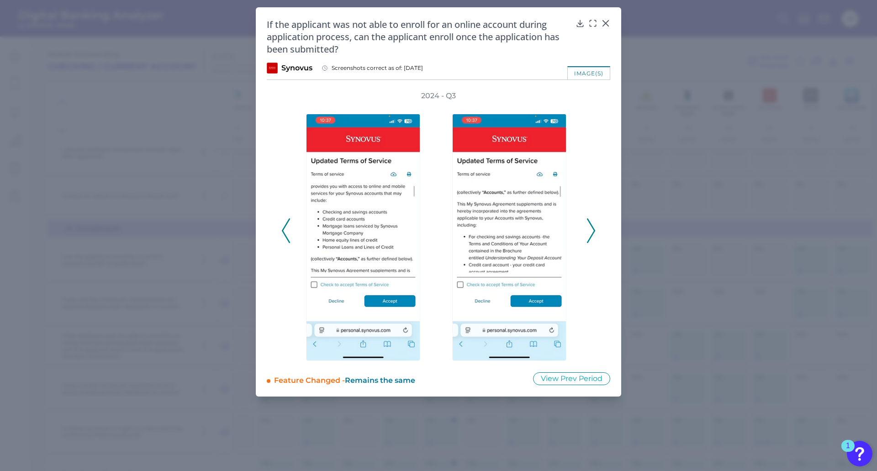
click at [595, 235] on icon at bounding box center [591, 230] width 8 height 25
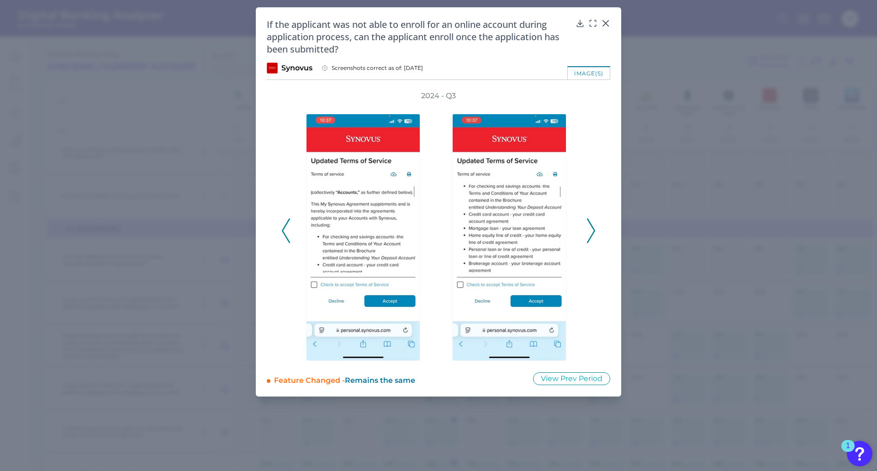
click at [595, 235] on icon at bounding box center [591, 230] width 8 height 25
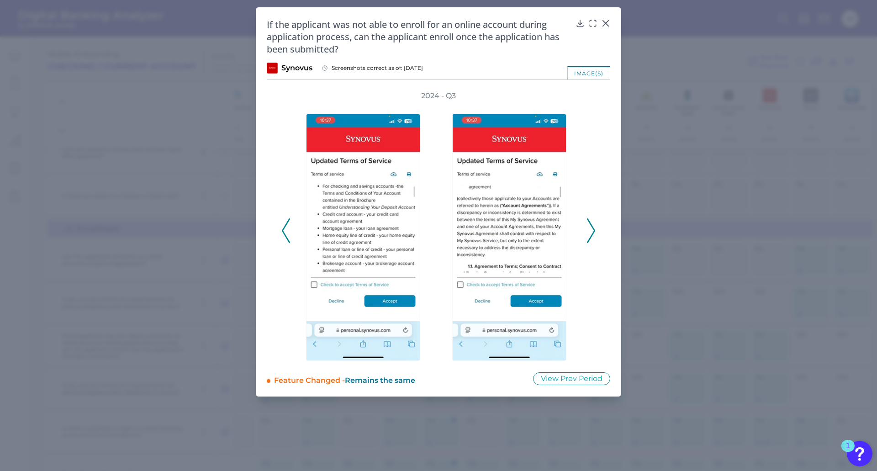
click at [595, 235] on icon at bounding box center [591, 230] width 8 height 25
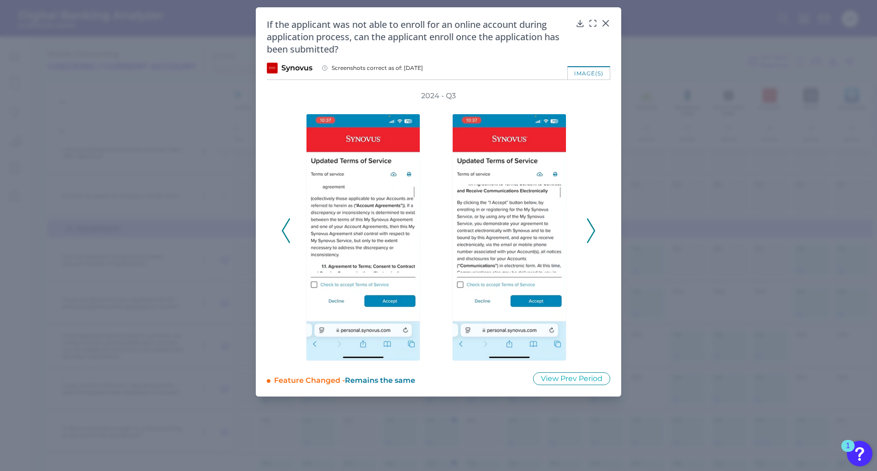
click at [594, 235] on icon at bounding box center [591, 230] width 8 height 25
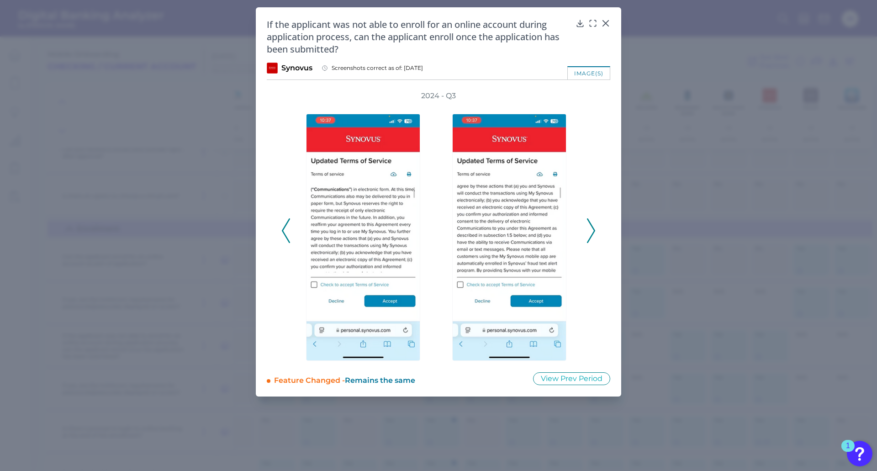
click at [594, 235] on icon at bounding box center [591, 230] width 8 height 25
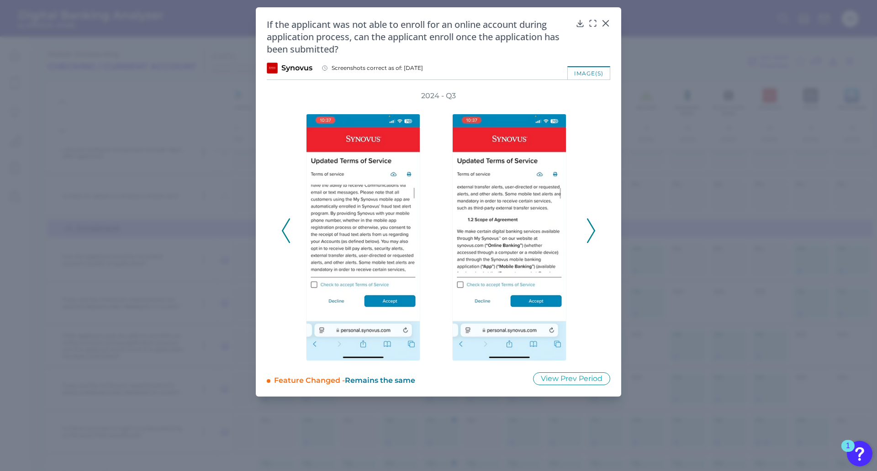
click at [592, 231] on icon at bounding box center [591, 230] width 8 height 25
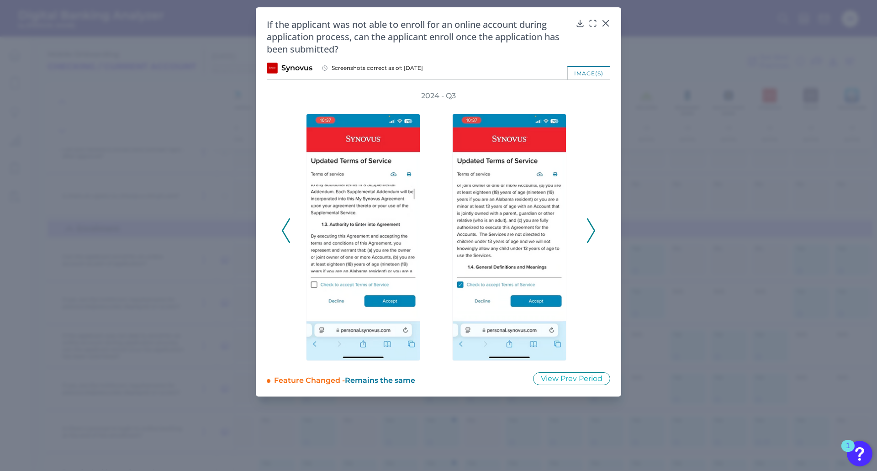
click at [592, 231] on icon at bounding box center [591, 230] width 8 height 25
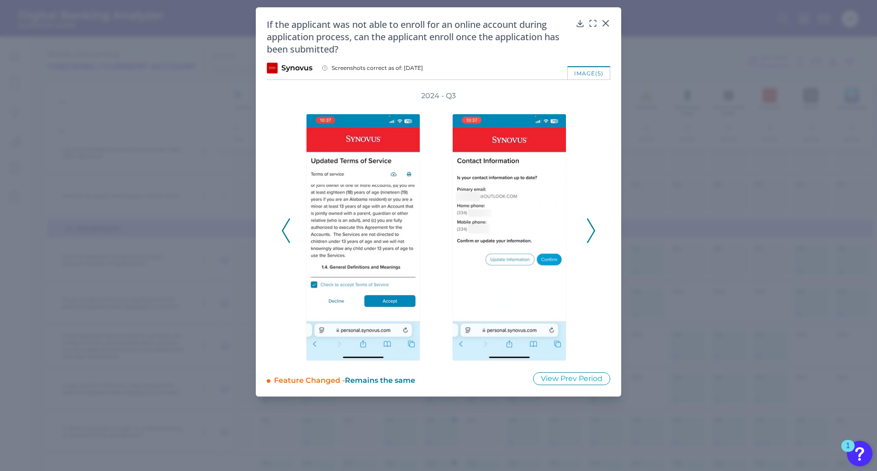
click at [592, 231] on icon at bounding box center [591, 230] width 8 height 25
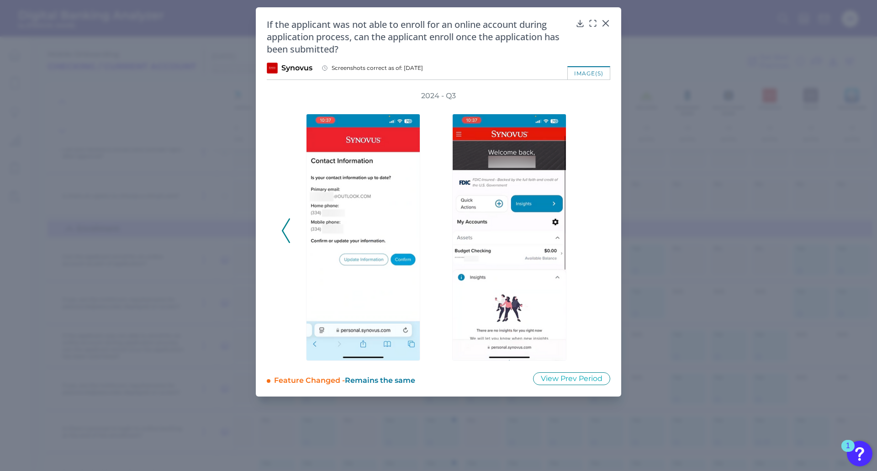
click at [288, 236] on icon at bounding box center [286, 230] width 8 height 25
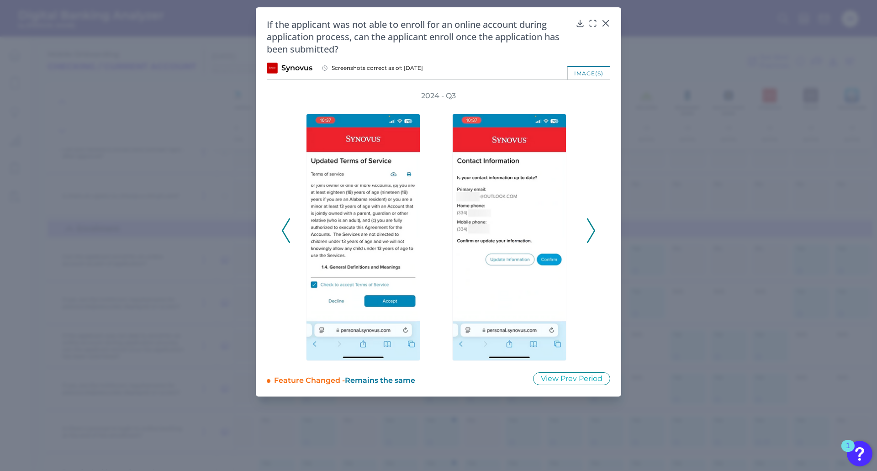
click at [590, 236] on icon at bounding box center [591, 230] width 8 height 25
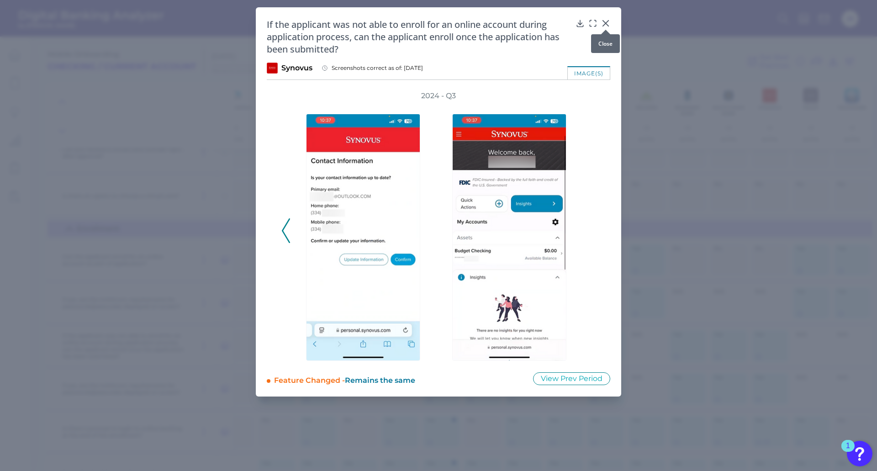
click at [604, 23] on icon at bounding box center [605, 23] width 9 height 9
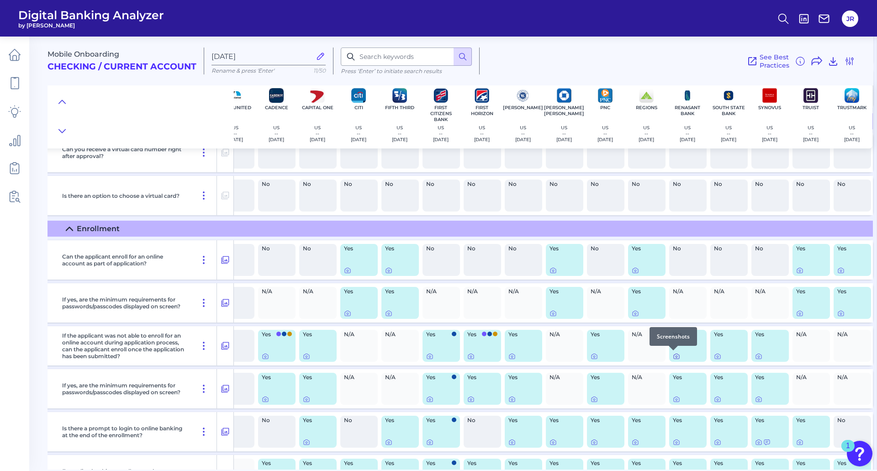
click at [625, 357] on icon at bounding box center [676, 356] width 7 height 7
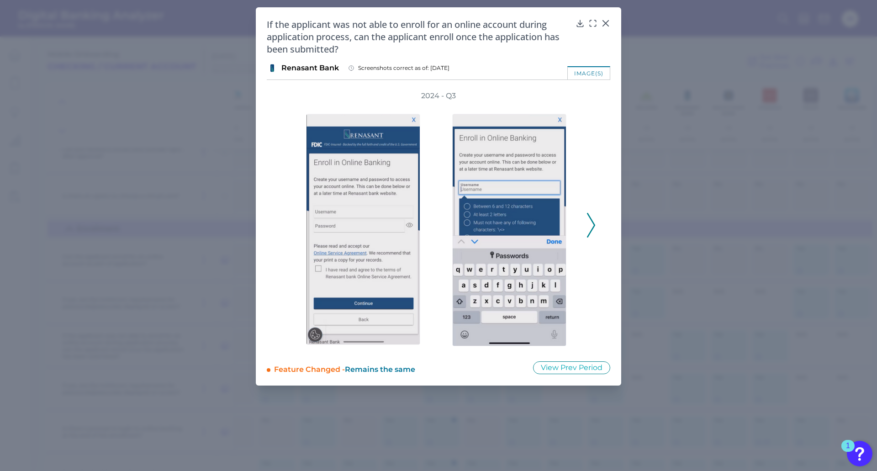
click at [593, 232] on icon at bounding box center [591, 225] width 8 height 25
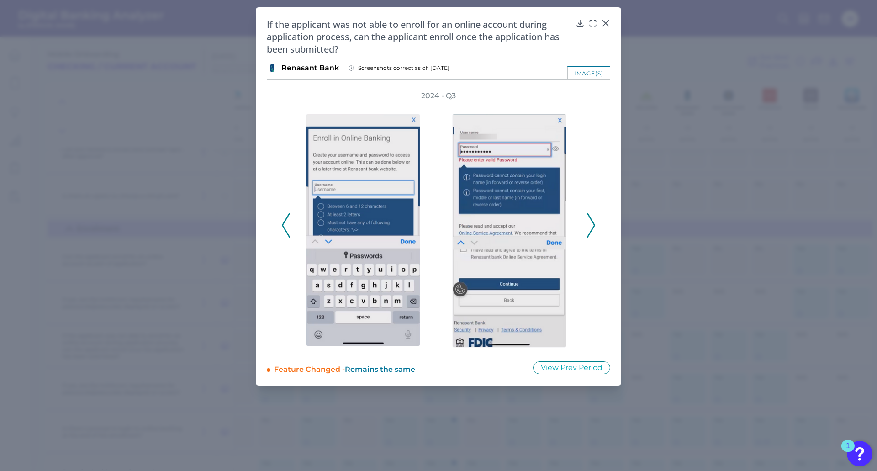
click at [593, 232] on icon at bounding box center [591, 225] width 8 height 25
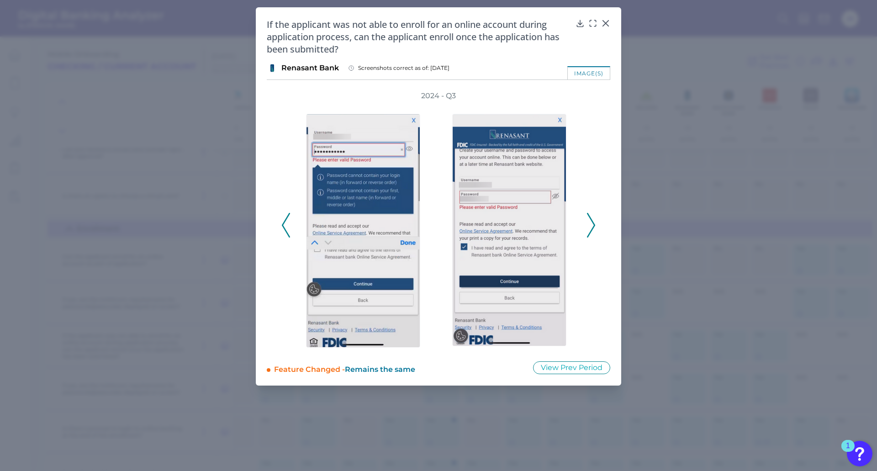
click at [593, 232] on icon at bounding box center [591, 225] width 8 height 25
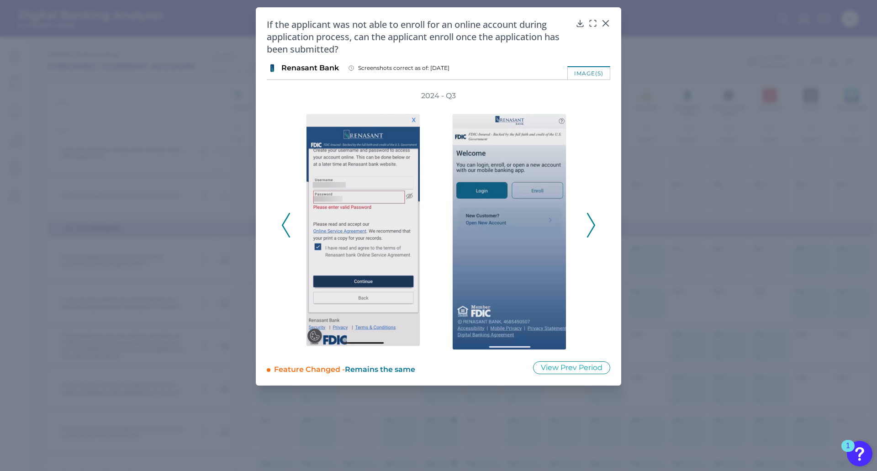
click at [593, 232] on icon at bounding box center [591, 225] width 8 height 25
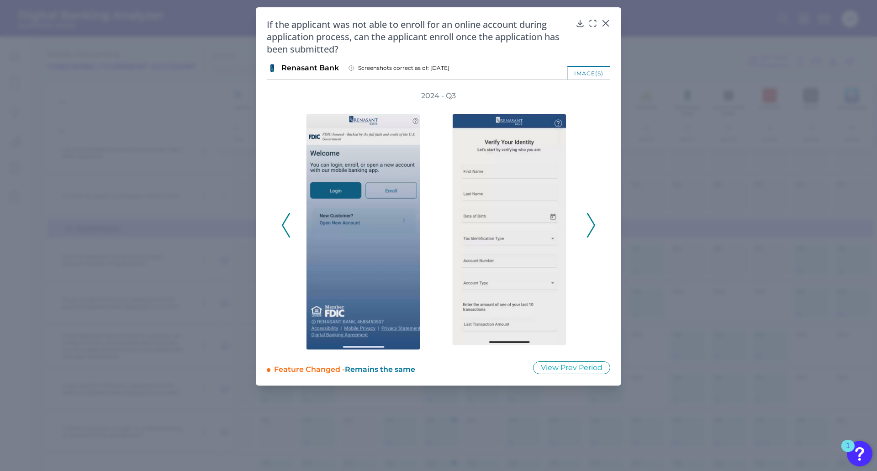
click at [586, 230] on button at bounding box center [590, 225] width 9 height 25
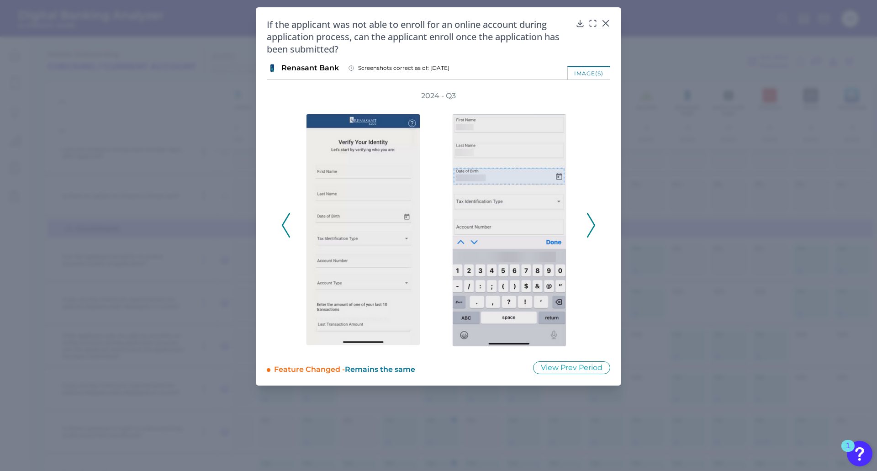
click at [587, 230] on icon at bounding box center [591, 225] width 8 height 25
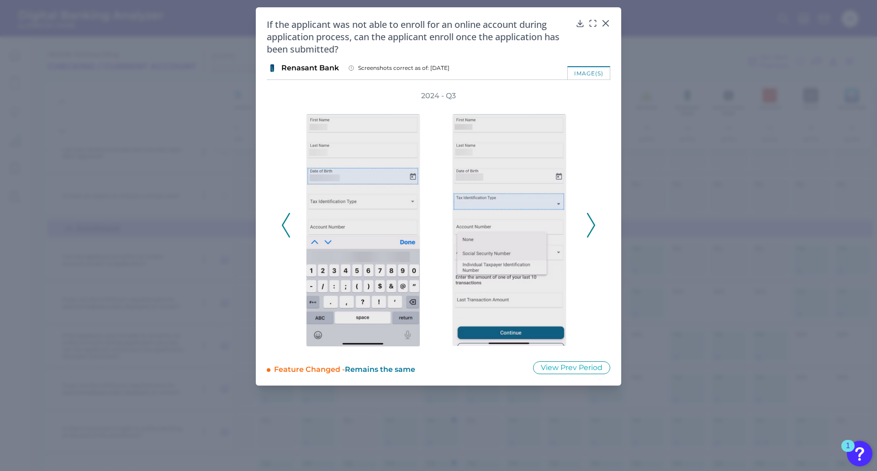
click at [587, 230] on icon at bounding box center [591, 225] width 8 height 25
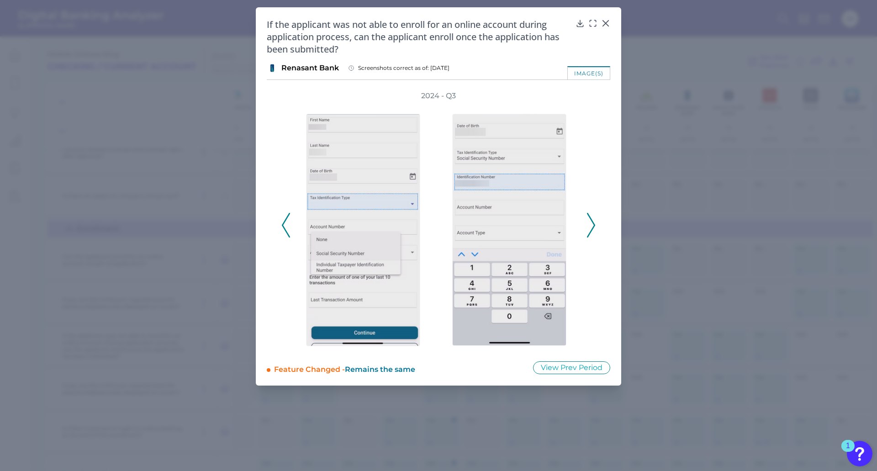
click at [587, 230] on icon at bounding box center [591, 225] width 8 height 25
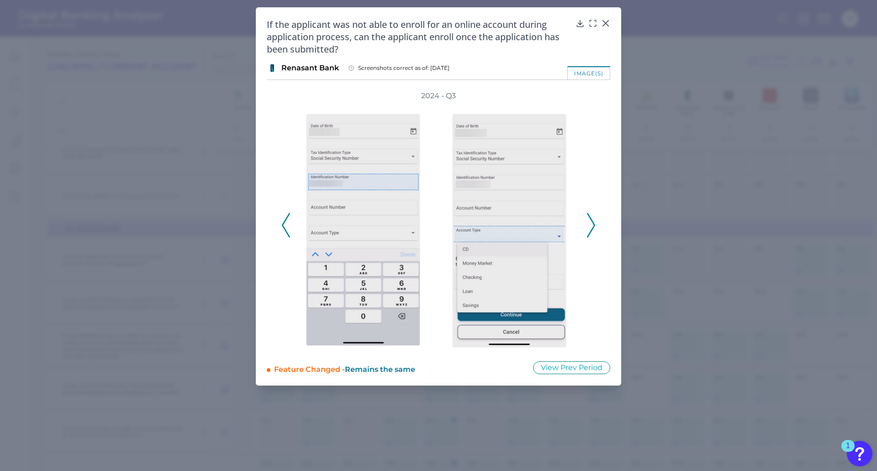
click at [587, 230] on icon at bounding box center [591, 225] width 8 height 25
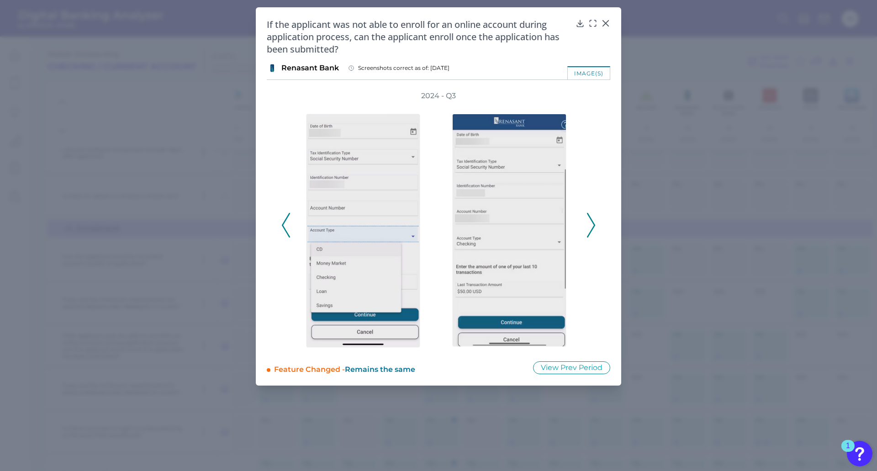
click at [586, 230] on div "2024 - Q3" at bounding box center [438, 220] width 314 height 259
click at [588, 228] on icon at bounding box center [591, 225] width 8 height 25
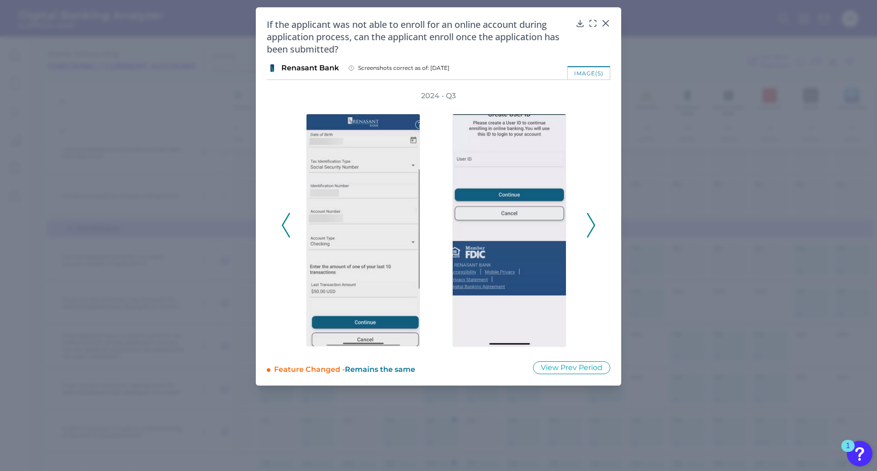
click at [588, 228] on icon at bounding box center [591, 225] width 8 height 25
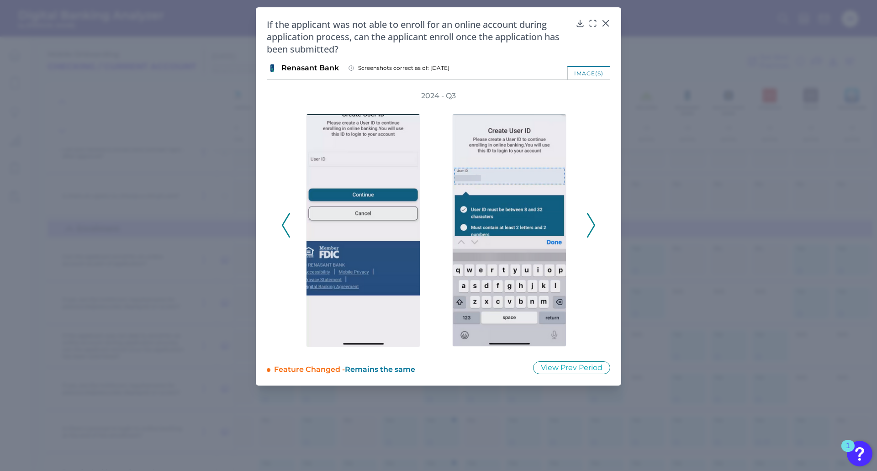
click at [588, 228] on icon at bounding box center [591, 225] width 8 height 25
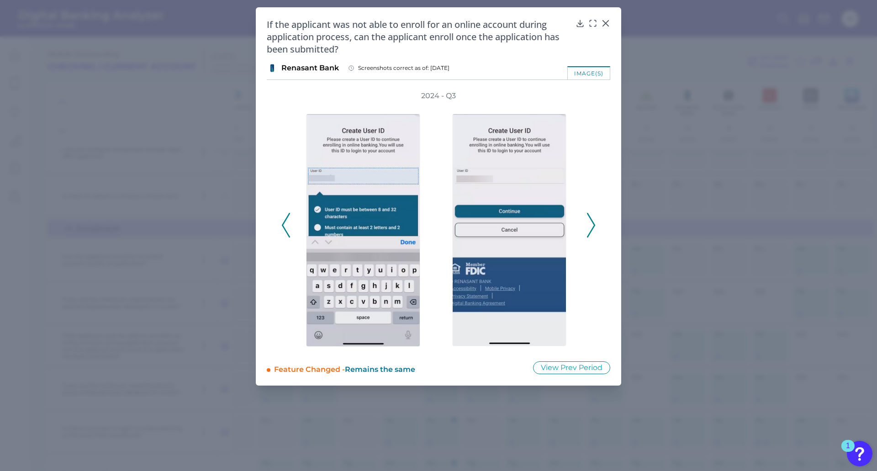
click at [588, 228] on icon at bounding box center [591, 225] width 8 height 25
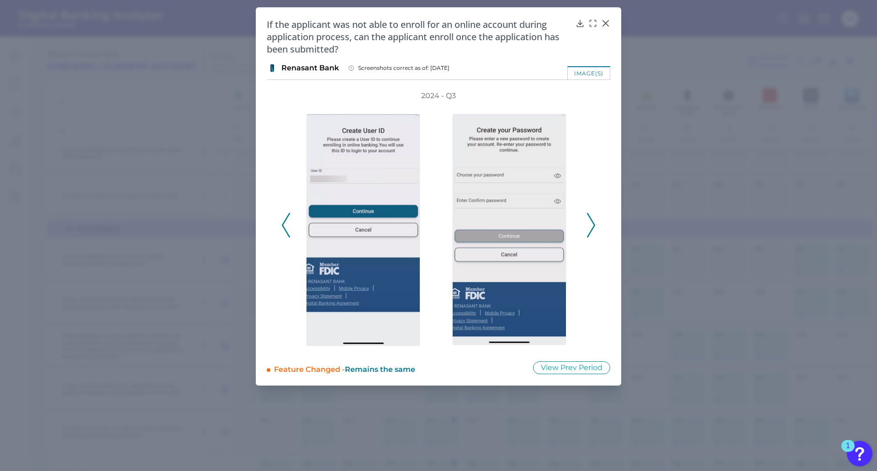
click at [588, 228] on icon at bounding box center [591, 225] width 8 height 25
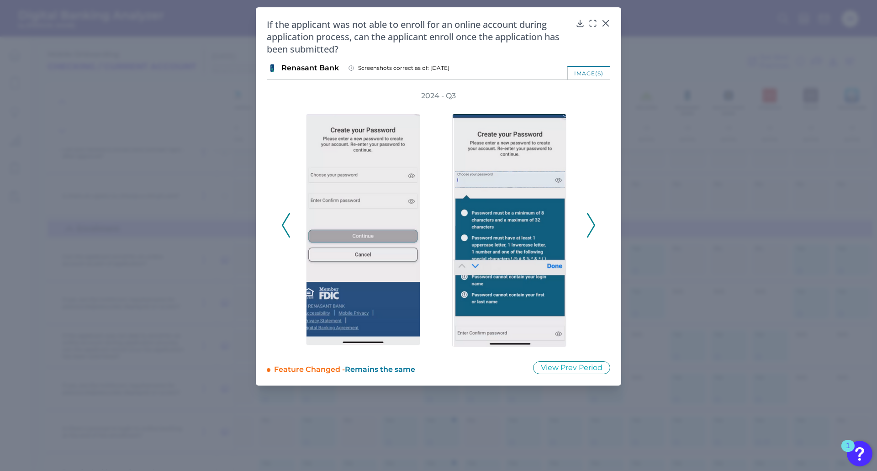
click at [588, 228] on icon at bounding box center [591, 225] width 8 height 25
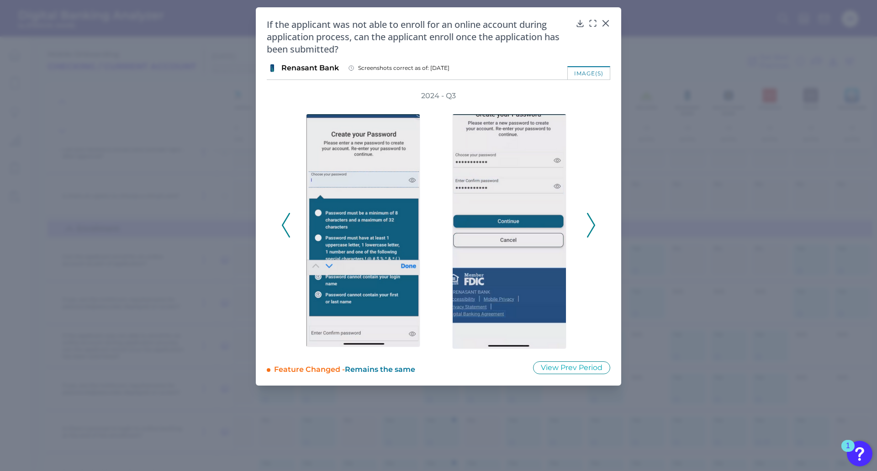
click at [588, 228] on icon at bounding box center [591, 225] width 8 height 25
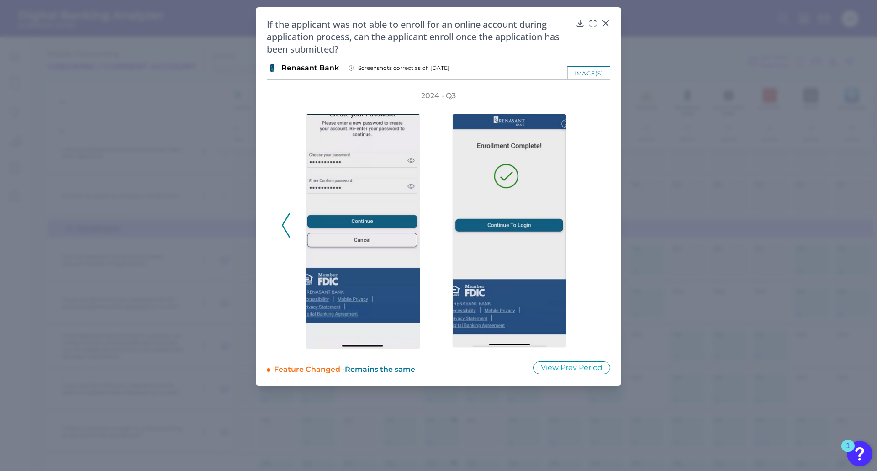
click at [290, 235] on icon at bounding box center [286, 225] width 8 height 25
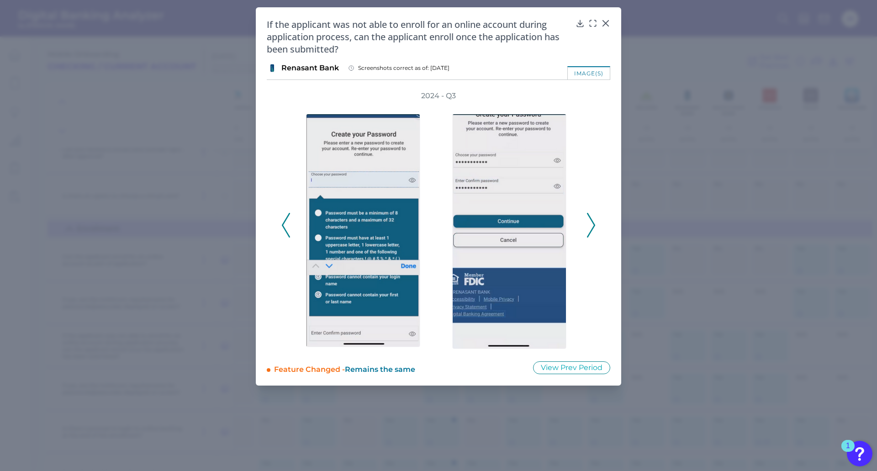
click at [290, 235] on icon at bounding box center [286, 225] width 8 height 25
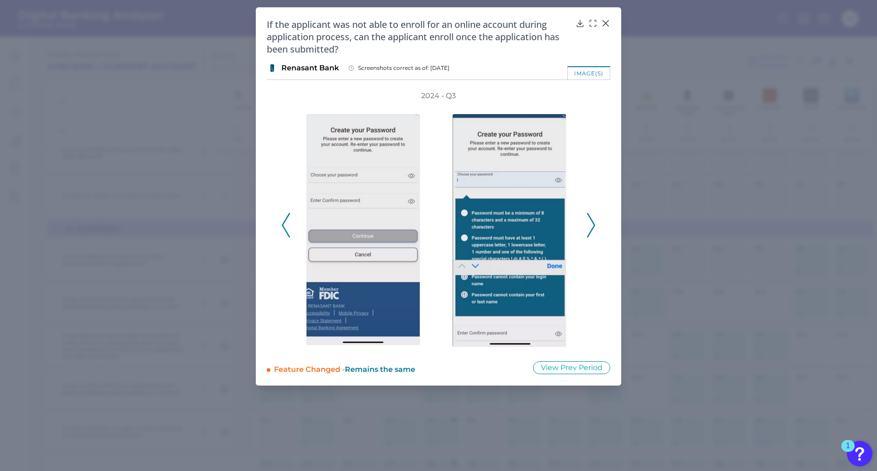
click at [290, 235] on icon at bounding box center [286, 225] width 8 height 25
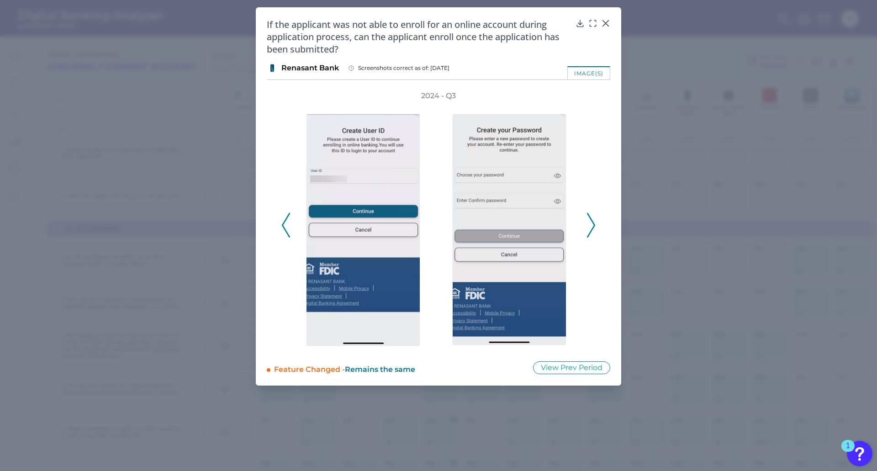
click at [290, 235] on icon at bounding box center [286, 225] width 8 height 25
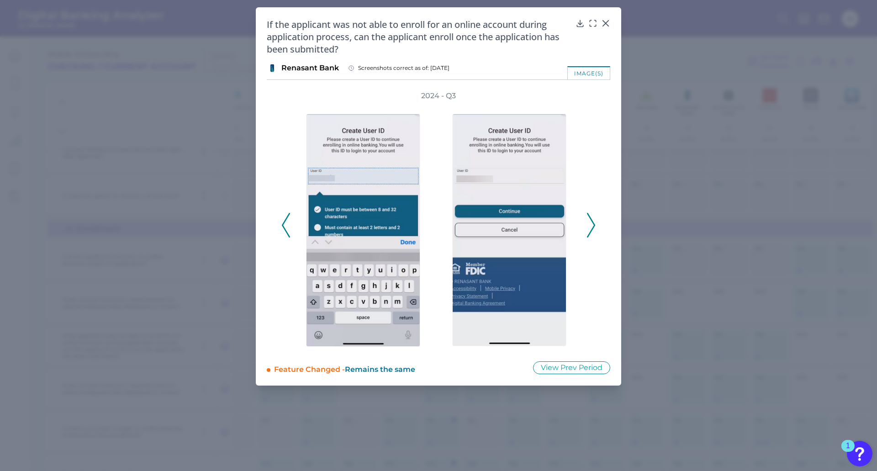
click at [290, 235] on icon at bounding box center [286, 225] width 8 height 25
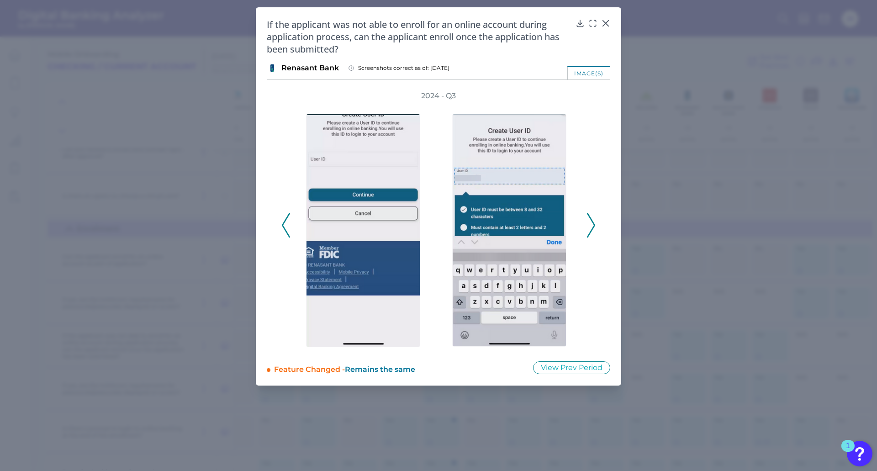
click at [290, 235] on icon at bounding box center [286, 225] width 8 height 25
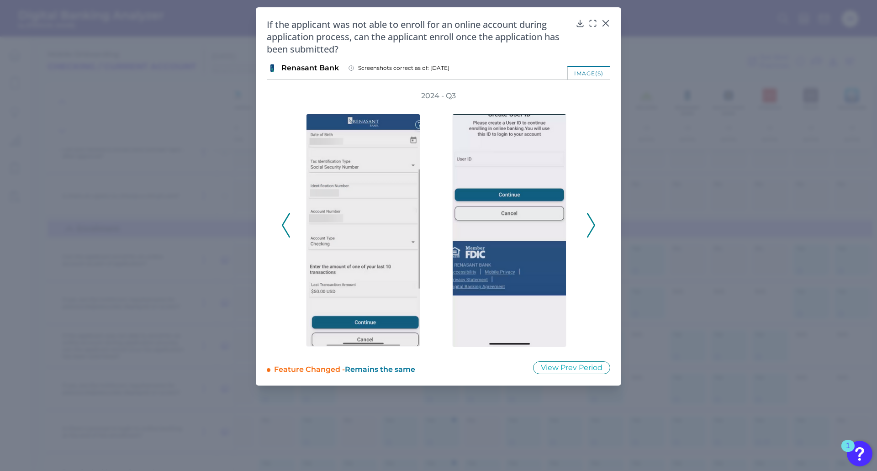
click at [290, 235] on icon at bounding box center [286, 225] width 8 height 25
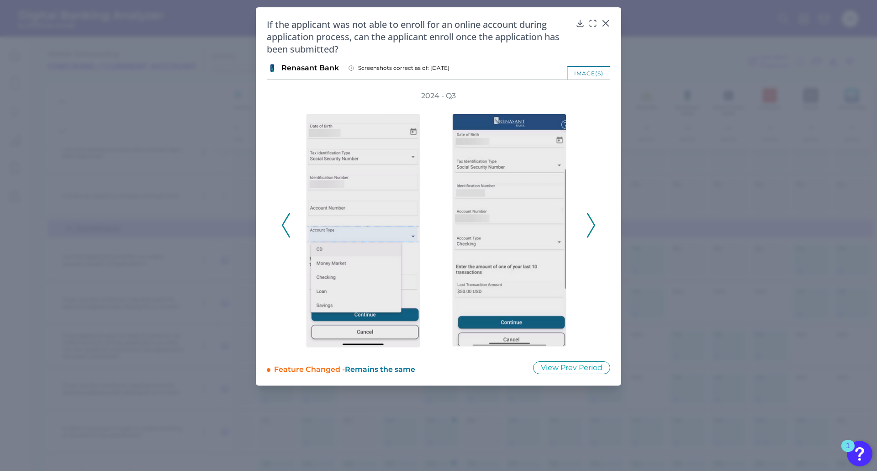
click at [290, 235] on icon at bounding box center [286, 225] width 8 height 25
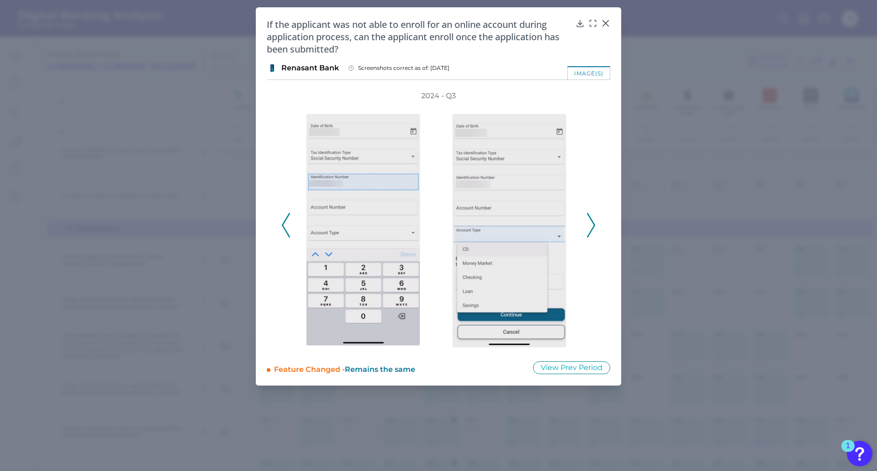
click at [290, 235] on icon at bounding box center [286, 225] width 8 height 25
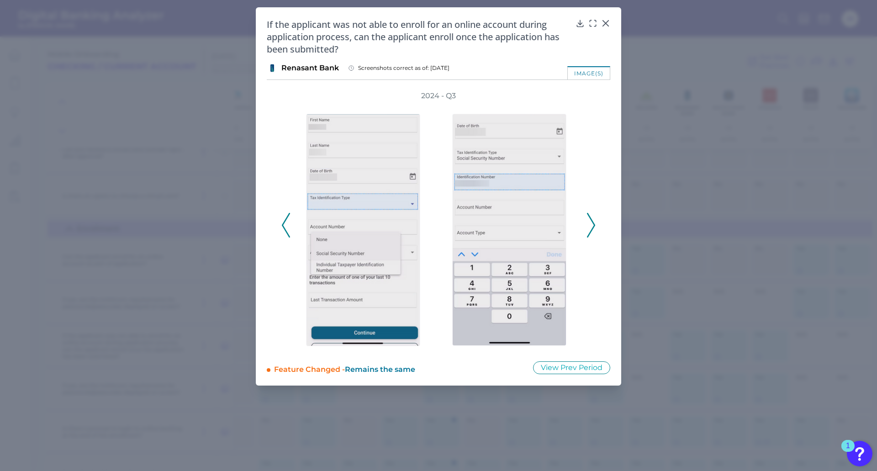
click at [290, 235] on icon at bounding box center [286, 225] width 8 height 25
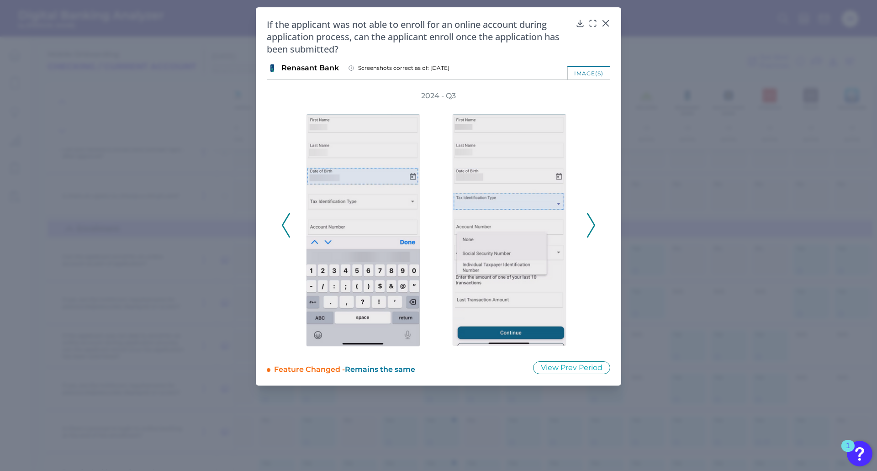
click at [290, 235] on icon at bounding box center [286, 225] width 8 height 25
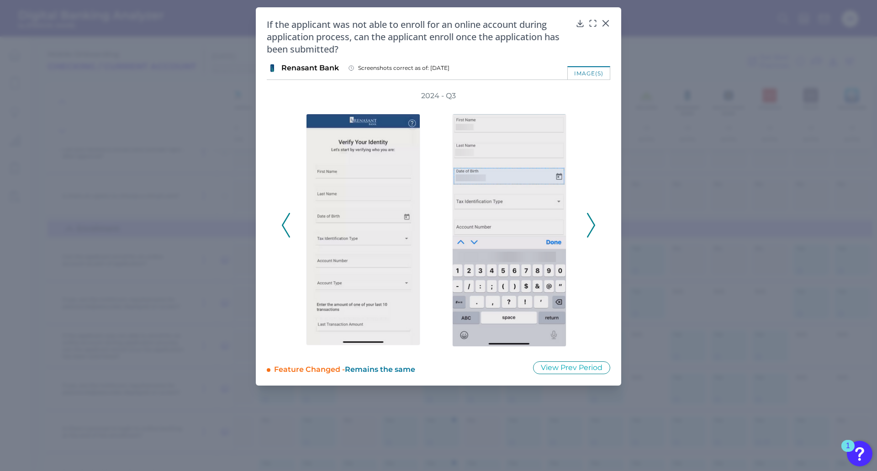
click at [600, 163] on div "2024 - Q3" at bounding box center [438, 220] width 343 height 259
click at [592, 226] on icon at bounding box center [591, 225] width 8 height 25
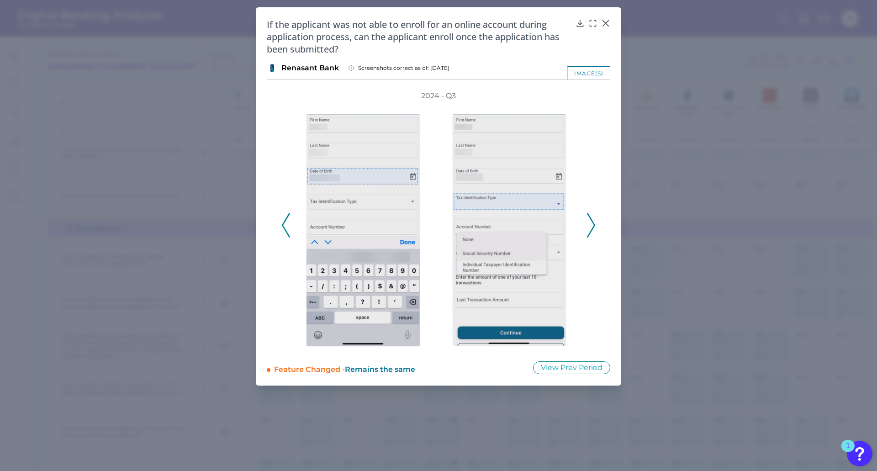
click at [592, 226] on icon at bounding box center [591, 225] width 8 height 25
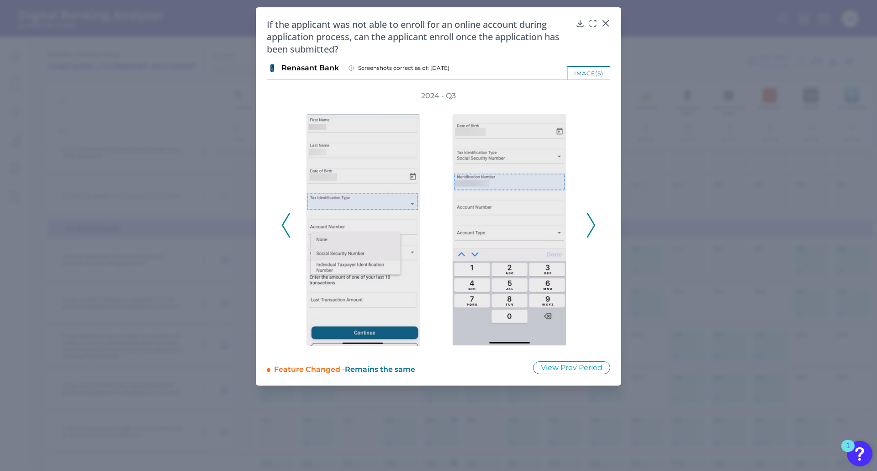
click at [592, 226] on icon at bounding box center [591, 225] width 8 height 25
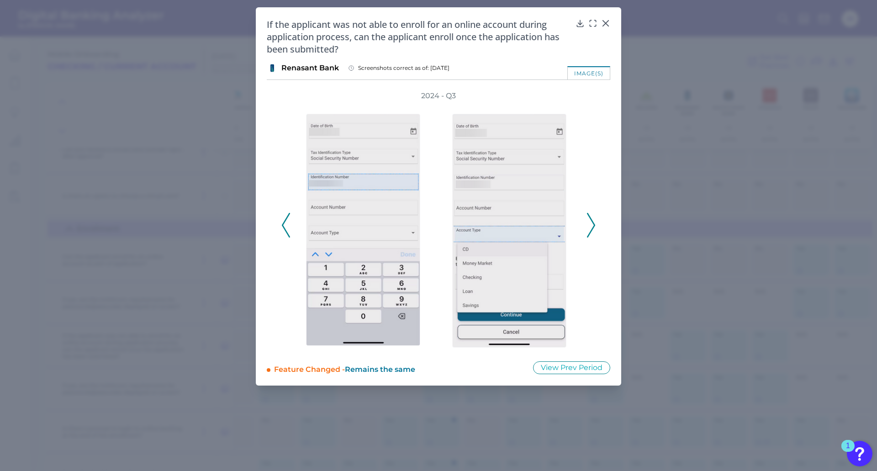
click at [592, 226] on icon at bounding box center [591, 225] width 8 height 25
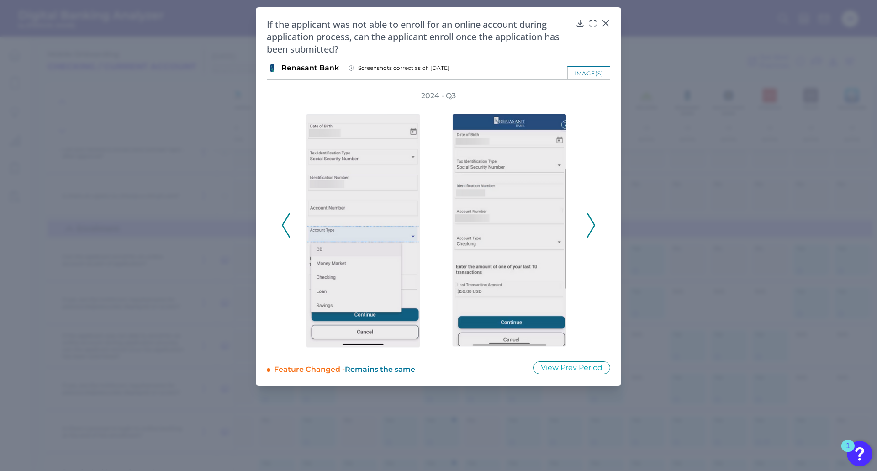
click at [592, 226] on icon at bounding box center [591, 225] width 8 height 25
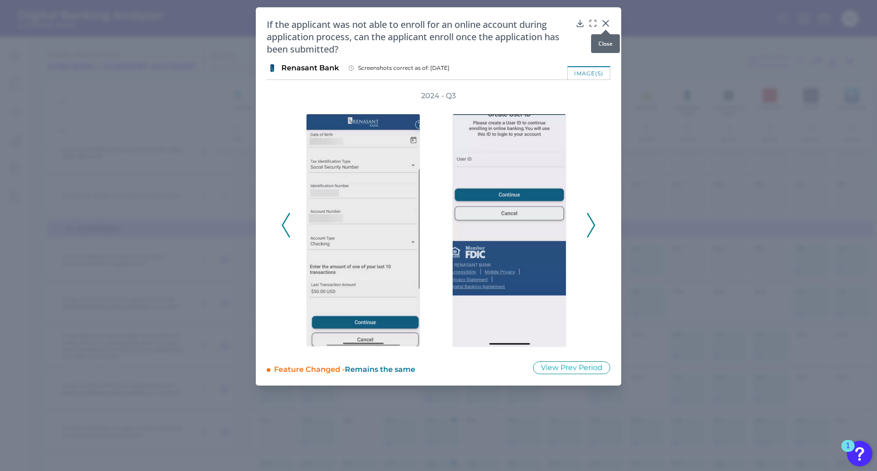
click at [608, 23] on icon at bounding box center [605, 23] width 9 height 9
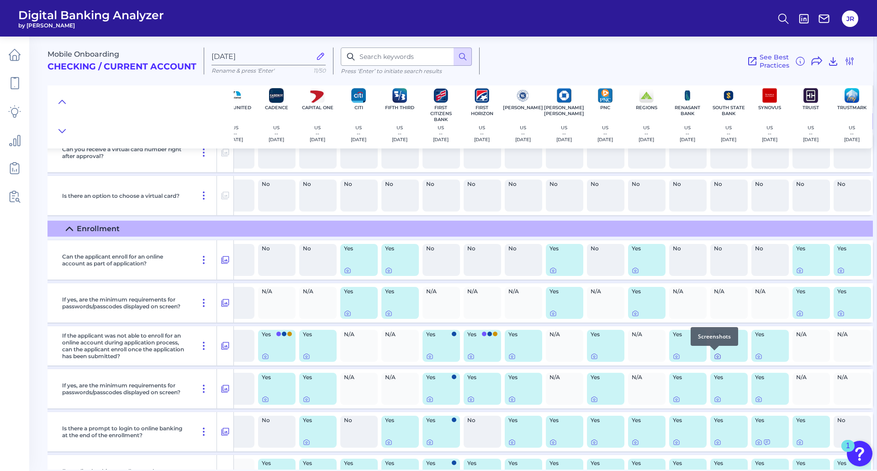
click at [625, 355] on icon at bounding box center [717, 356] width 7 height 7
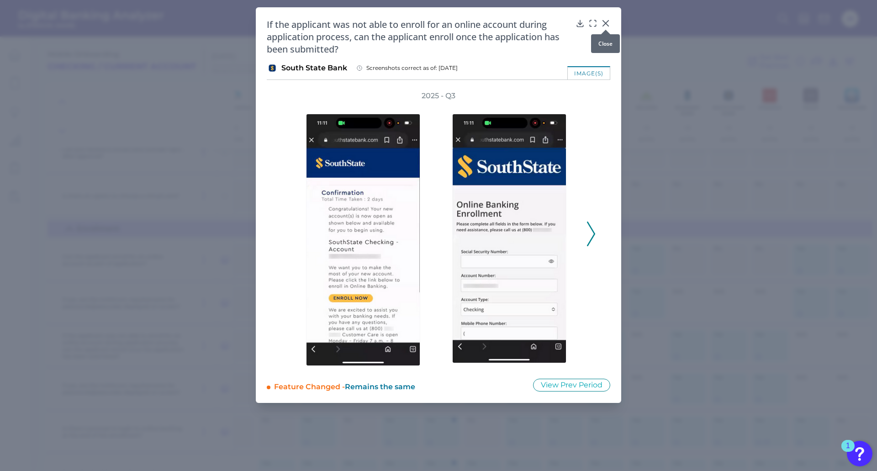
click at [607, 24] on icon at bounding box center [605, 23] width 9 height 9
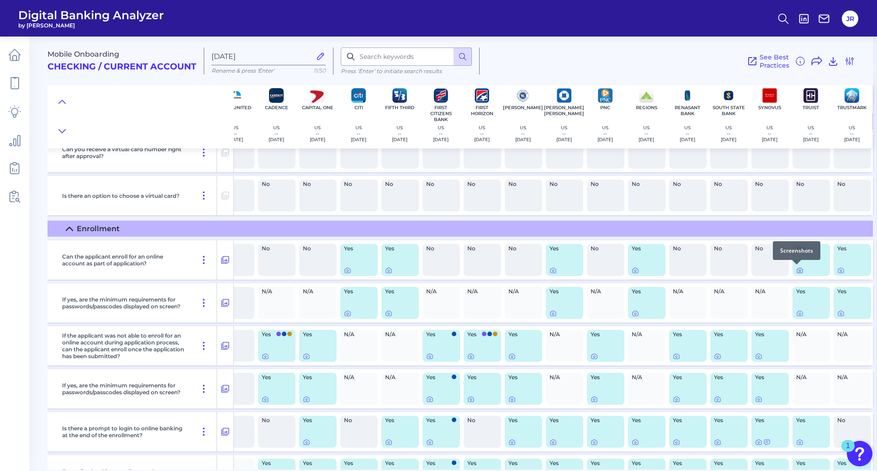
click at [625, 268] on div at bounding box center [796, 264] width 9 height 9
click at [625, 270] on icon at bounding box center [800, 271] width 2 height 2
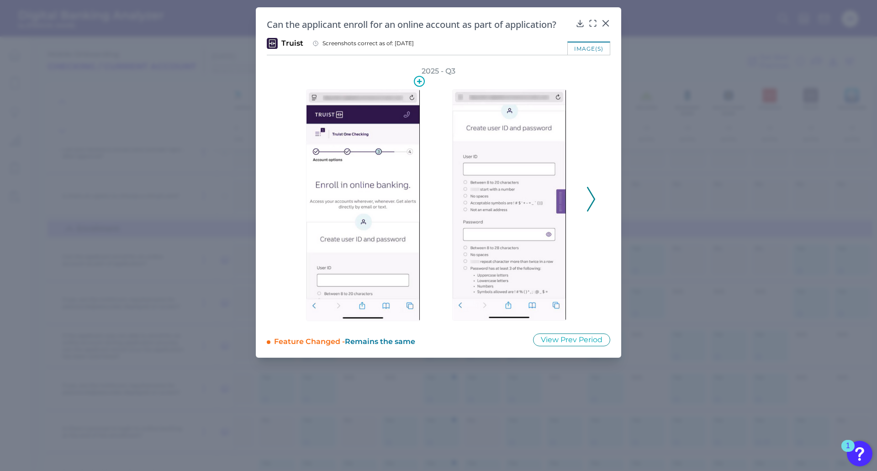
click at [326, 246] on img at bounding box center [363, 205] width 114 height 232
click at [590, 204] on icon at bounding box center [591, 199] width 8 height 25
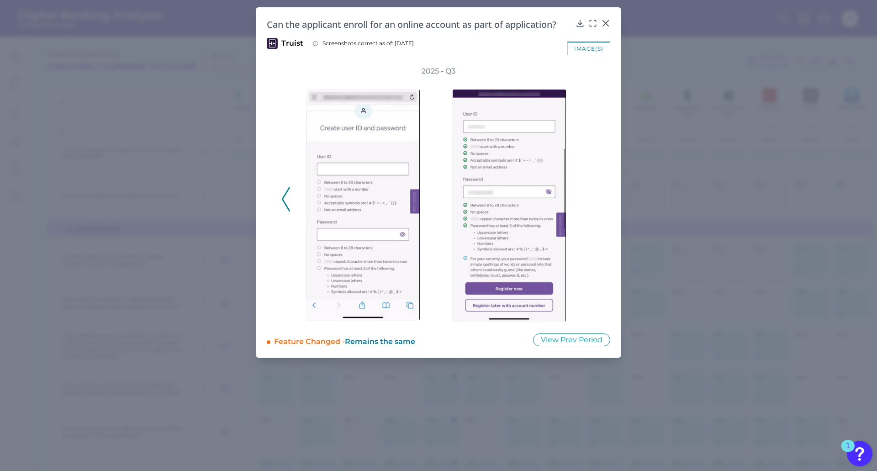
click at [572, 232] on div at bounding box center [511, 199] width 137 height 246
click at [464, 274] on img at bounding box center [509, 205] width 114 height 233
click at [607, 22] on icon at bounding box center [605, 23] width 5 height 5
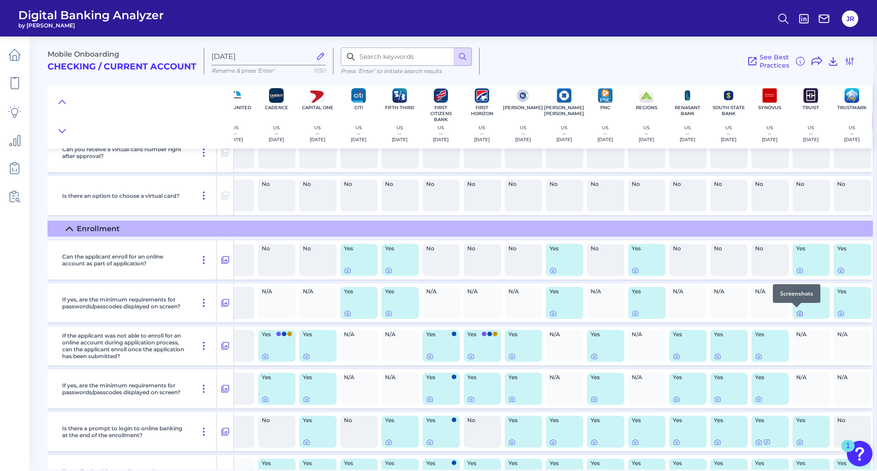
click at [625, 314] on icon at bounding box center [799, 313] width 5 height 5
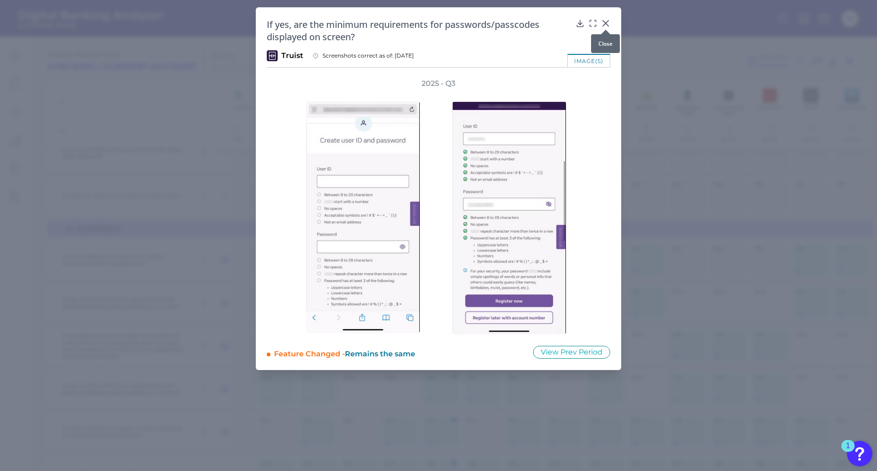
click at [606, 23] on icon at bounding box center [605, 23] width 5 height 5
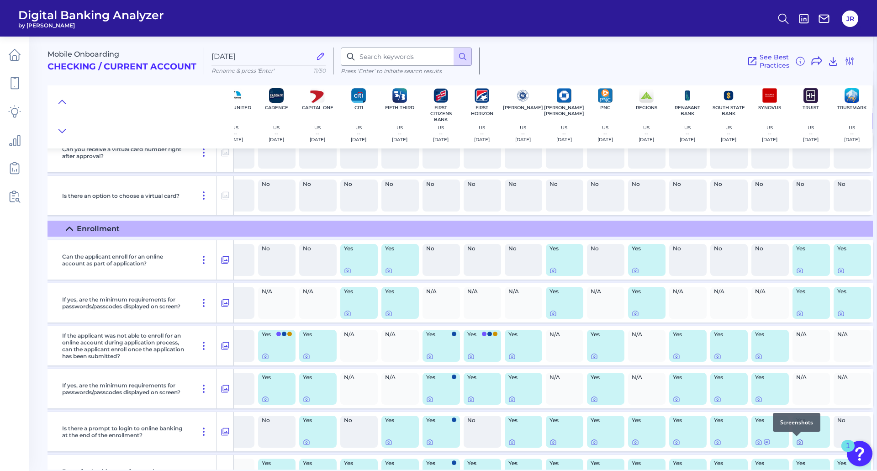
click at [625, 377] on icon at bounding box center [799, 441] width 7 height 7
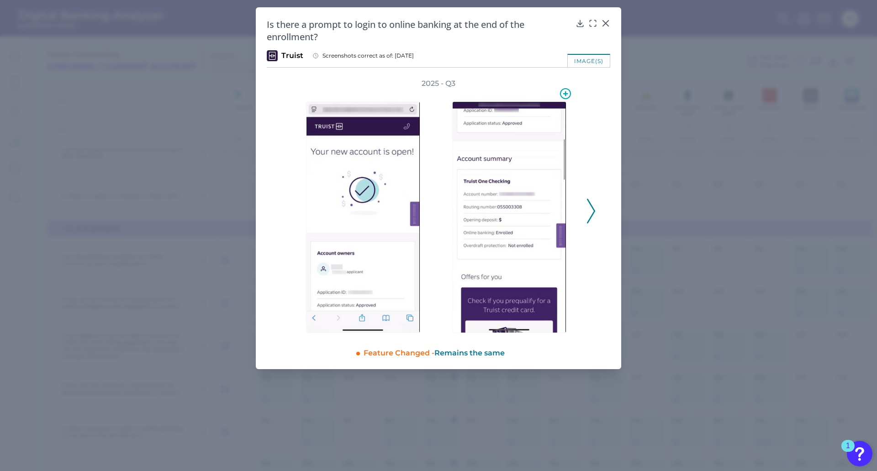
click at [522, 215] on img at bounding box center [509, 217] width 114 height 232
click at [595, 269] on div "2025 - Q3" at bounding box center [438, 206] width 343 height 255
click at [591, 213] on icon at bounding box center [591, 211] width 8 height 25
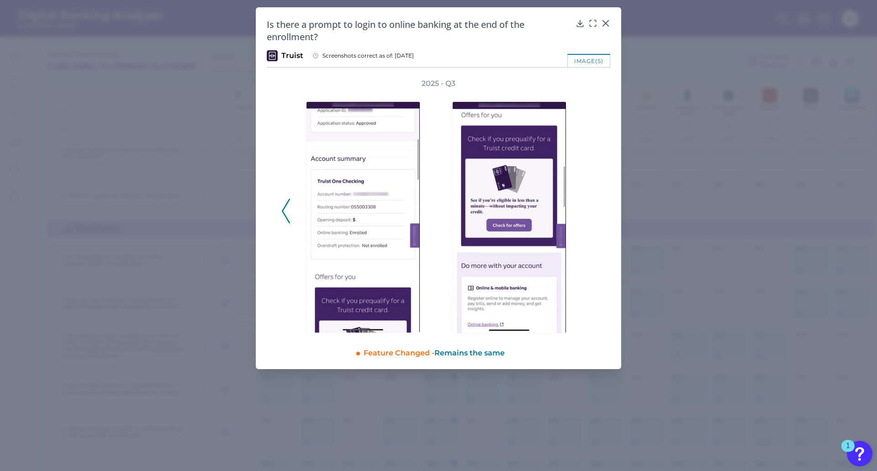
click at [589, 213] on div "2025 - Q3" at bounding box center [438, 206] width 314 height 255
click at [283, 213] on polyline at bounding box center [285, 210] width 7 height 23
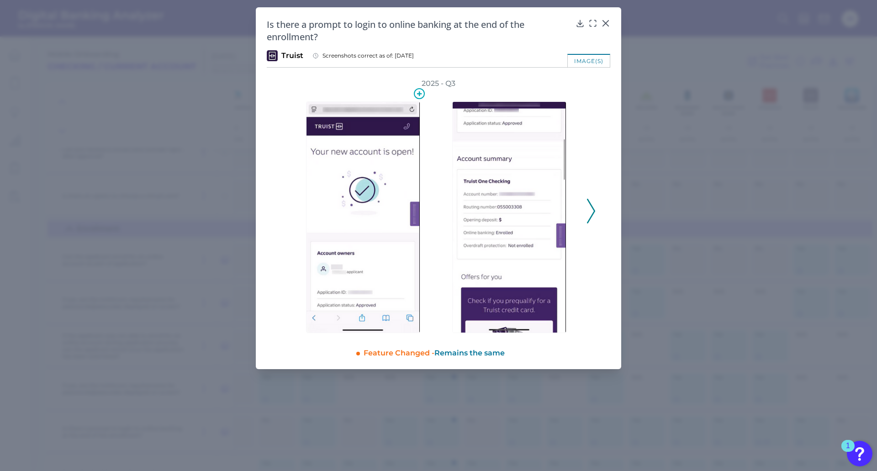
click at [361, 296] on img at bounding box center [363, 217] width 114 height 232
click at [605, 22] on icon at bounding box center [605, 23] width 5 height 5
